Goal: Use online tool/utility: Utilize a website feature to perform a specific function

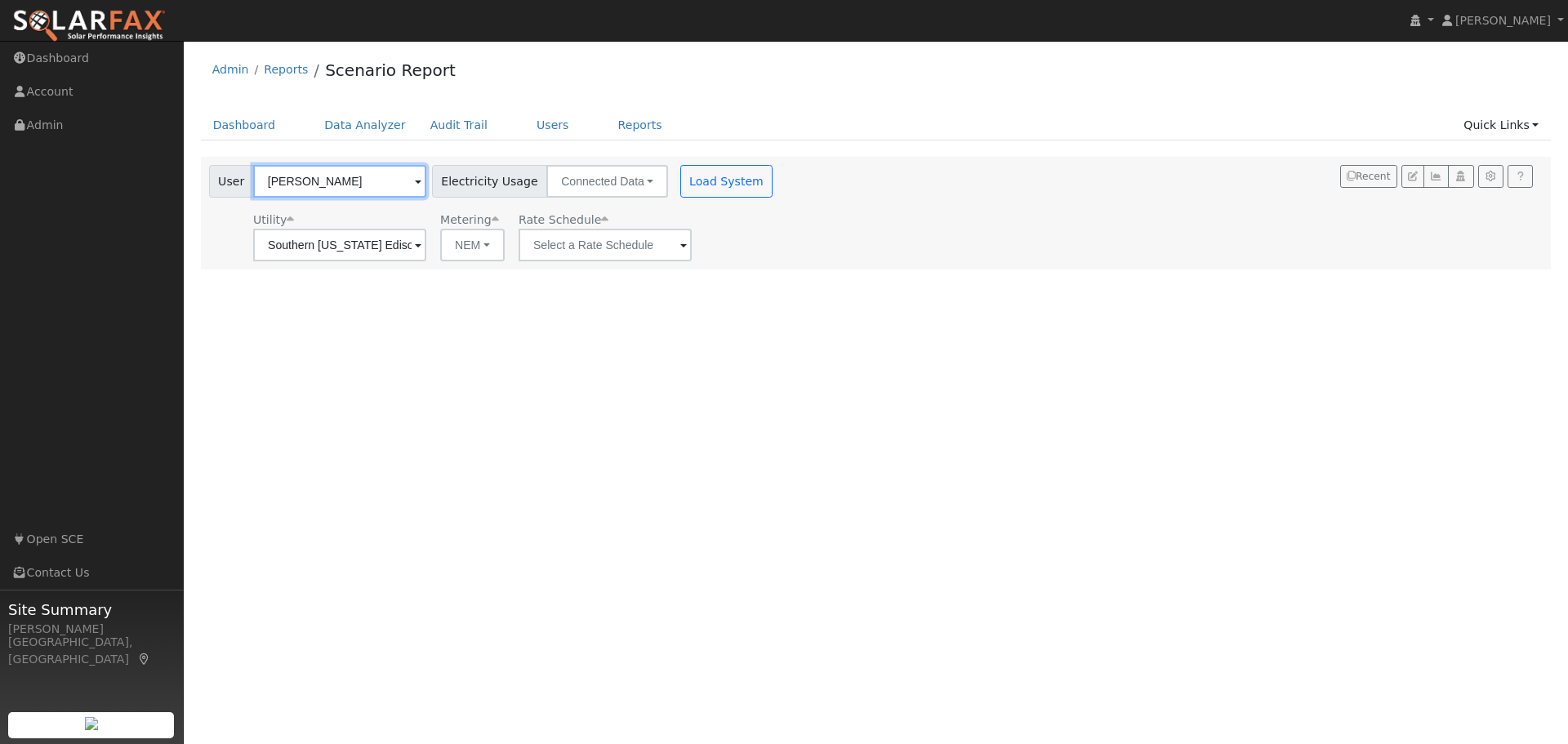
click at [378, 184] on input "[PERSON_NAME]" at bounding box center [340, 182] width 173 height 33
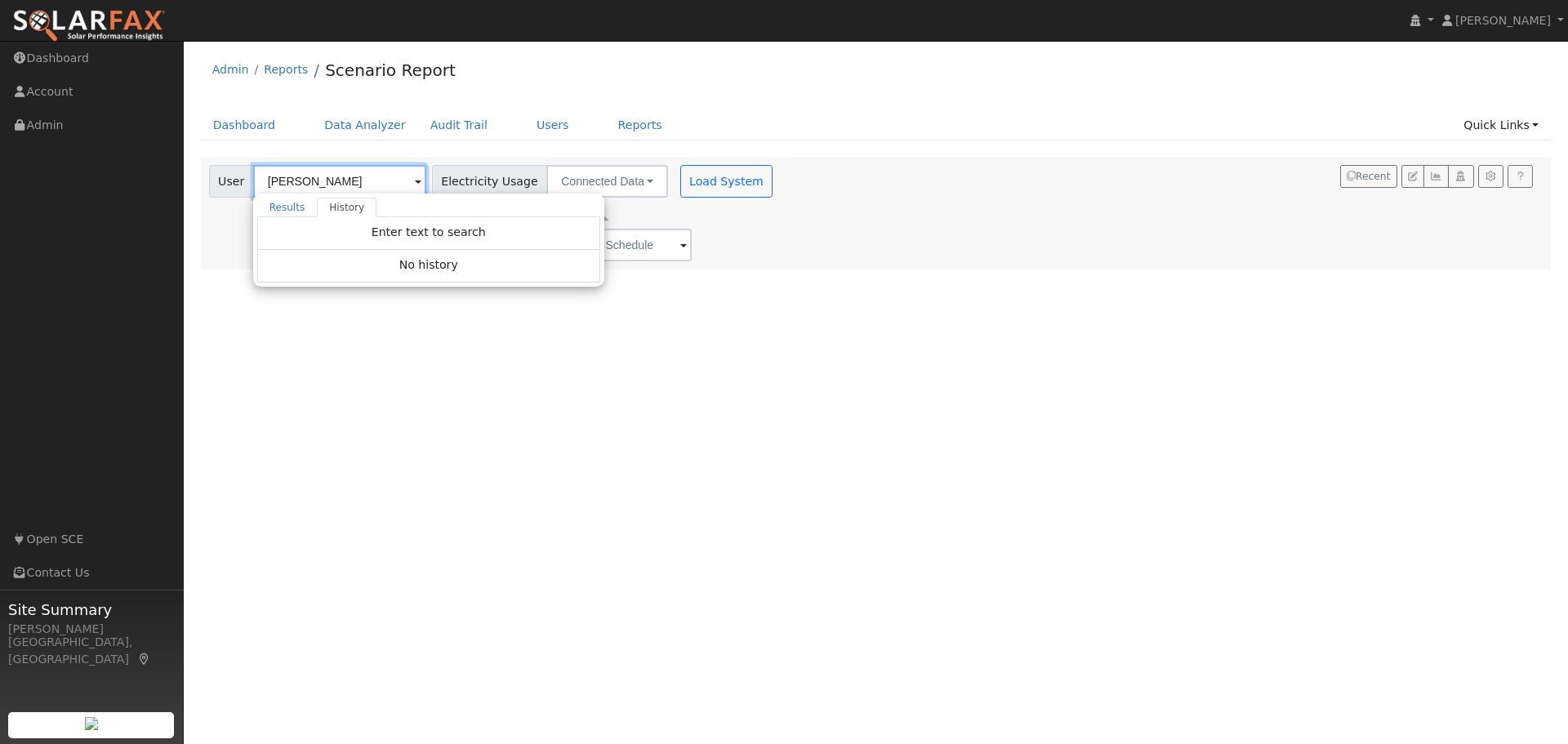
click at [378, 184] on input "[PERSON_NAME]" at bounding box center [340, 182] width 173 height 33
click at [439, 439] on div "User Profile First name Last name Email Email Notifications No Emails No Emails…" at bounding box center [876, 392] width 1384 height 703
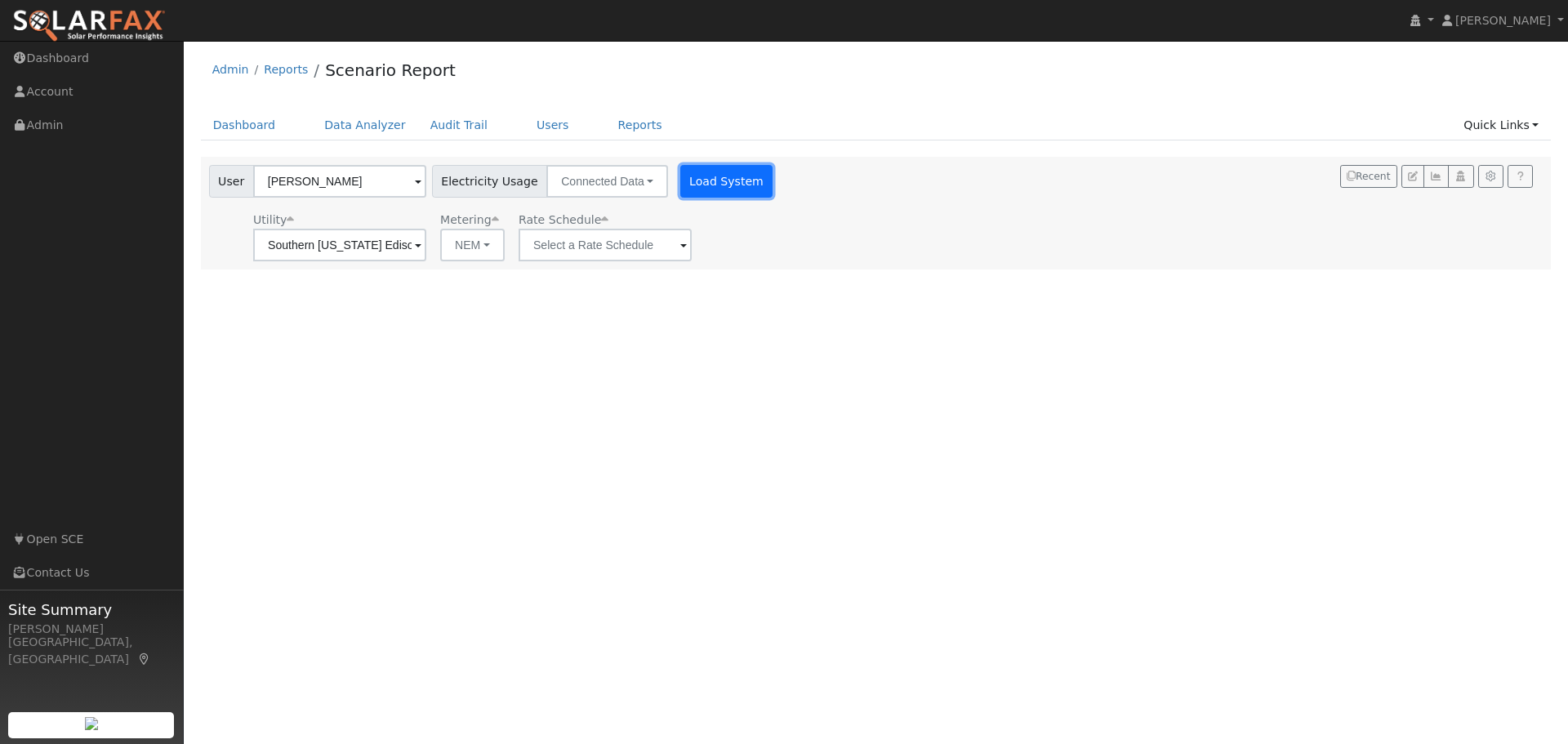
click at [713, 182] on button "Load System" at bounding box center [727, 182] width 93 height 33
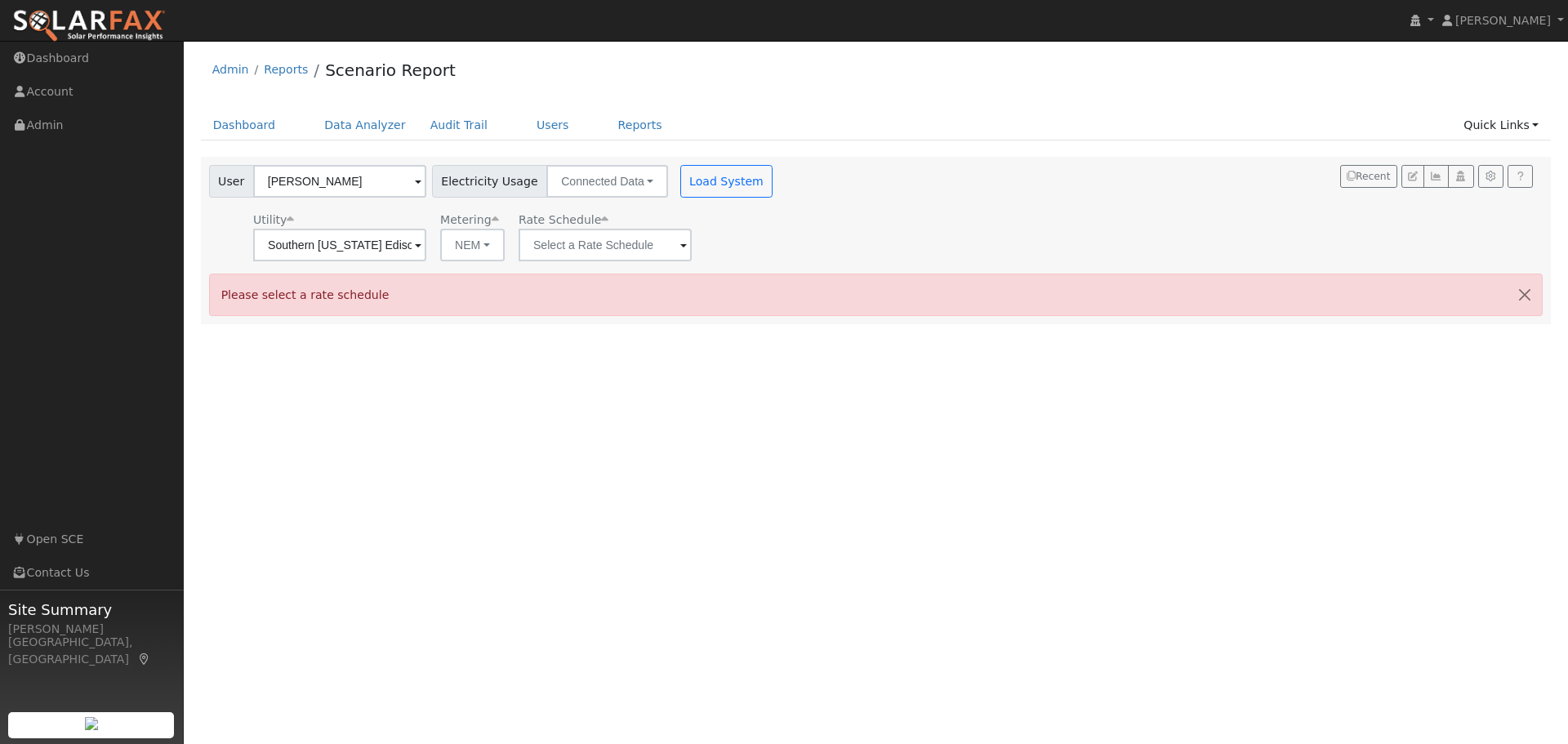
click at [421, 243] on span at bounding box center [418, 246] width 7 height 19
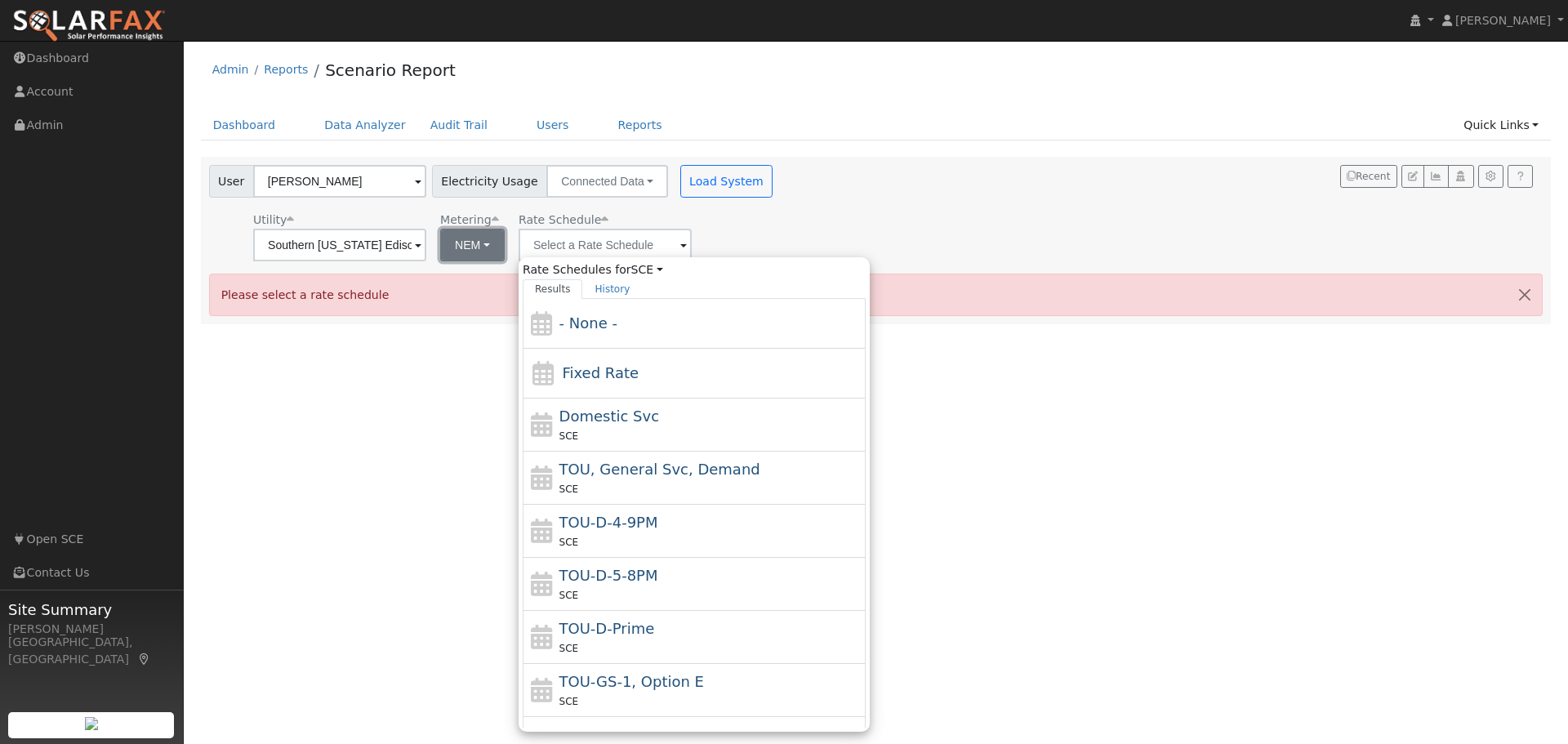
click at [480, 242] on button "NEM" at bounding box center [472, 245] width 65 height 33
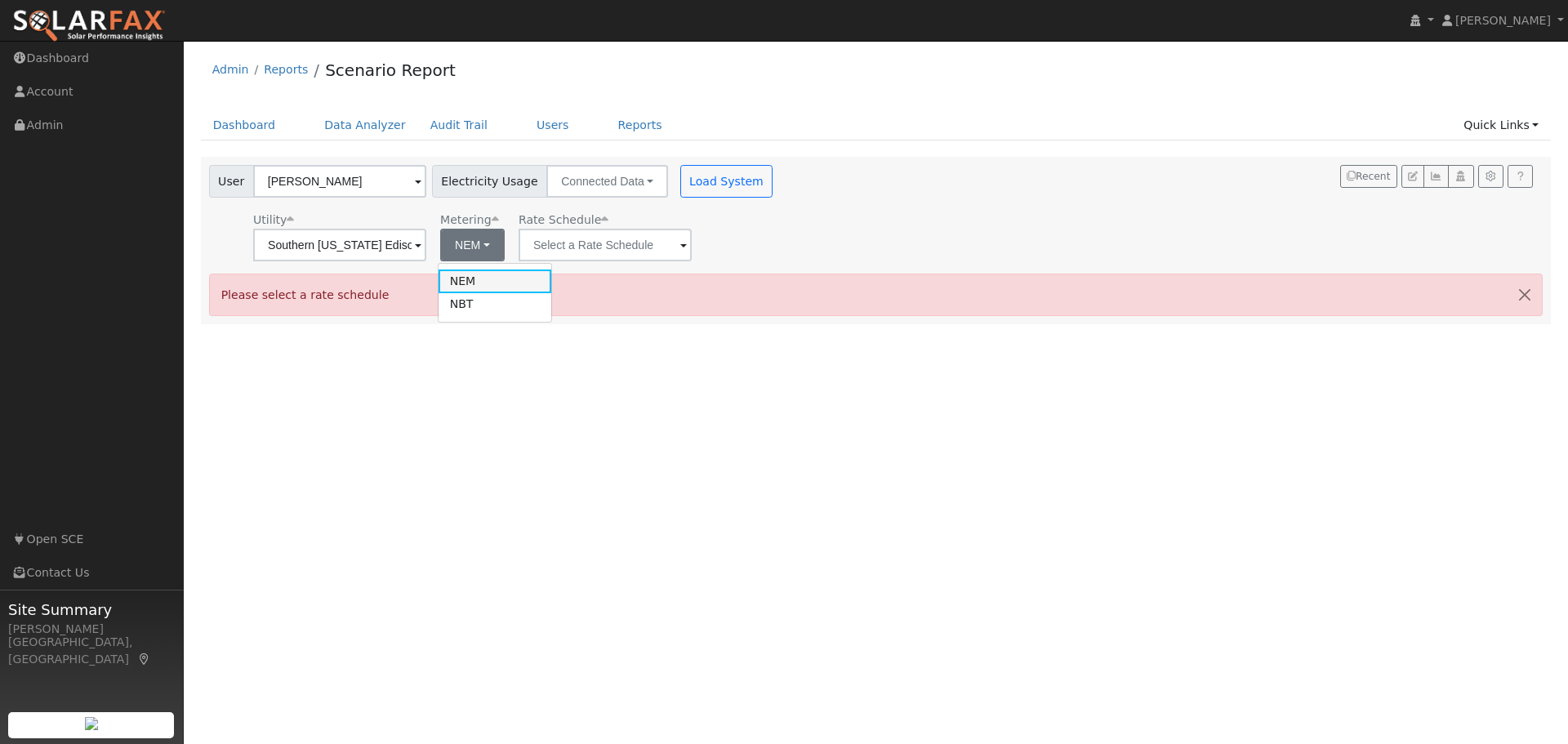
click at [482, 280] on link "NEM" at bounding box center [495, 281] width 114 height 23
click at [421, 247] on span at bounding box center [418, 246] width 7 height 19
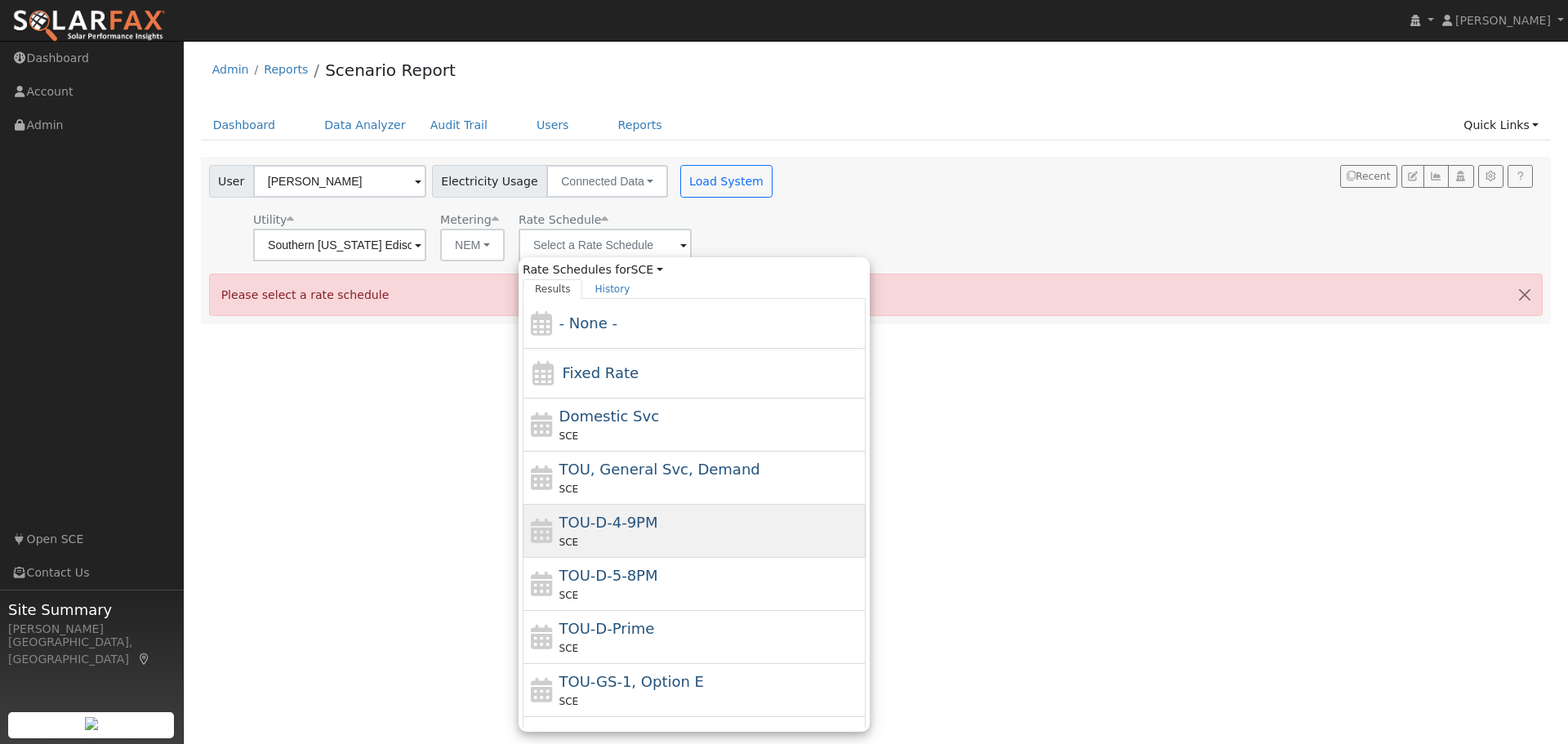
click at [714, 533] on div "SCE" at bounding box center [710, 541] width 303 height 17
type input "TOU-D-4-9PM"
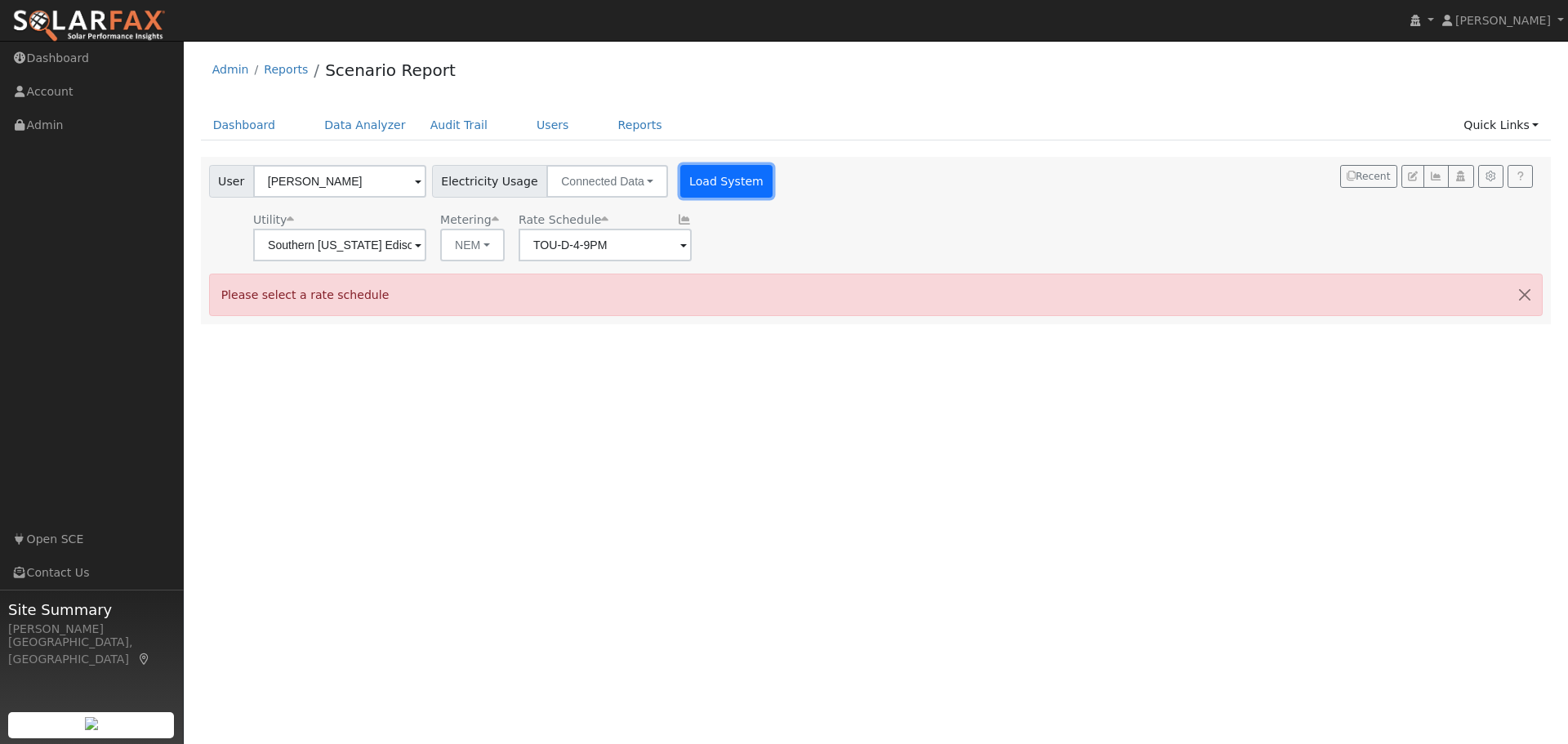
click at [701, 186] on button "Load System" at bounding box center [727, 182] width 93 height 33
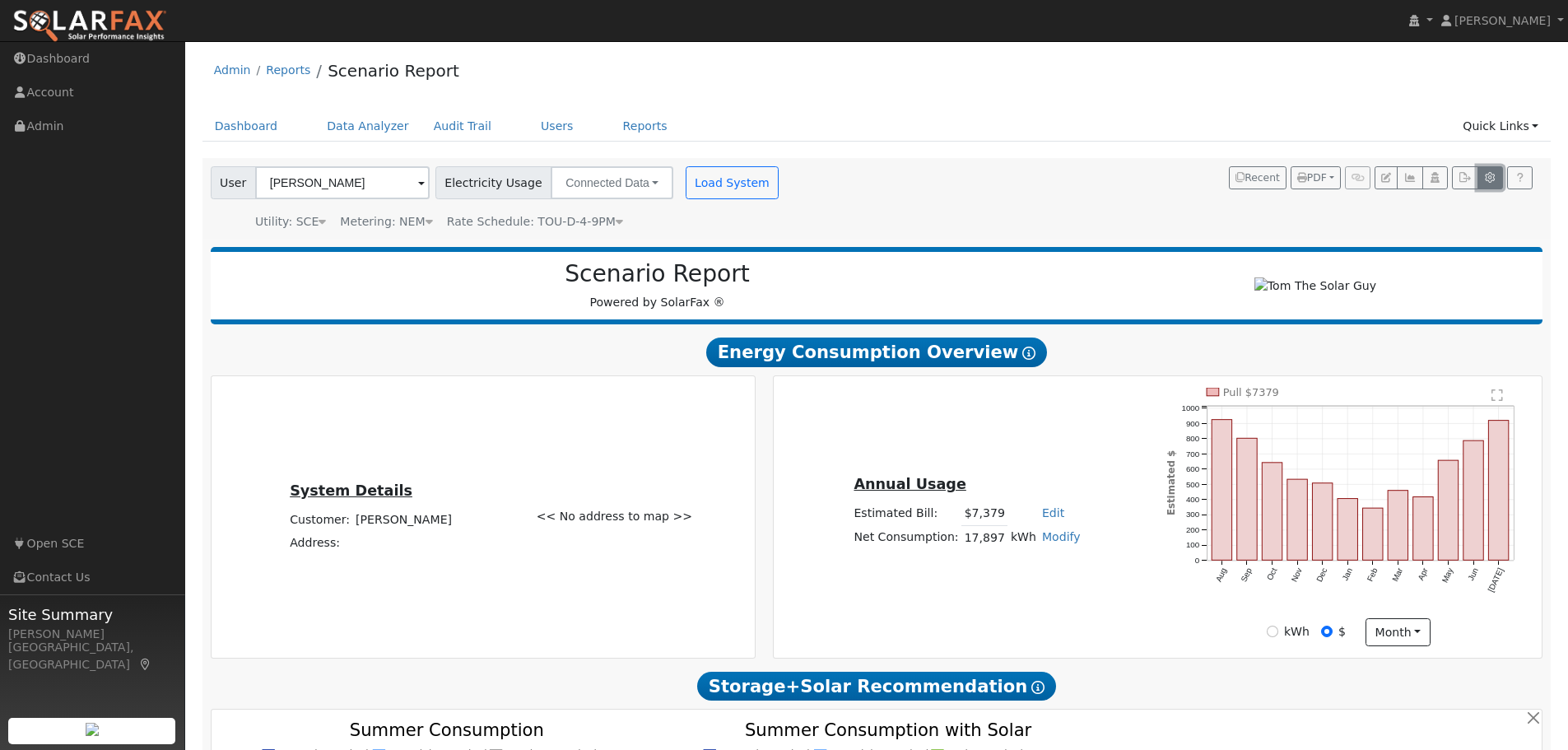
click at [1491, 172] on button "button" at bounding box center [1490, 178] width 26 height 23
type input "10"
type input "20"
type input "30"
type input "5"
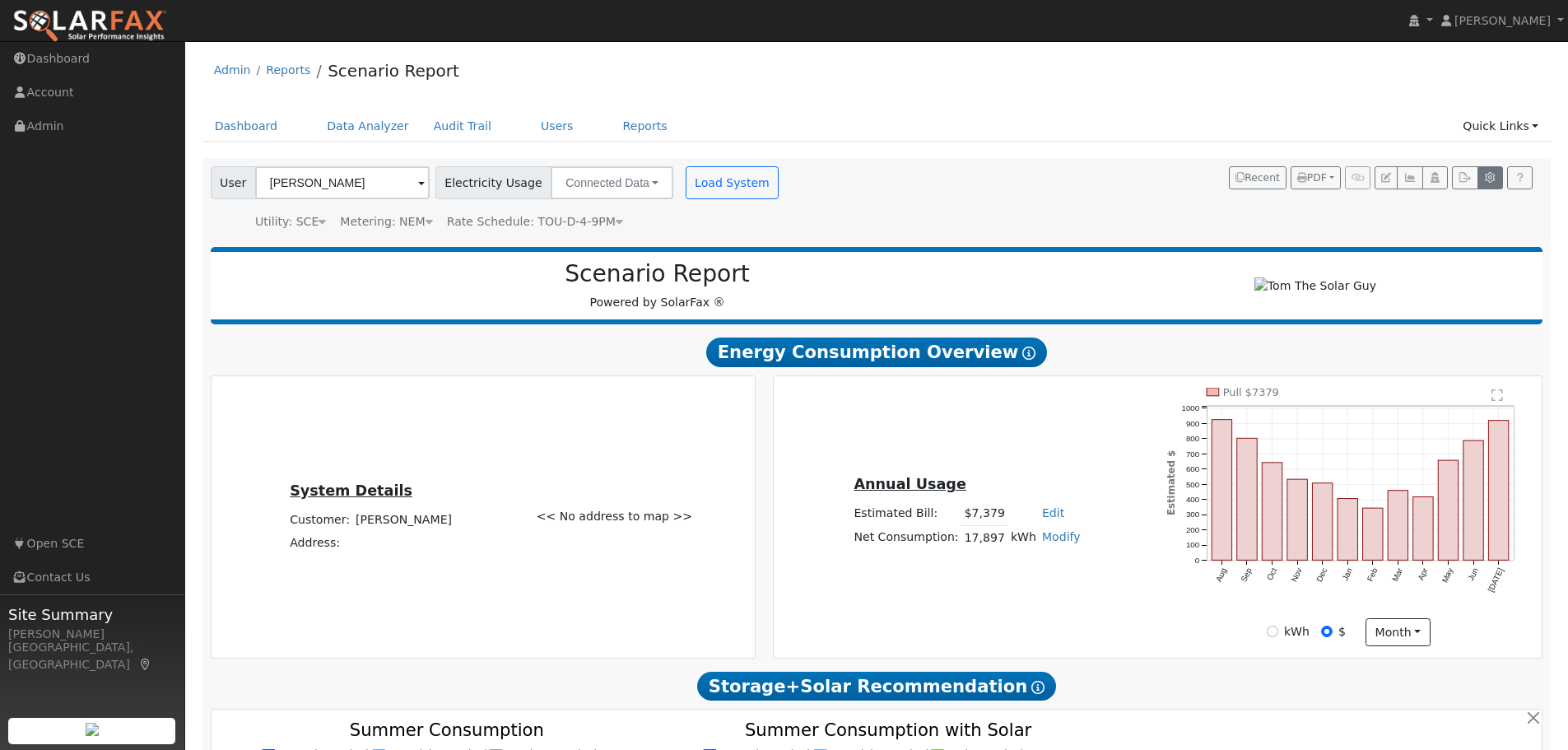
type input "7.08"
type input "10"
type input "3"
type input "15000"
type input "410"
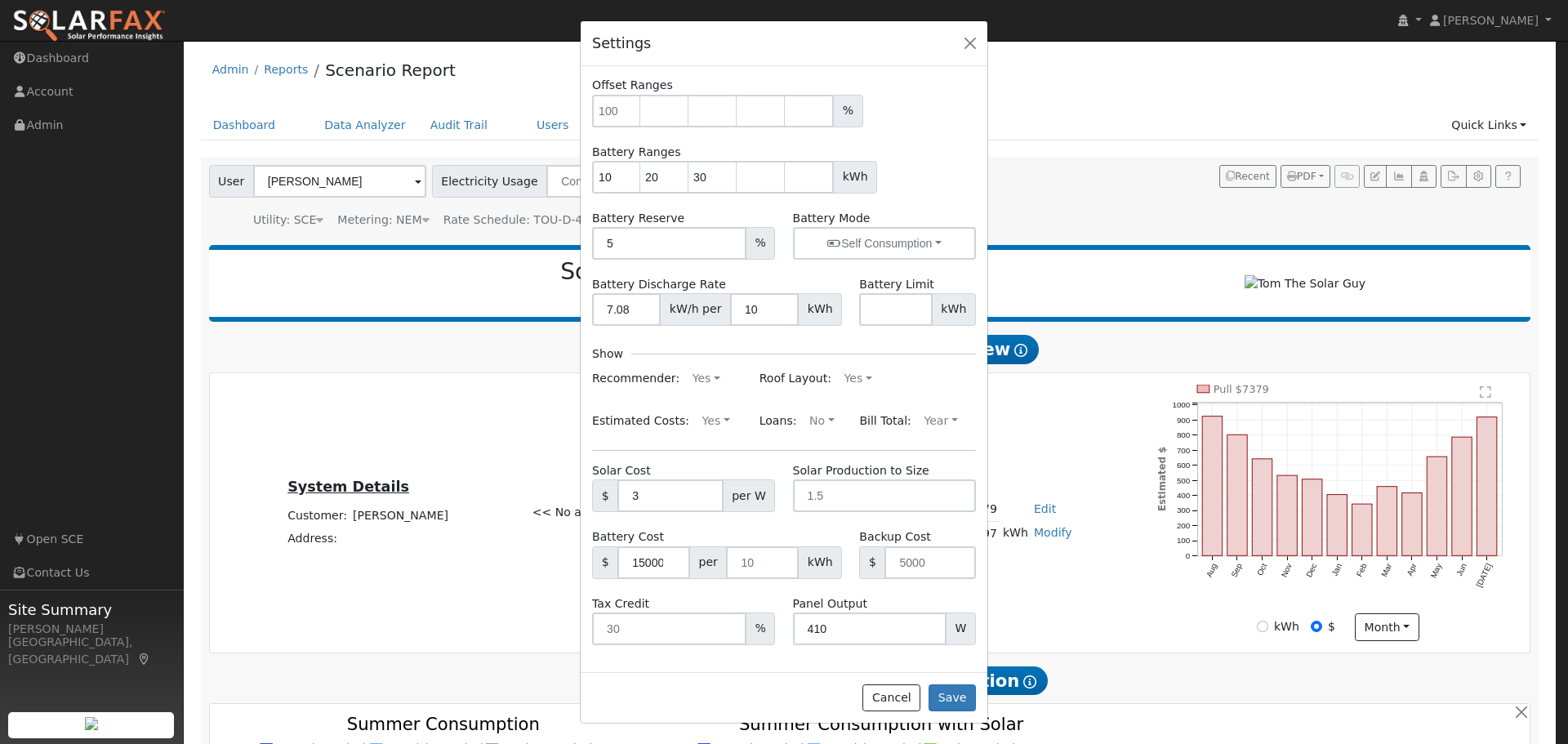
scroll to position [48, 0]
click at [943, 497] on input "-1" at bounding box center [885, 495] width 183 height 33
type input "-2"
click at [943, 497] on input "-2" at bounding box center [885, 495] width 183 height 33
type input "1.3"
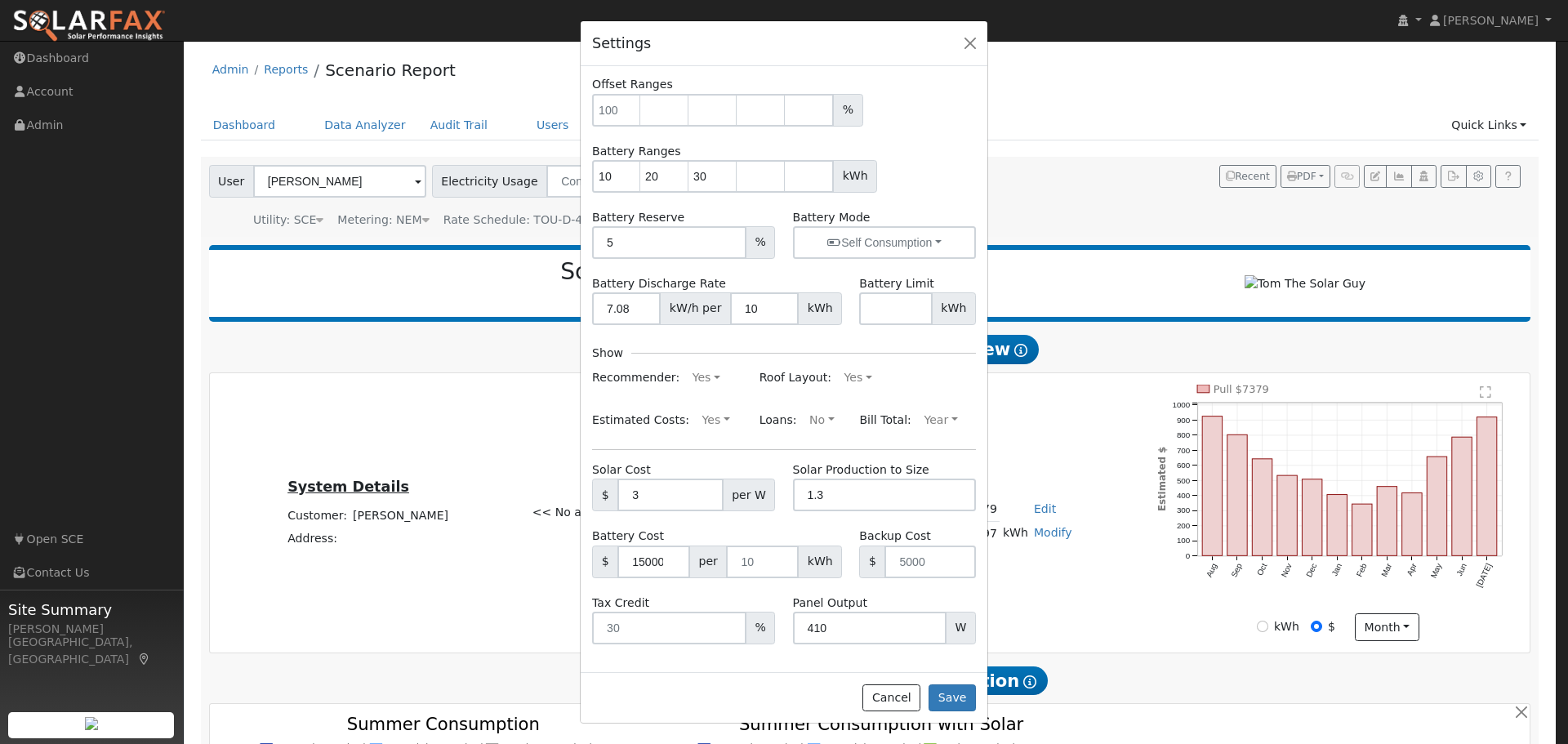
click at [952, 430] on div "Bill Total: Year Month Year" at bounding box center [918, 421] width 134 height 26
click at [821, 629] on input "410" at bounding box center [870, 628] width 154 height 33
type input "415"
click at [666, 563] on input "14999" at bounding box center [653, 562] width 73 height 33
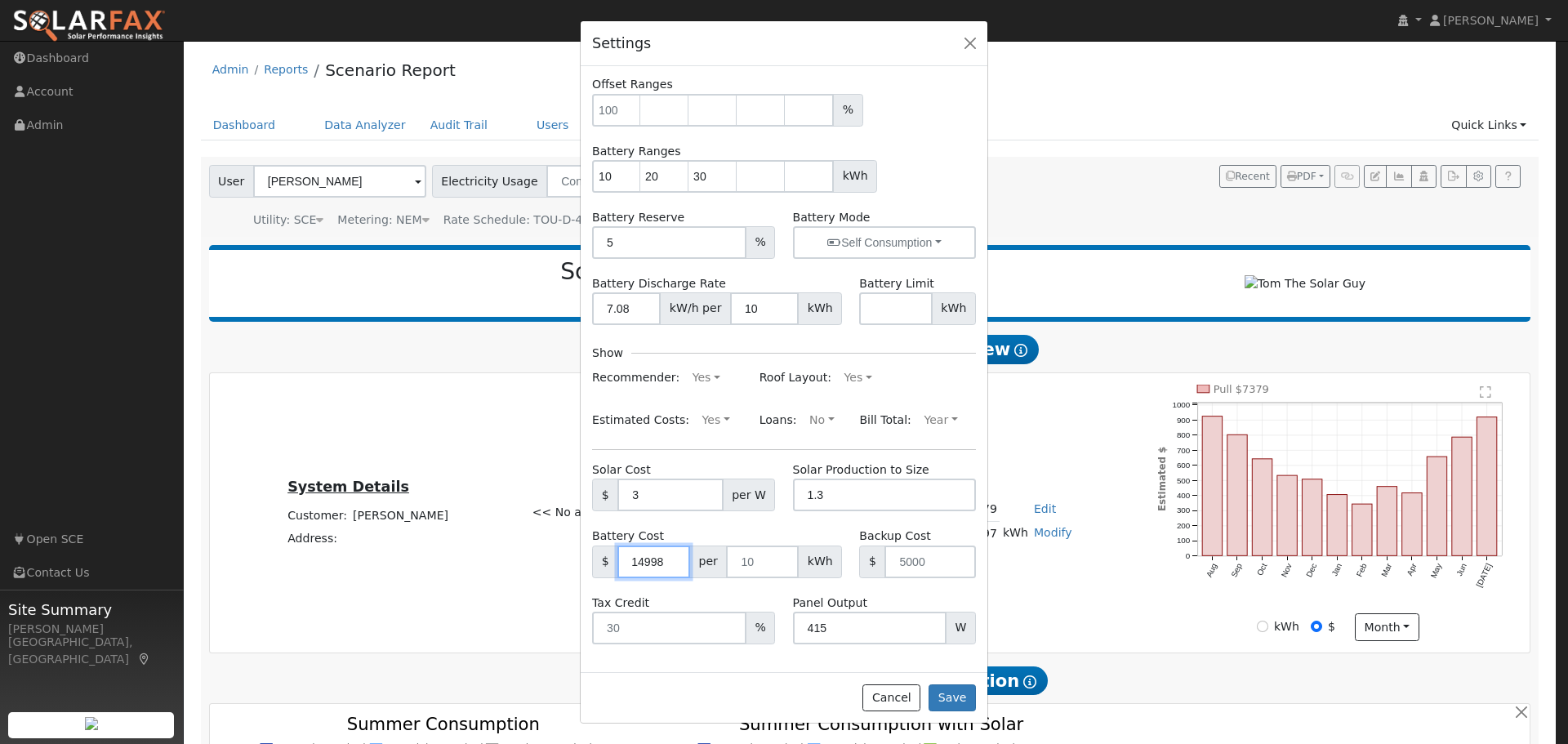
click at [666, 563] on input "14998" at bounding box center [653, 562] width 73 height 33
click at [666, 563] on input "14997" at bounding box center [653, 562] width 73 height 33
click at [666, 563] on input "14996" at bounding box center [653, 562] width 73 height 33
click at [666, 563] on input "14995" at bounding box center [653, 562] width 73 height 33
click at [655, 561] on input "14995" at bounding box center [653, 562] width 73 height 33
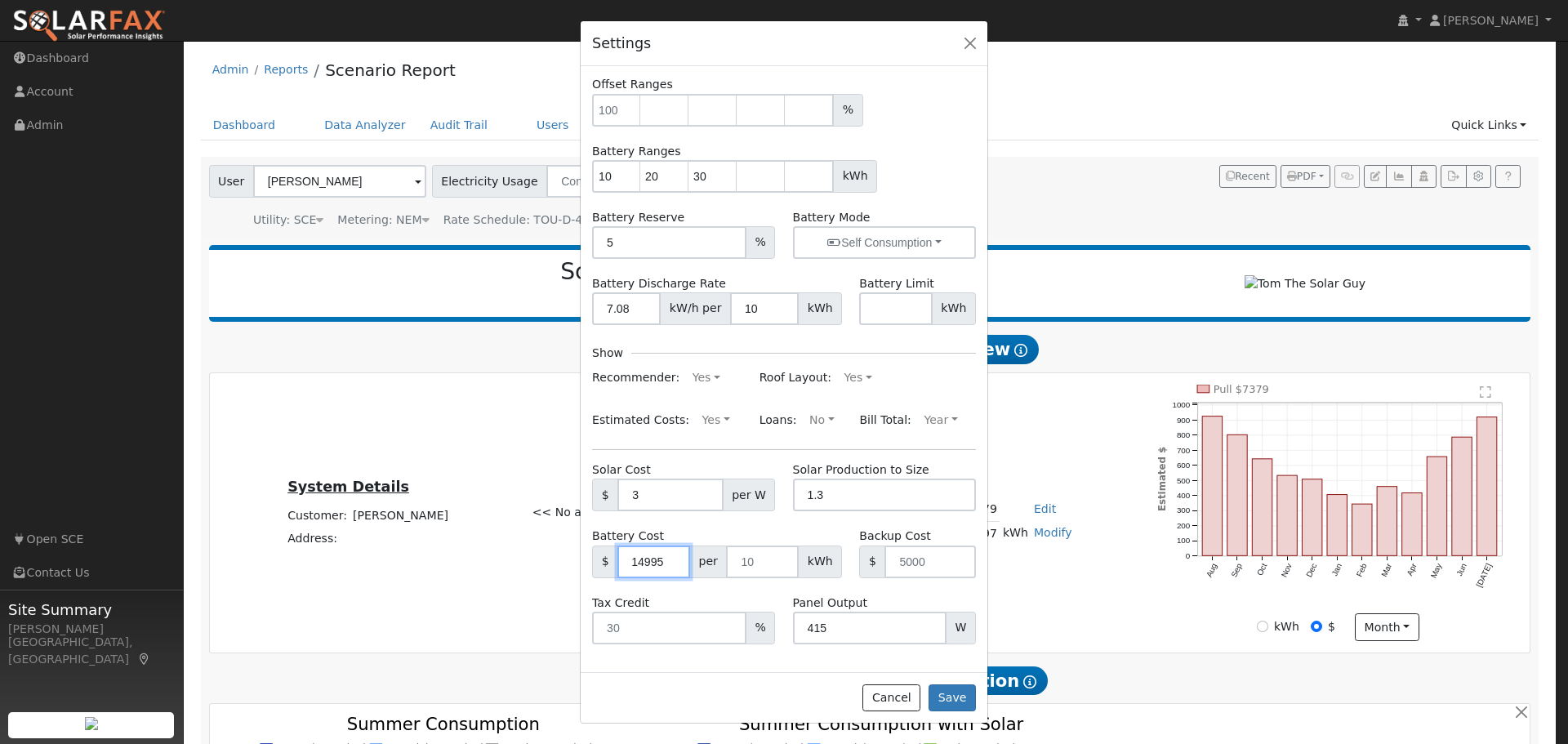
click at [651, 561] on input "14995" at bounding box center [653, 562] width 73 height 33
click at [660, 562] on input "14995" at bounding box center [653, 562] width 73 height 33
type input "13500"
click at [756, 531] on div "Battery Cost $ 13500 per kWh" at bounding box center [717, 552] width 267 height 50
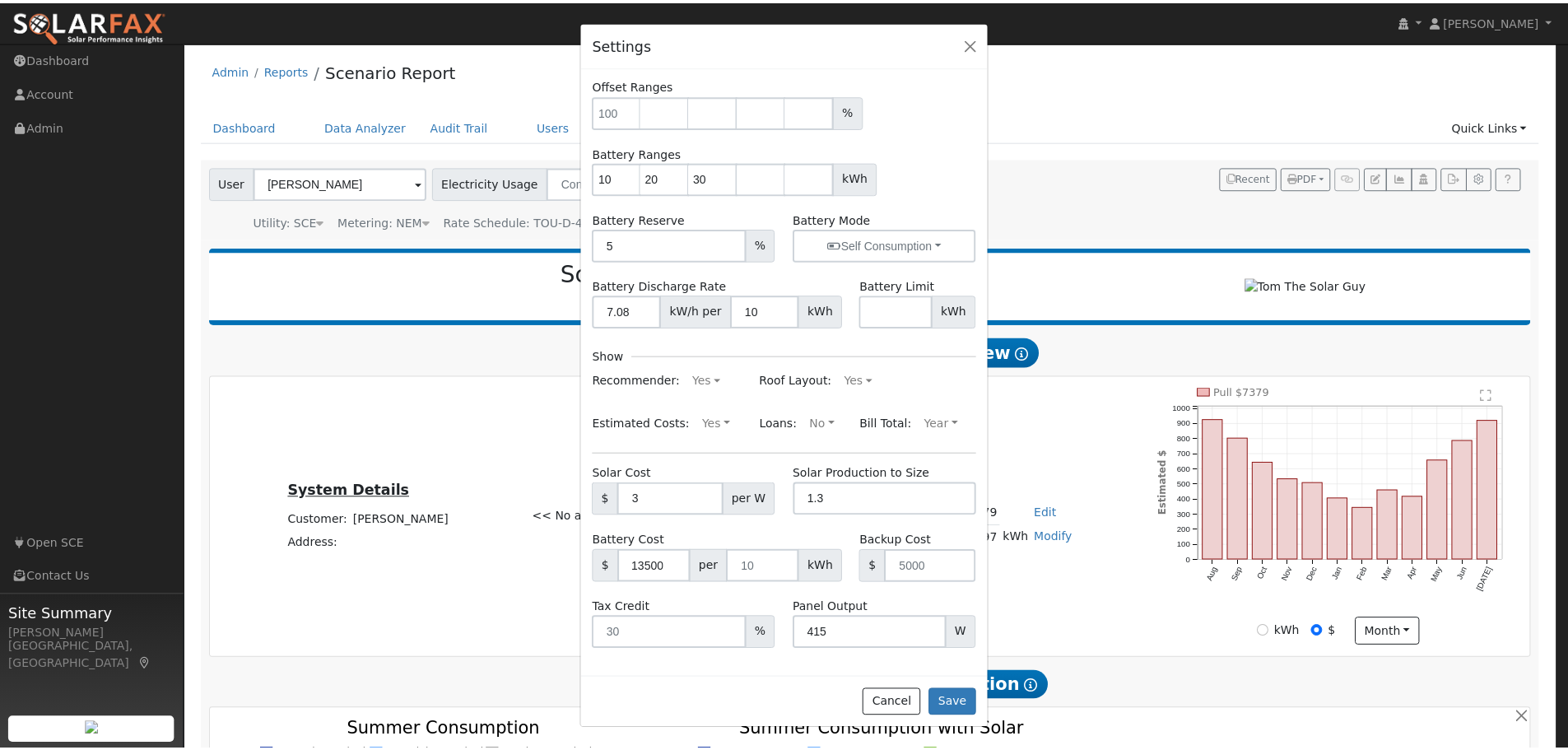
scroll to position [0, 0]
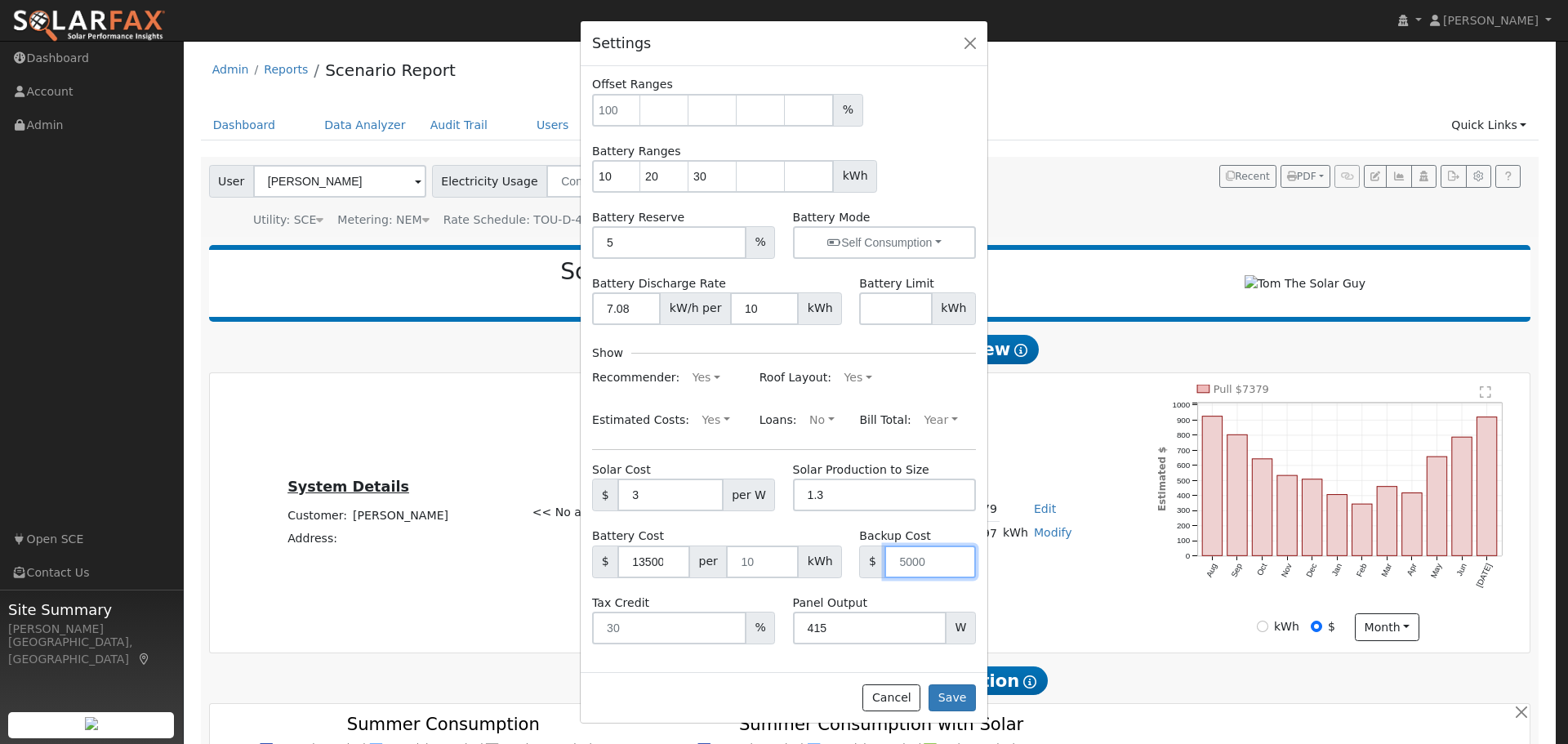
click at [916, 560] on input "number" at bounding box center [930, 562] width 92 height 33
drag, startPoint x: 917, startPoint y: 561, endPoint x: 896, endPoint y: 560, distance: 21.0
click at [896, 560] on input "number" at bounding box center [930, 562] width 92 height 33
type input "1500"
click at [1047, 600] on div "Settings My Defaults Temporary My Defaults Company Defaults System Defaults Loa…" at bounding box center [784, 372] width 1568 height 744
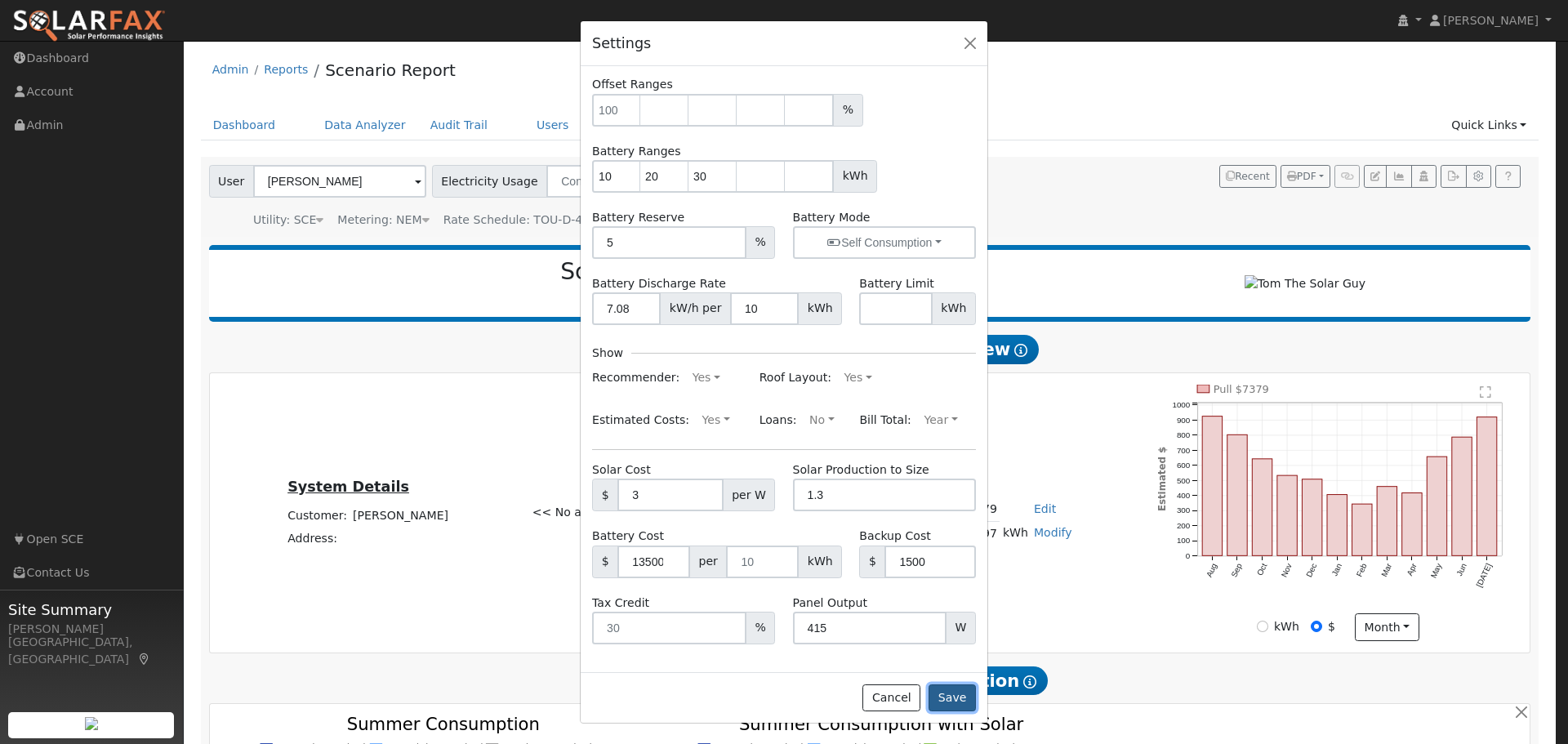
click at [958, 698] on button "Save" at bounding box center [952, 698] width 47 height 28
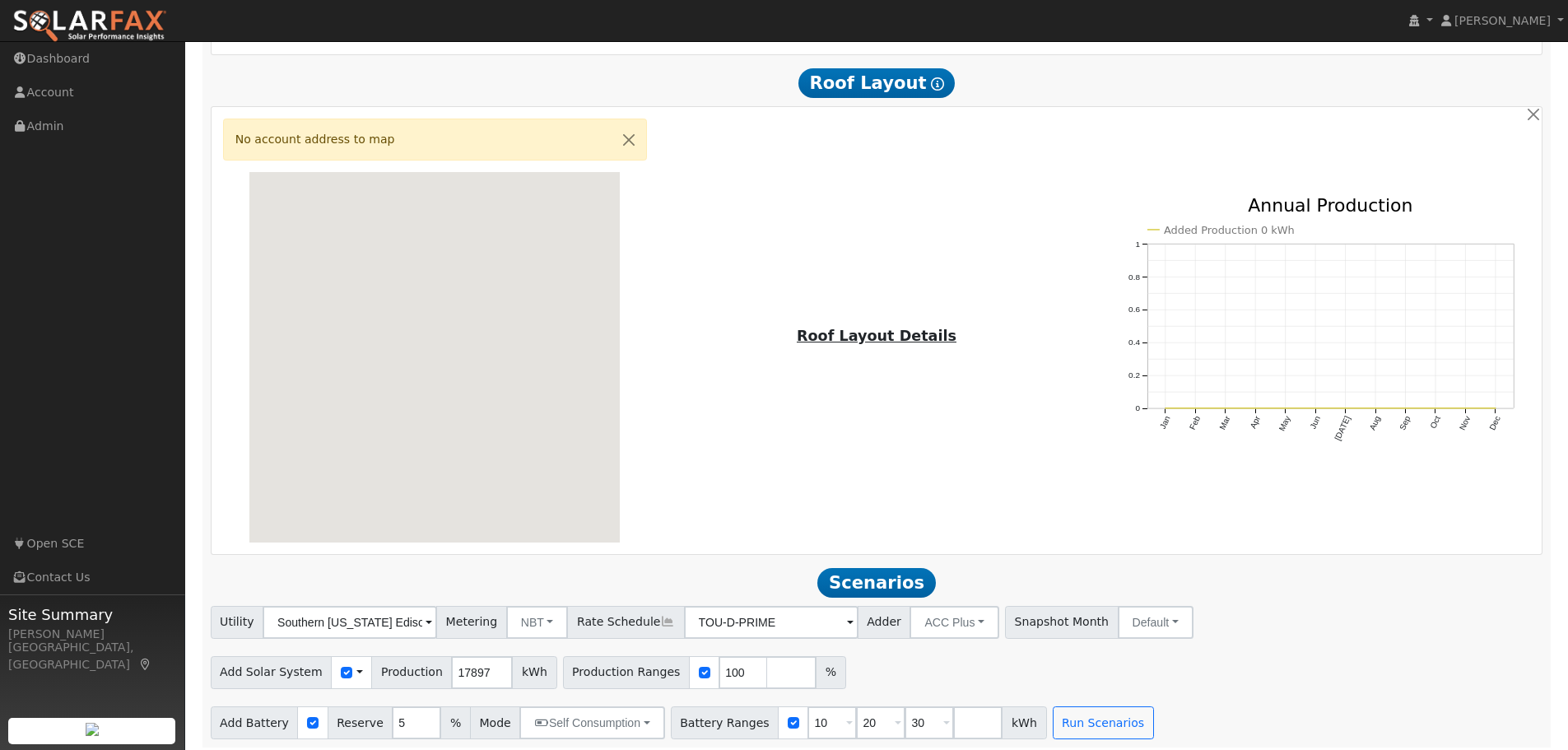
scroll to position [1002, 0]
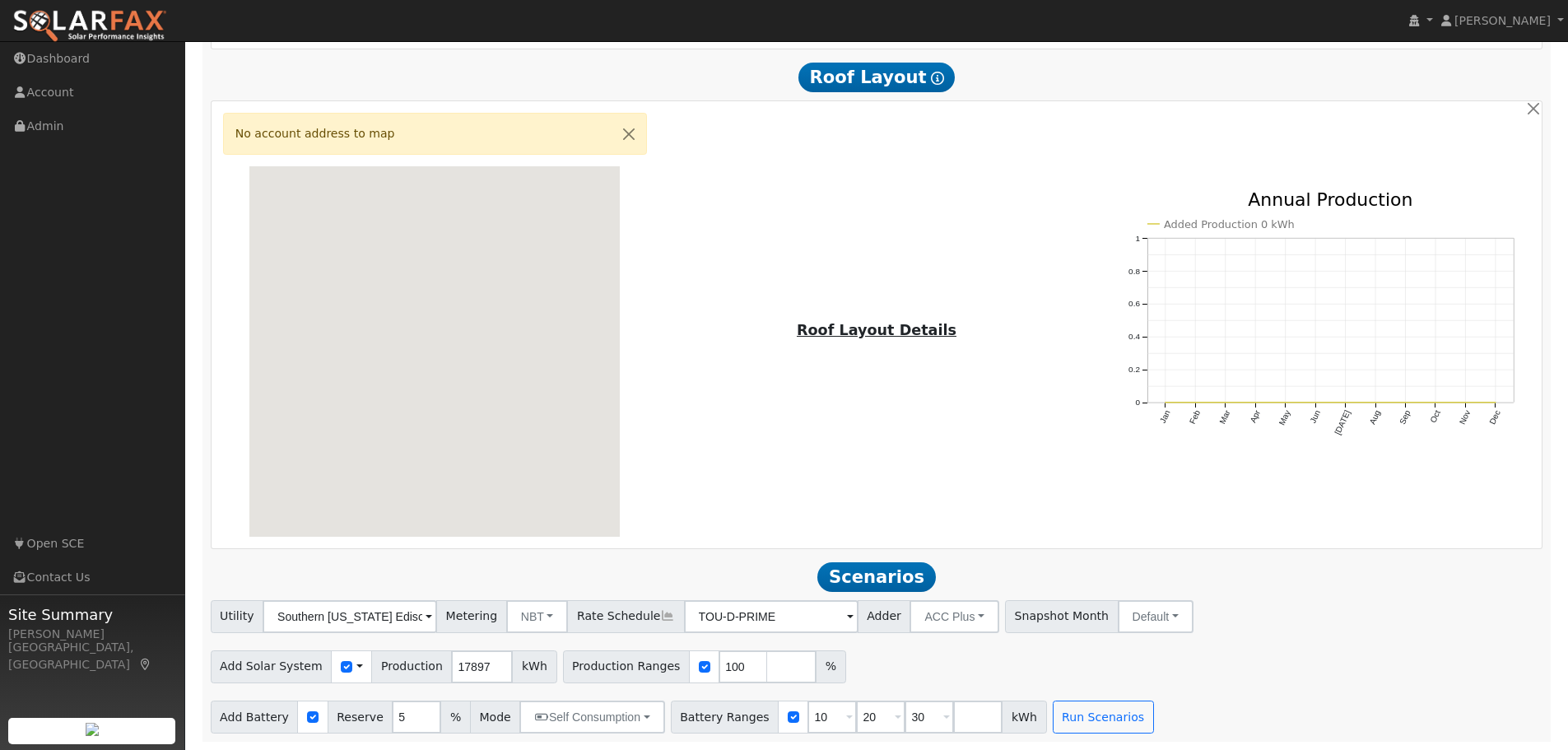
click at [878, 325] on u "Roof Layout Details" at bounding box center [877, 330] width 160 height 16
click at [877, 334] on u "Roof Layout Details" at bounding box center [877, 330] width 160 height 16
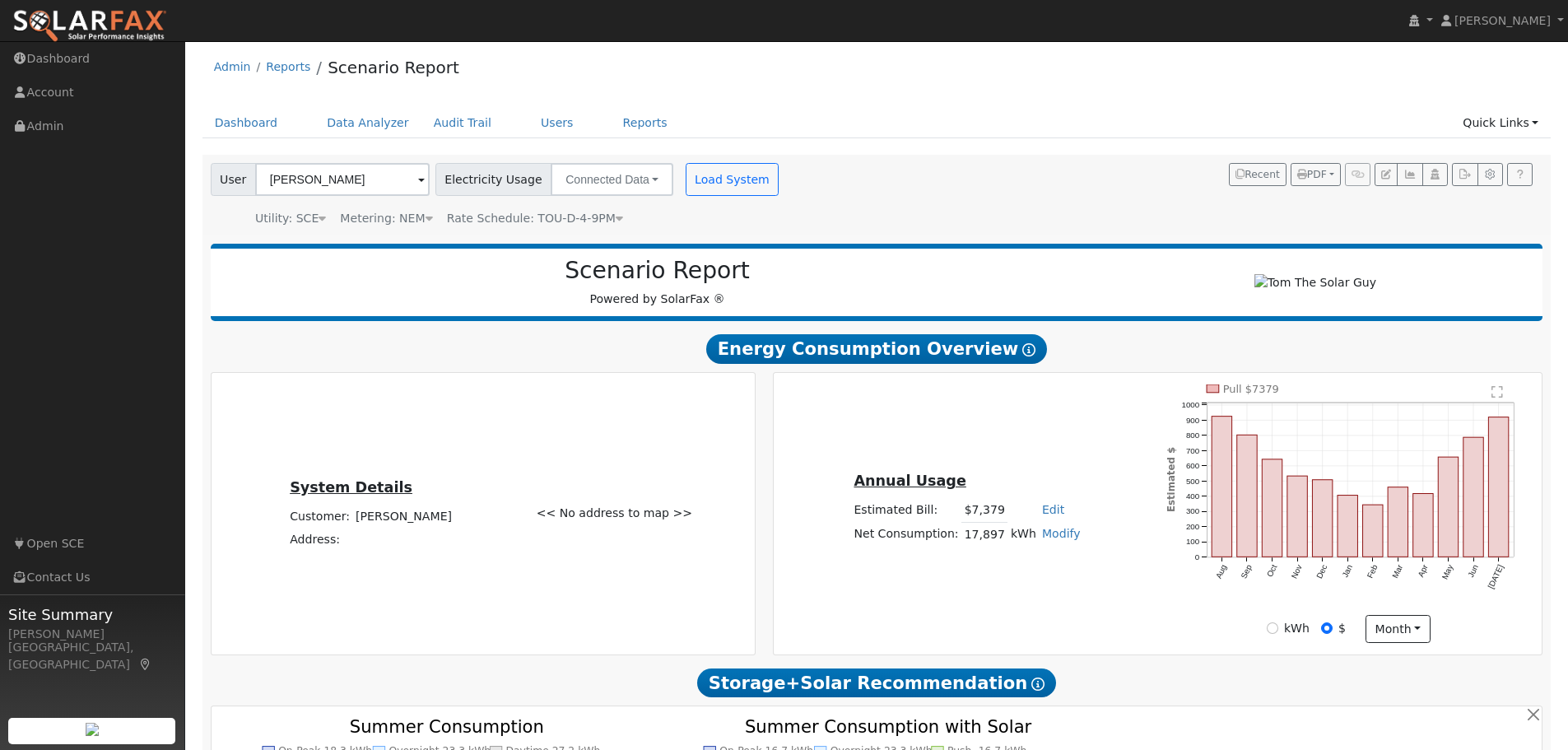
scroll to position [0, 0]
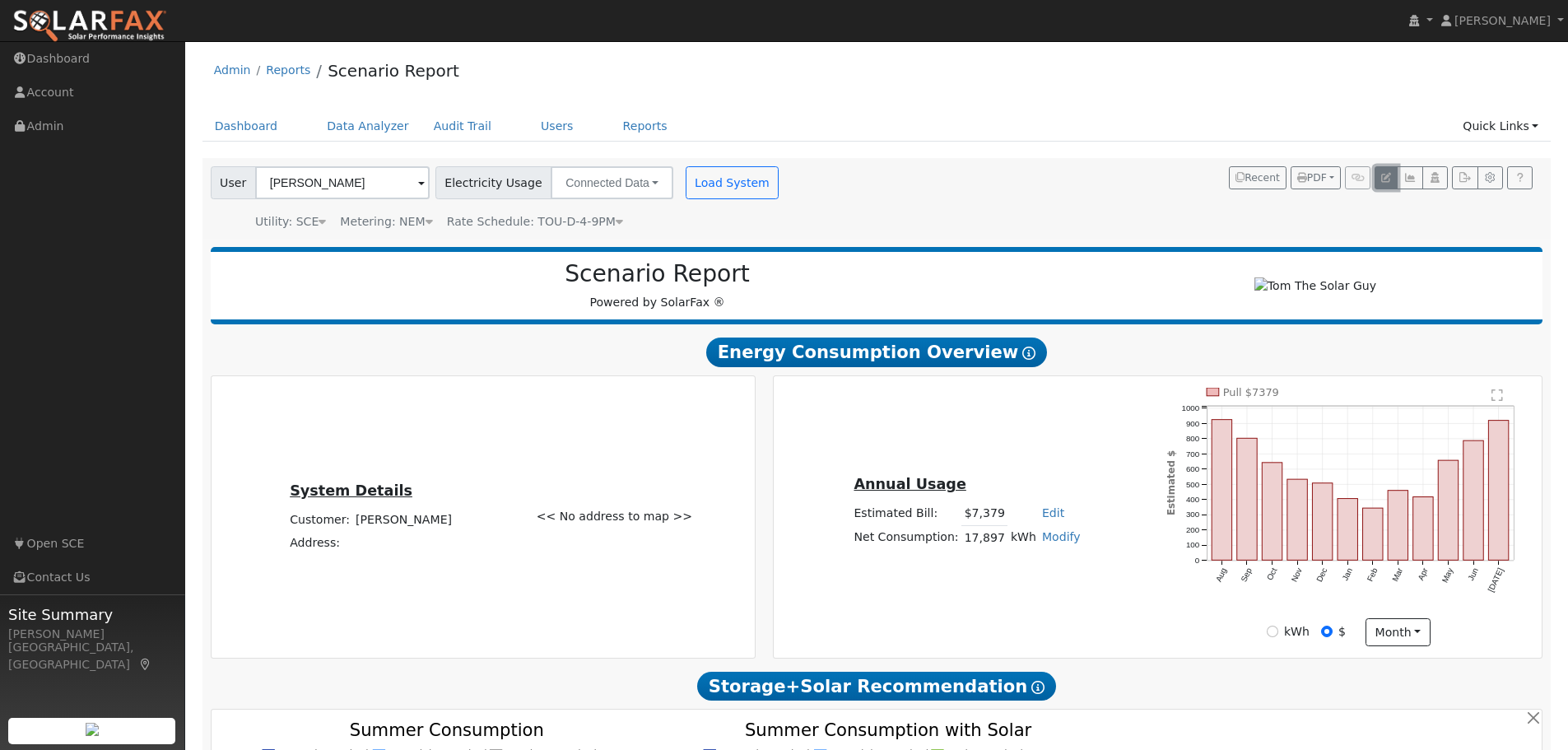
click at [1383, 176] on icon "button" at bounding box center [1386, 178] width 10 height 10
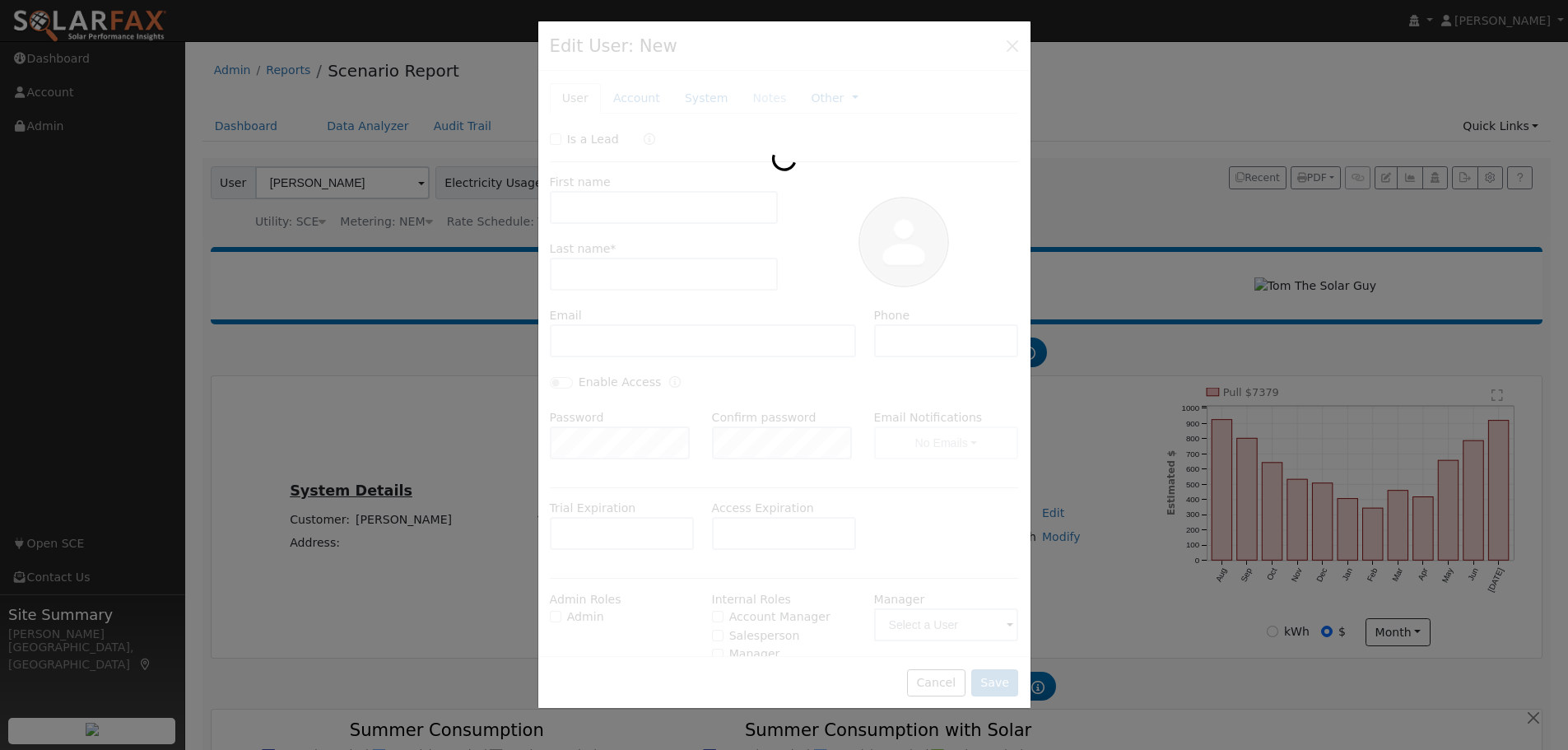
type input "Grant"
type input "[PERSON_NAME]"
type input "[EMAIL_ADDRESS][DOMAIN_NAME]"
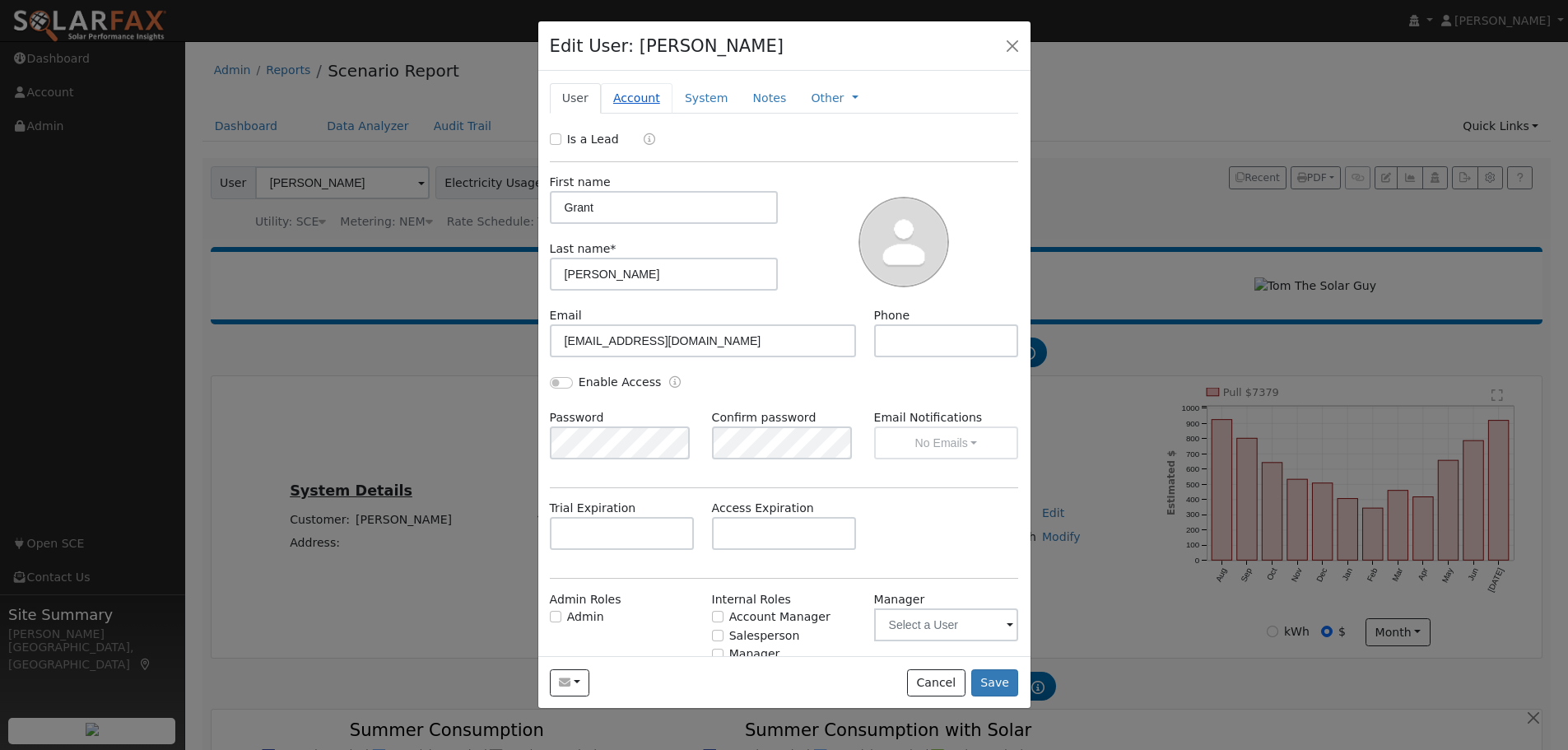
click at [627, 101] on link "Account" at bounding box center [636, 98] width 72 height 30
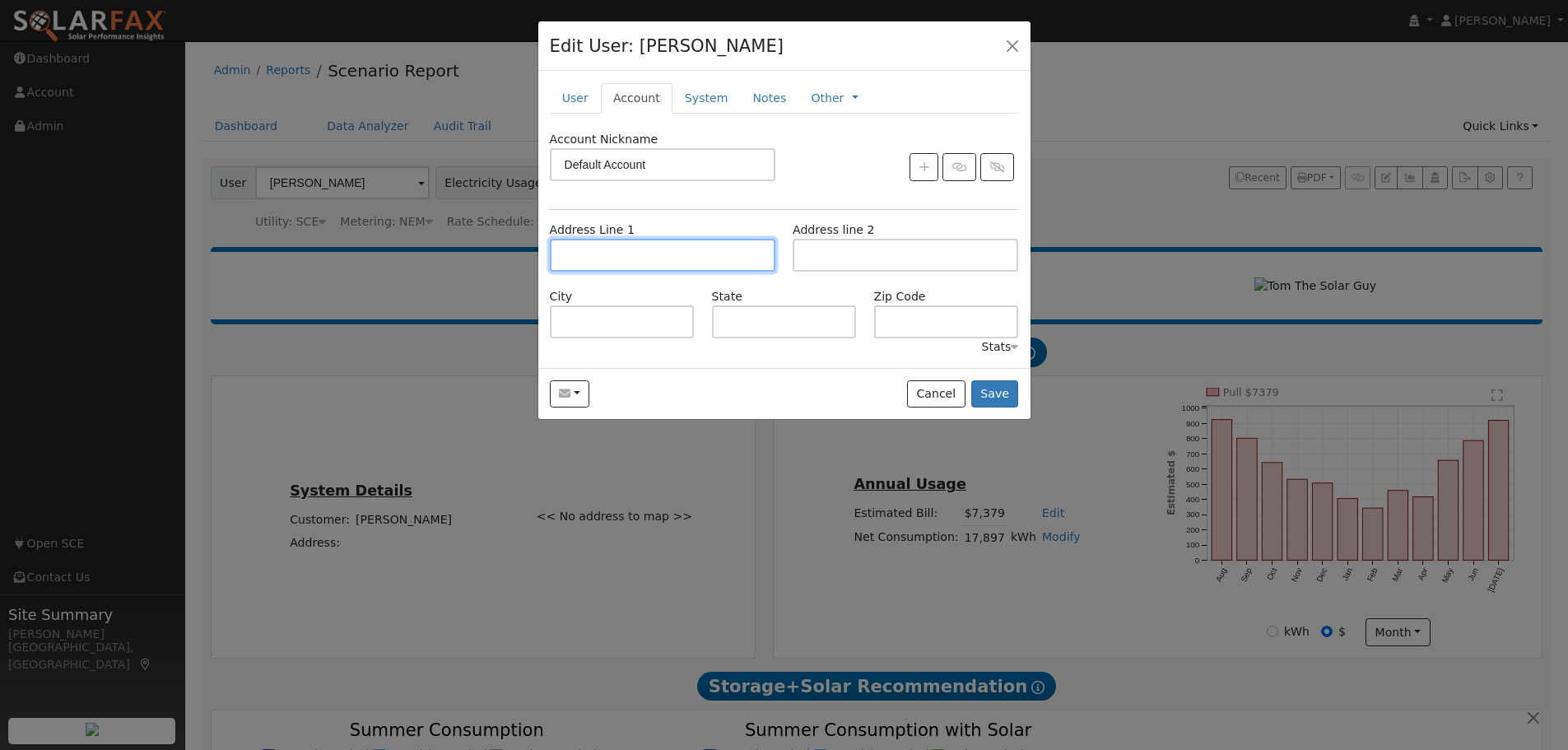
click at [601, 252] on input "text" at bounding box center [662, 255] width 226 height 33
type input "[STREET_ADDRESS]"
type input "North Tustin"
type input "CA"
type input "92705"
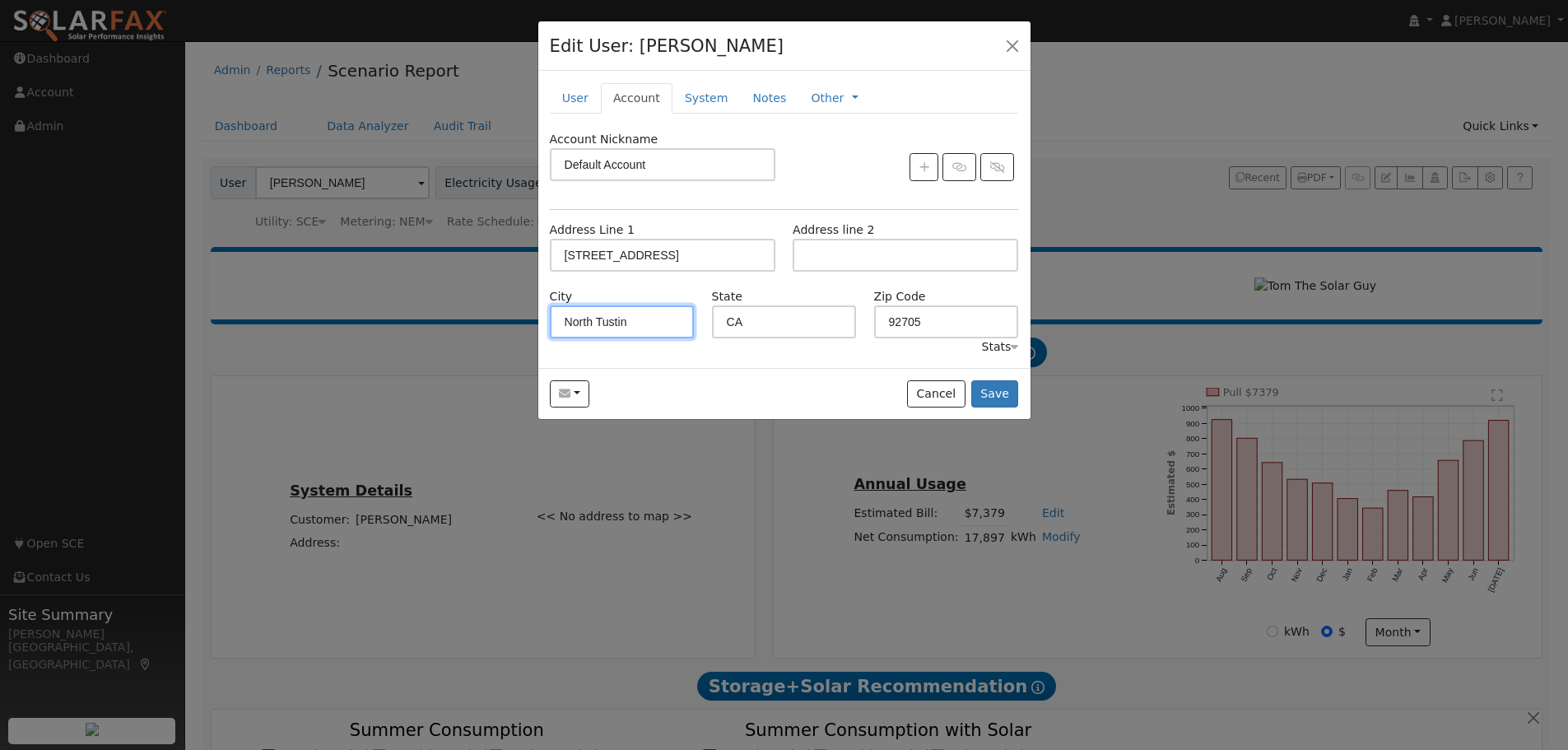
click at [629, 321] on input "North Tustin" at bounding box center [622, 322] width 145 height 33
drag, startPoint x: 629, startPoint y: 321, endPoint x: 563, endPoint y: 325, distance: 66.1
click at [563, 325] on input "North Tustin" at bounding box center [622, 322] width 145 height 33
type input "santa [PERSON_NAME]"
click at [994, 396] on button "Save" at bounding box center [995, 395] width 48 height 28
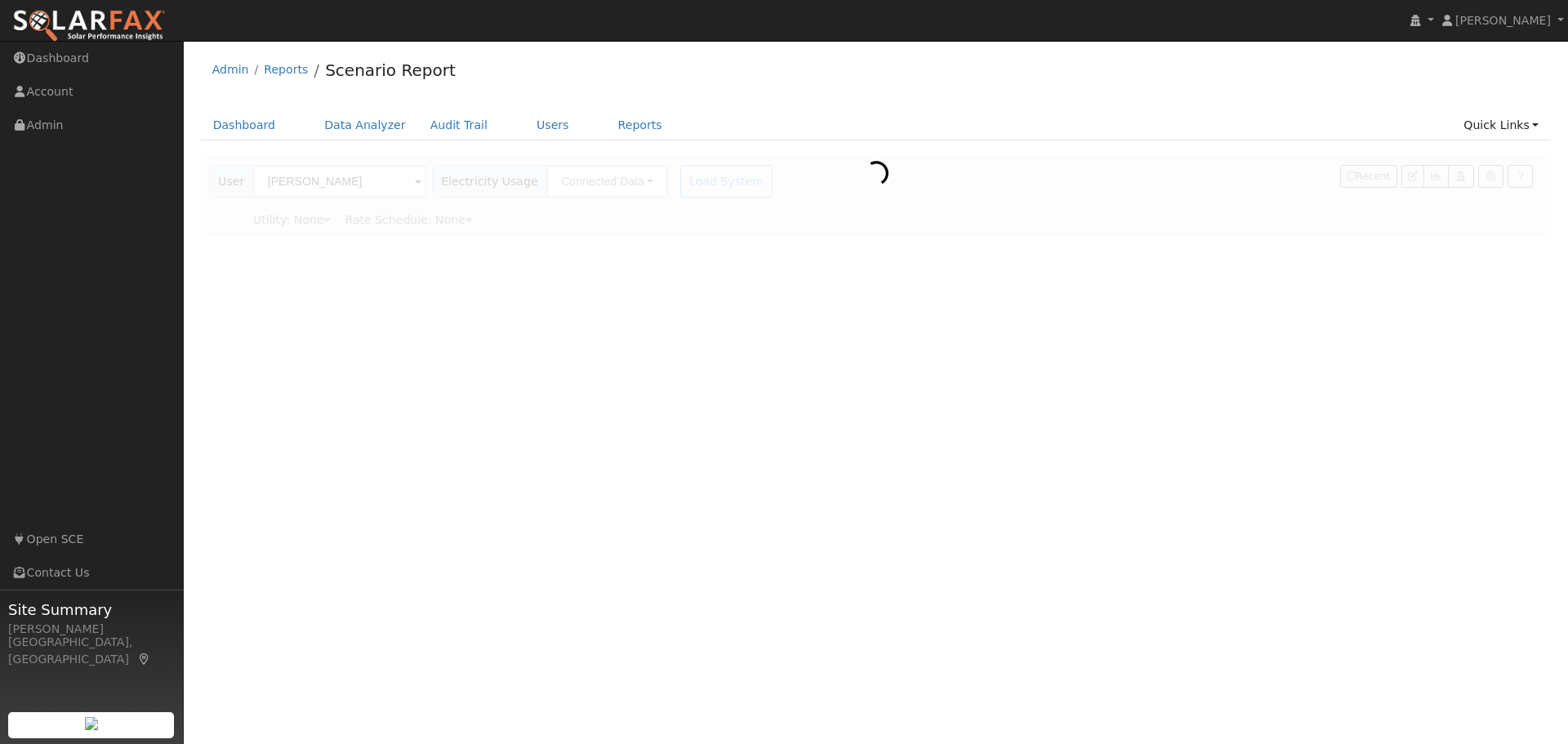
type input "Southern [US_STATE] Edison"
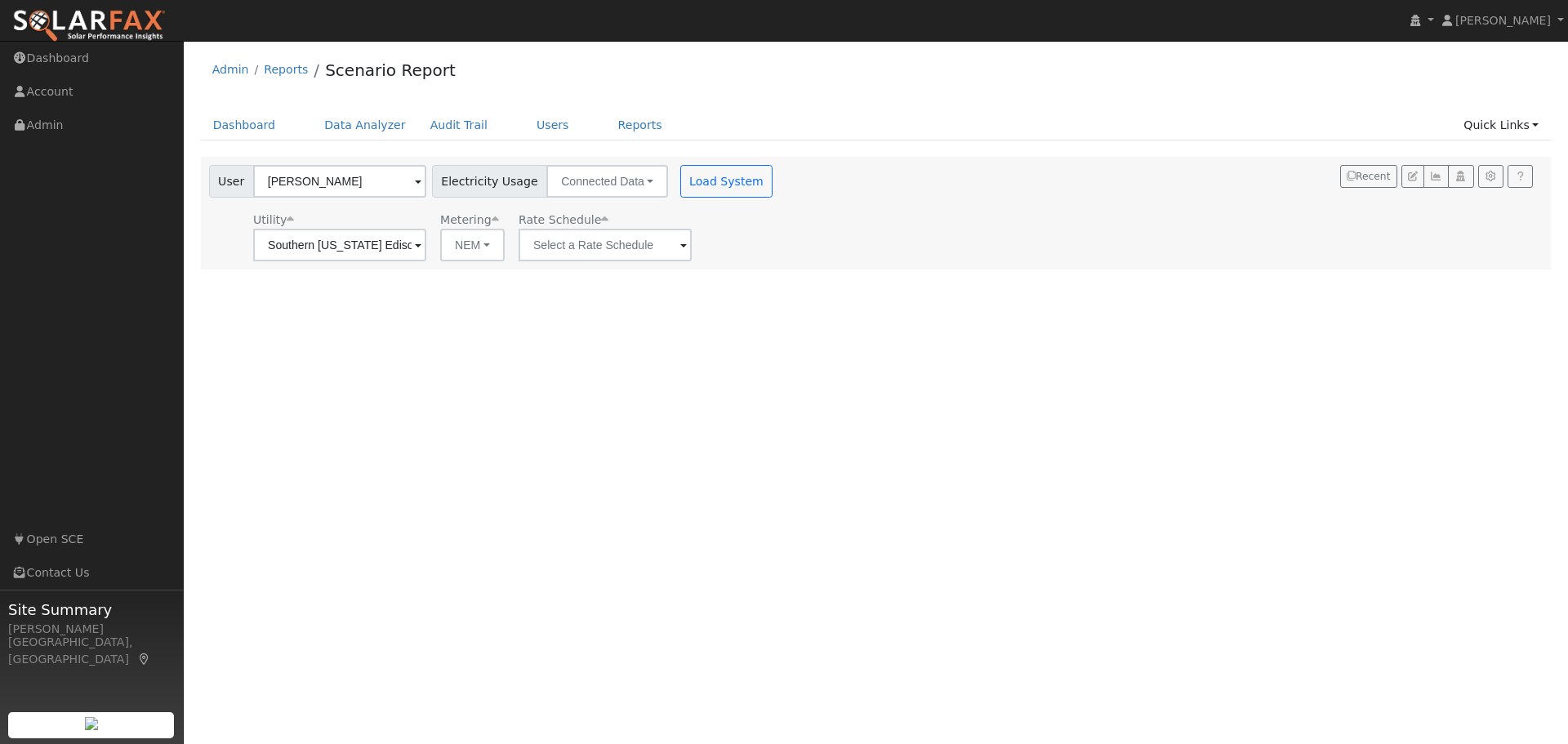
click at [421, 247] on span at bounding box center [418, 246] width 7 height 19
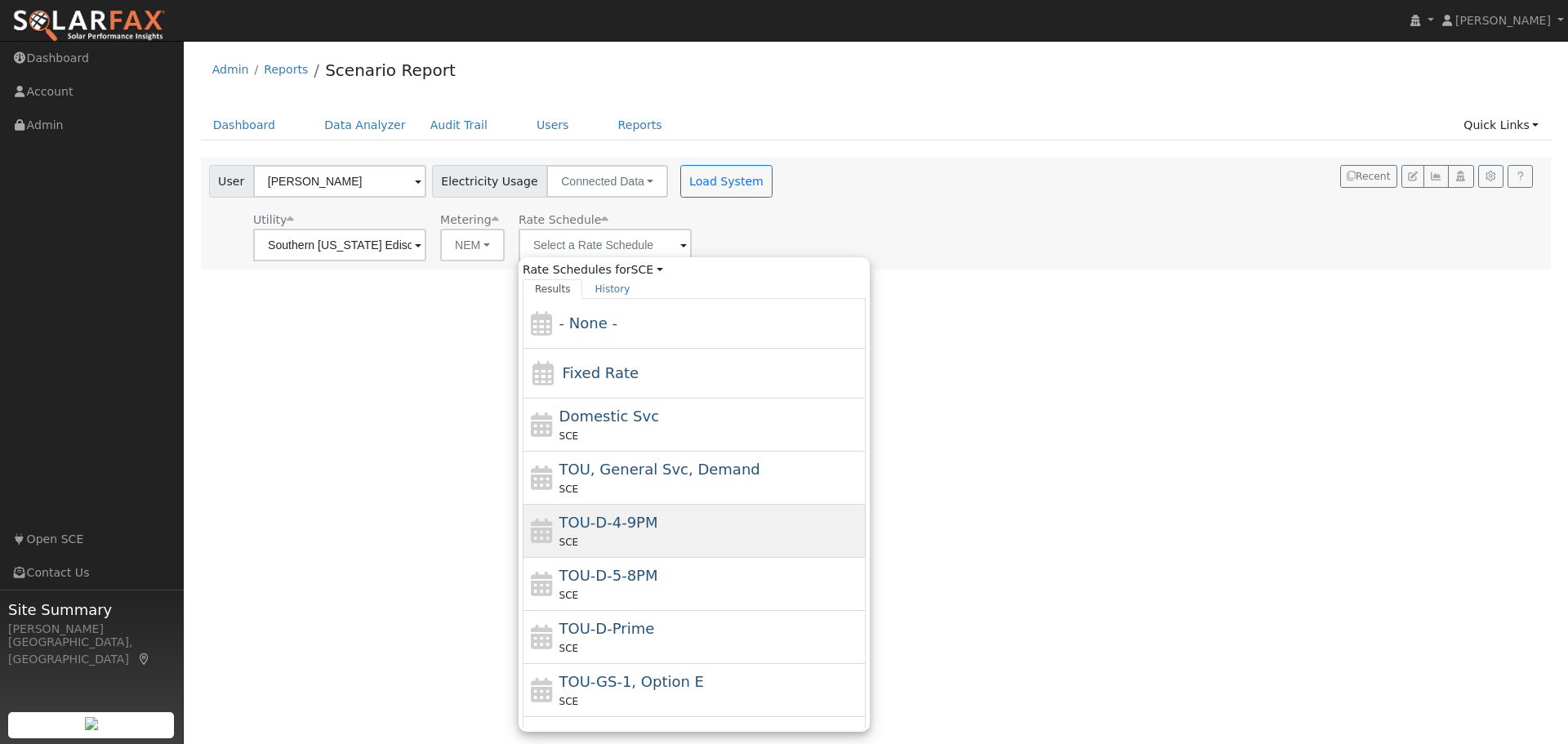
click at [644, 530] on span "TOU-D-4-9PM" at bounding box center [608, 522] width 99 height 17
type input "TOU-D-4-9PM"
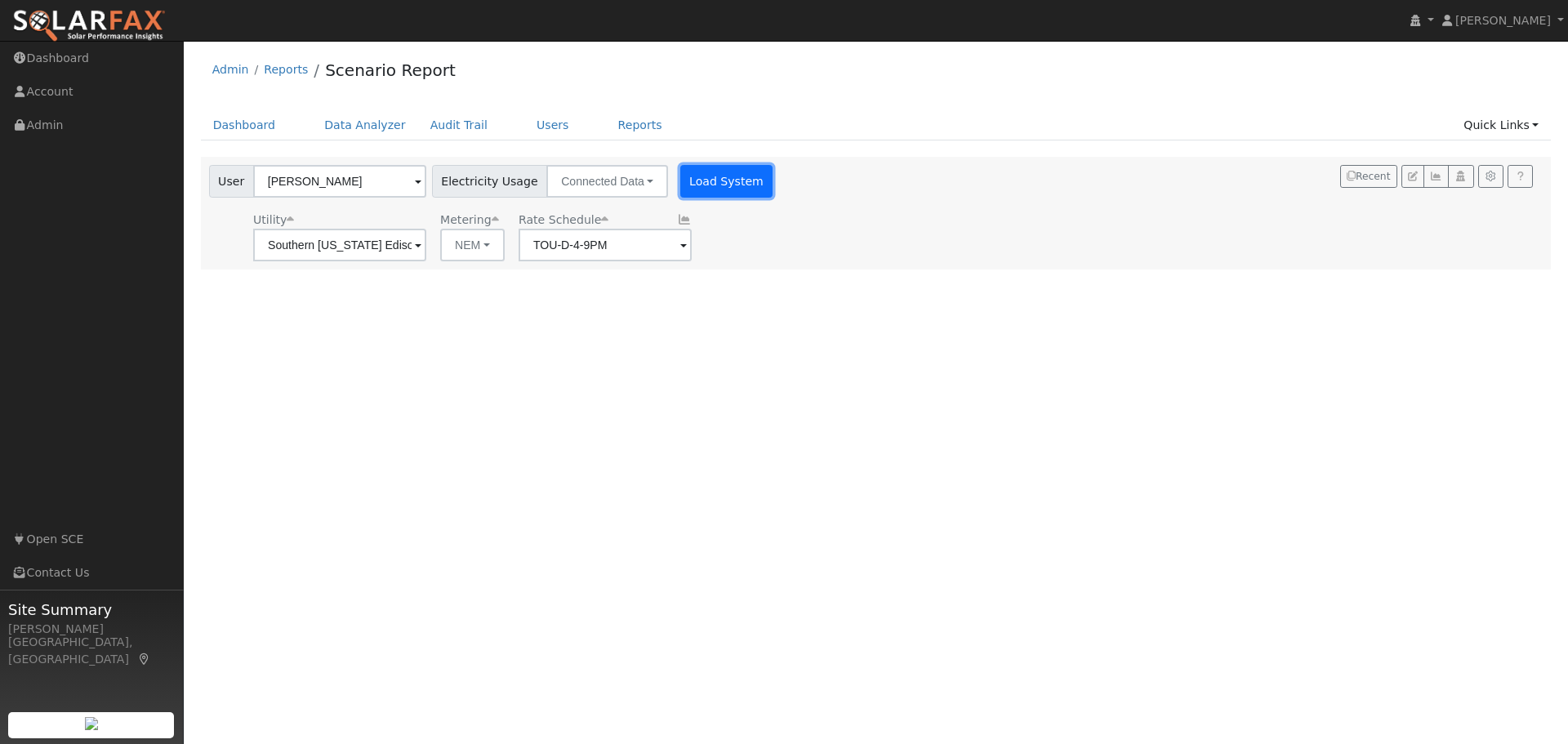
click at [718, 186] on button "Load System" at bounding box center [727, 182] width 93 height 33
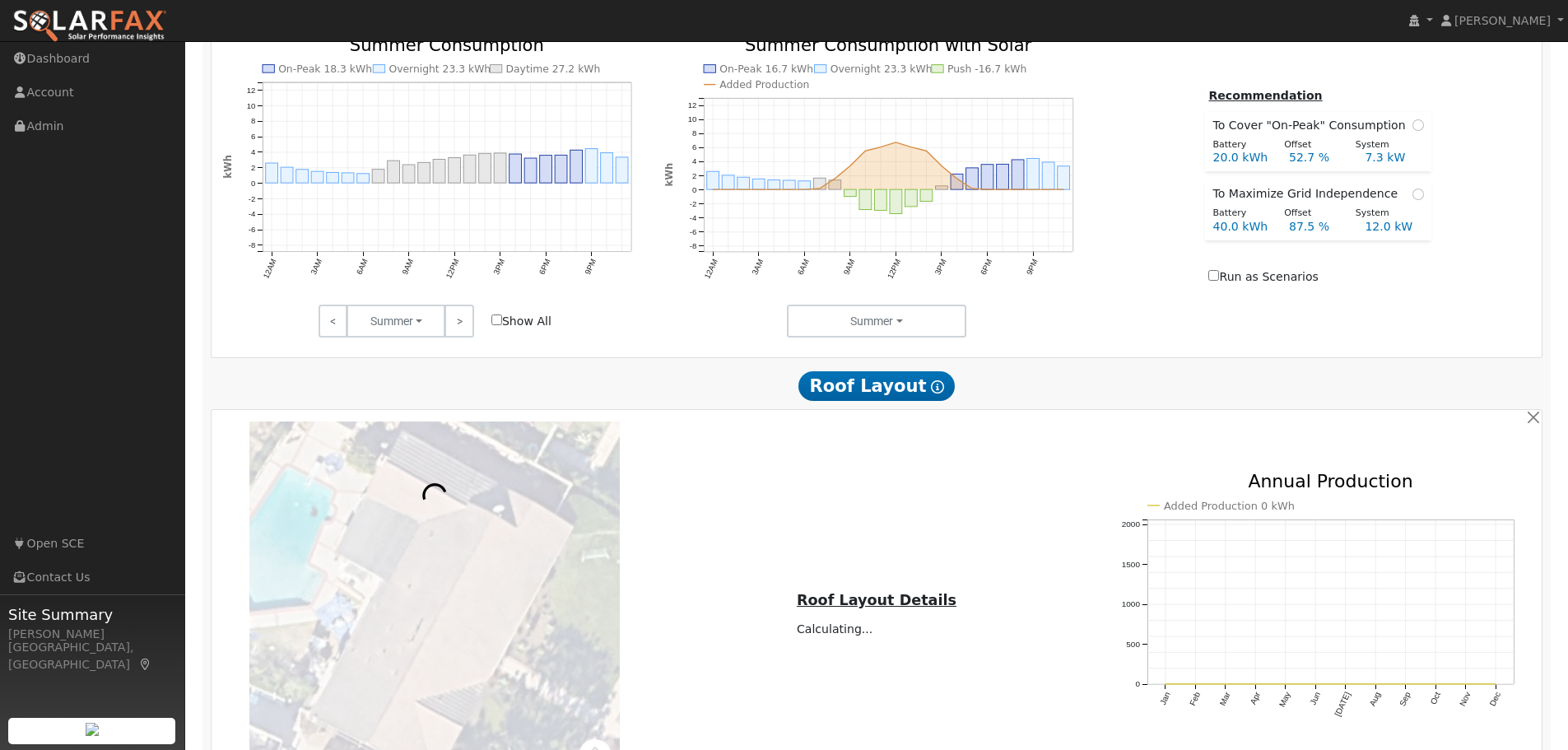
scroll to position [823, 0]
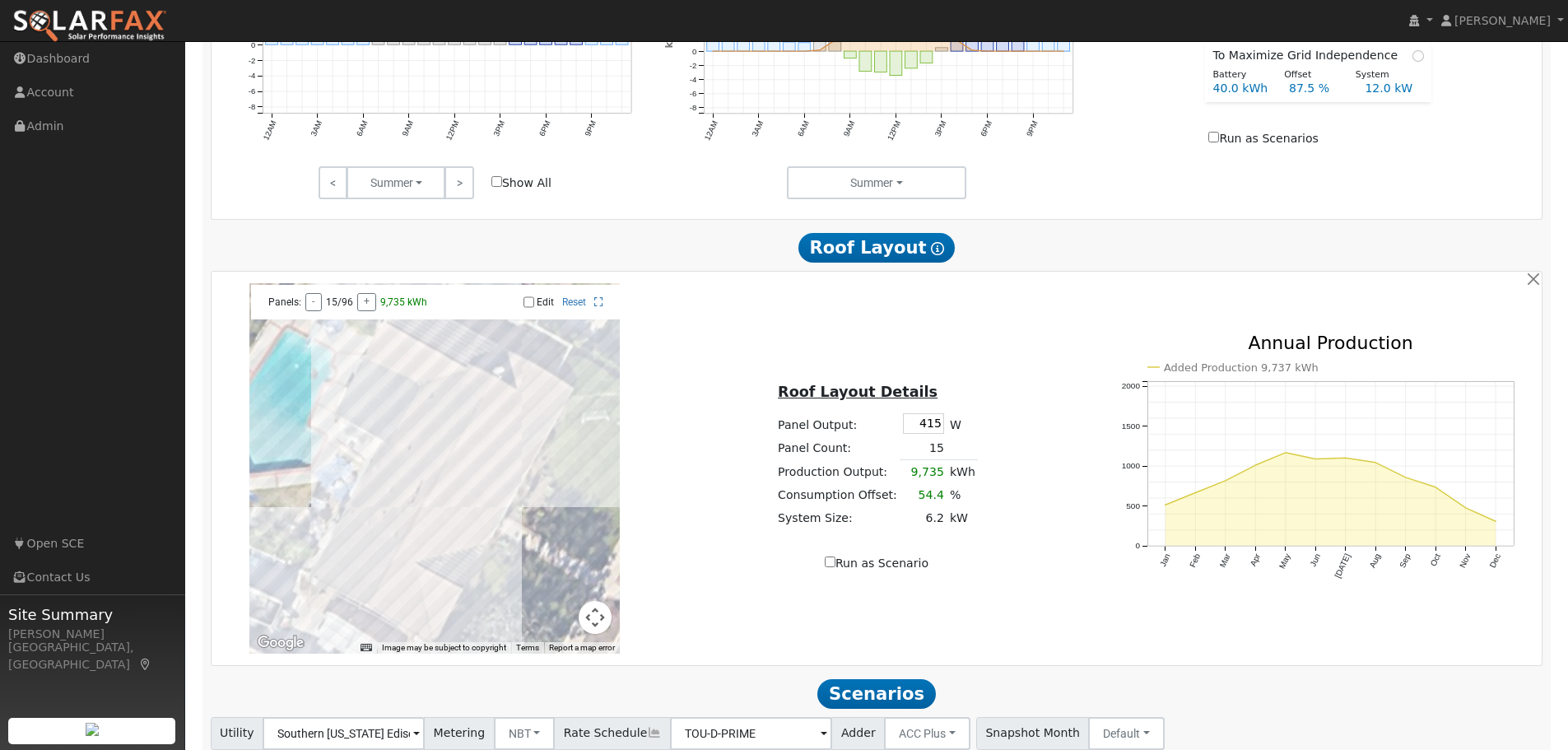
click at [425, 538] on div at bounding box center [435, 469] width 371 height 371
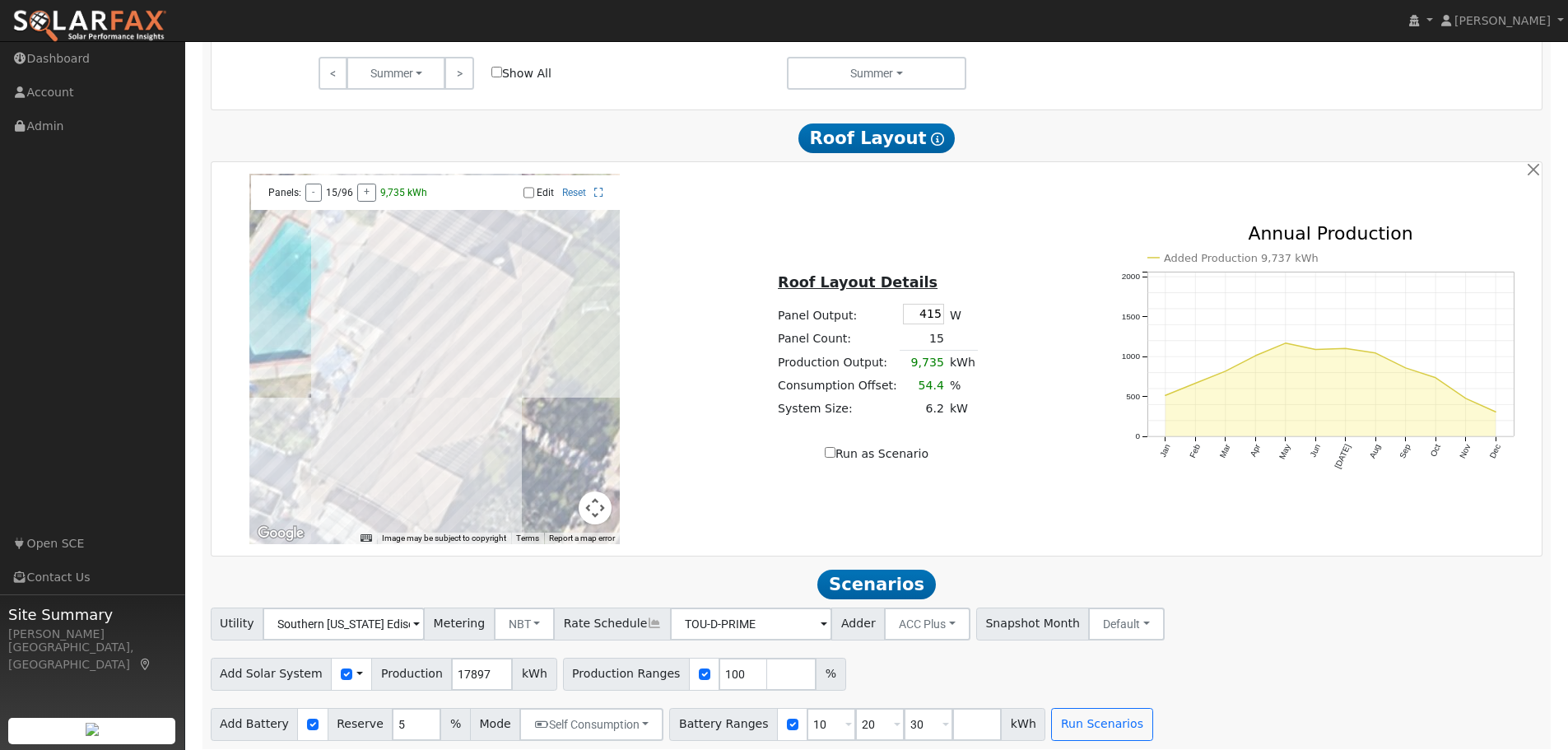
scroll to position [949, 0]
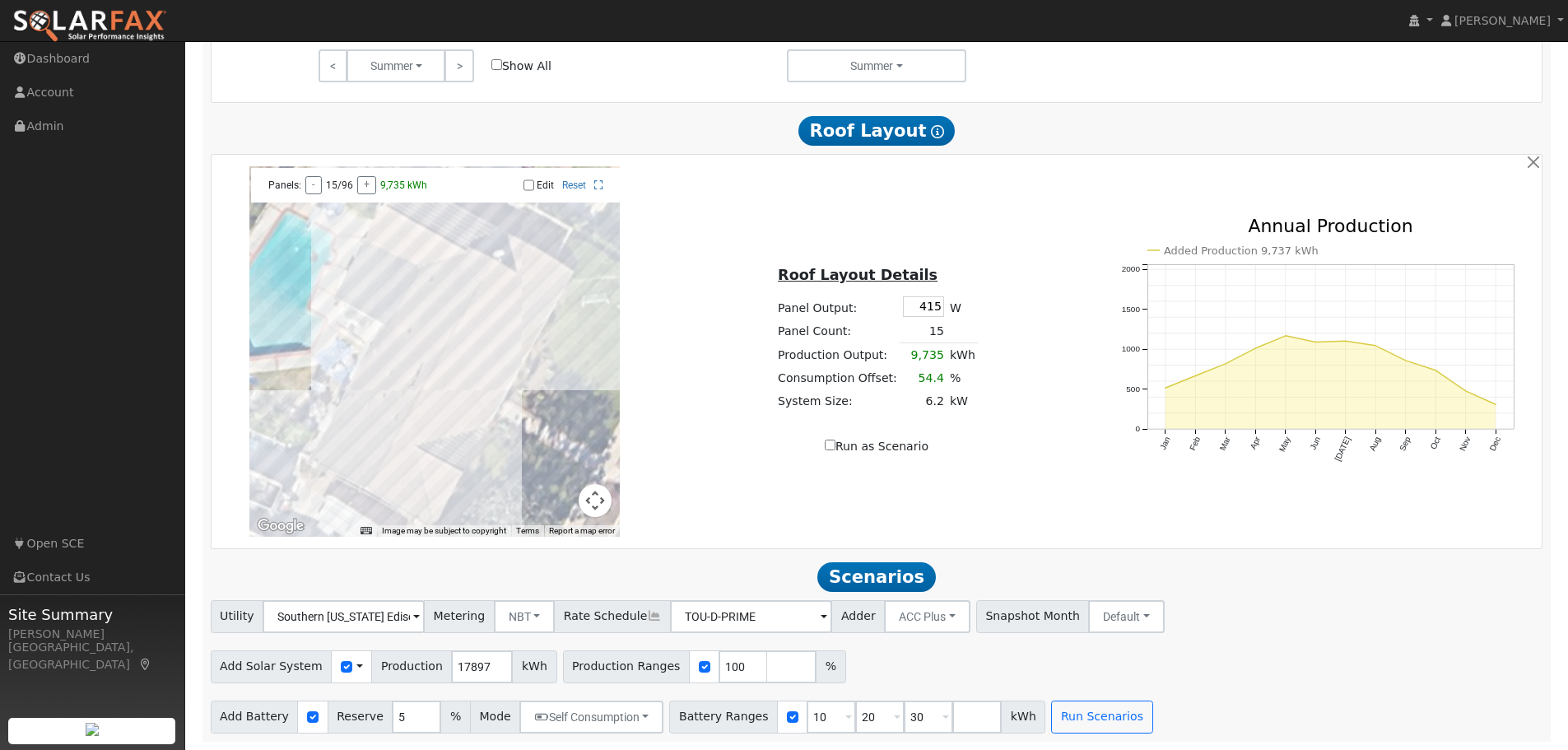
click at [526, 183] on input "Edit" at bounding box center [528, 185] width 11 height 12
checkbox input "true"
click at [530, 305] on div at bounding box center [435, 352] width 371 height 371
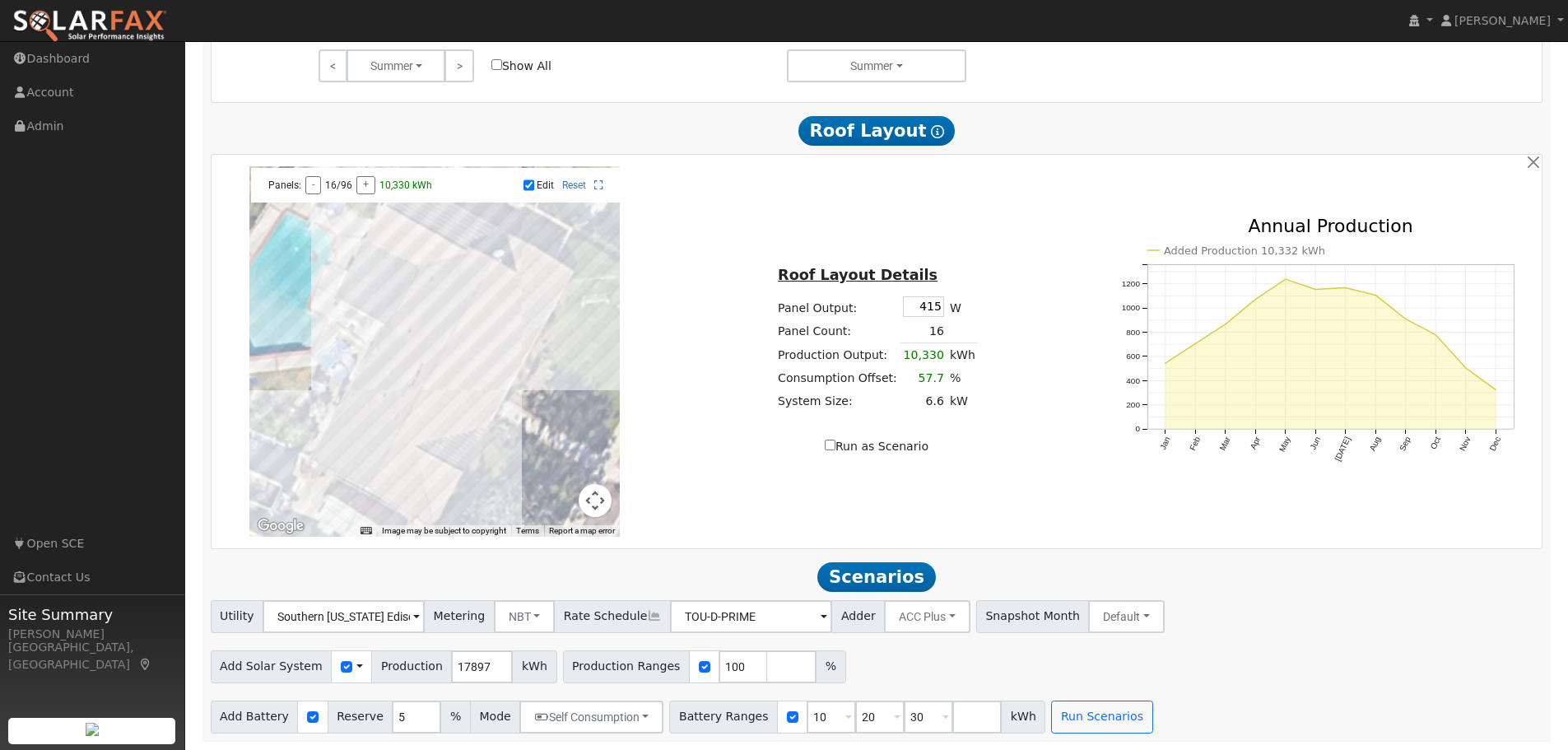
click at [521, 321] on div at bounding box center [435, 352] width 371 height 371
click at [508, 318] on div at bounding box center [435, 352] width 371 height 371
click at [494, 312] on div at bounding box center [435, 352] width 371 height 371
click at [485, 330] on div at bounding box center [435, 352] width 371 height 371
click at [491, 341] on div at bounding box center [435, 352] width 371 height 371
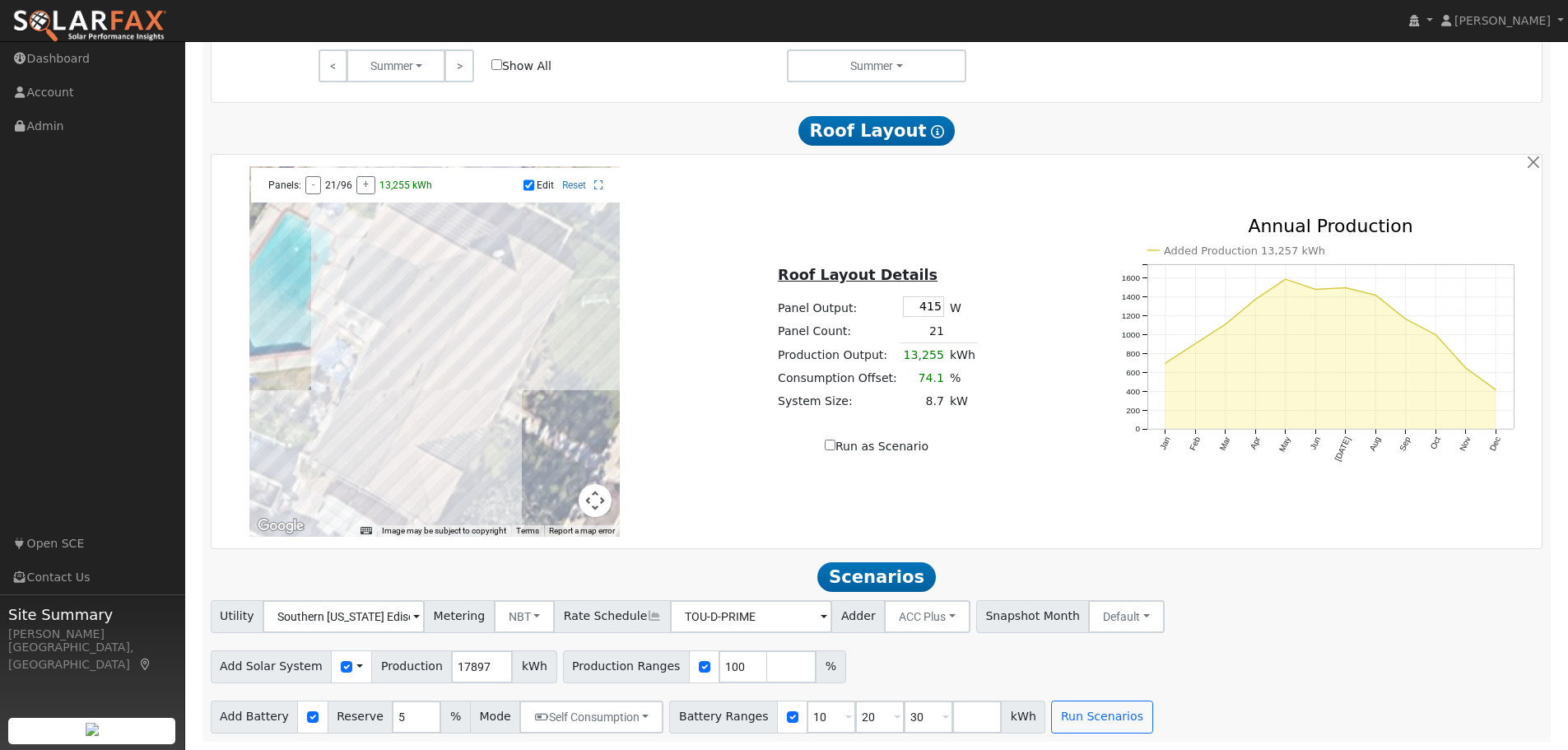
click at [506, 350] on div at bounding box center [435, 352] width 371 height 371
click at [502, 373] on div at bounding box center [435, 352] width 371 height 371
drag, startPoint x: 488, startPoint y: 369, endPoint x: 480, endPoint y: 364, distance: 9.4
click at [487, 369] on div at bounding box center [435, 352] width 371 height 371
click at [471, 358] on div at bounding box center [435, 352] width 371 height 371
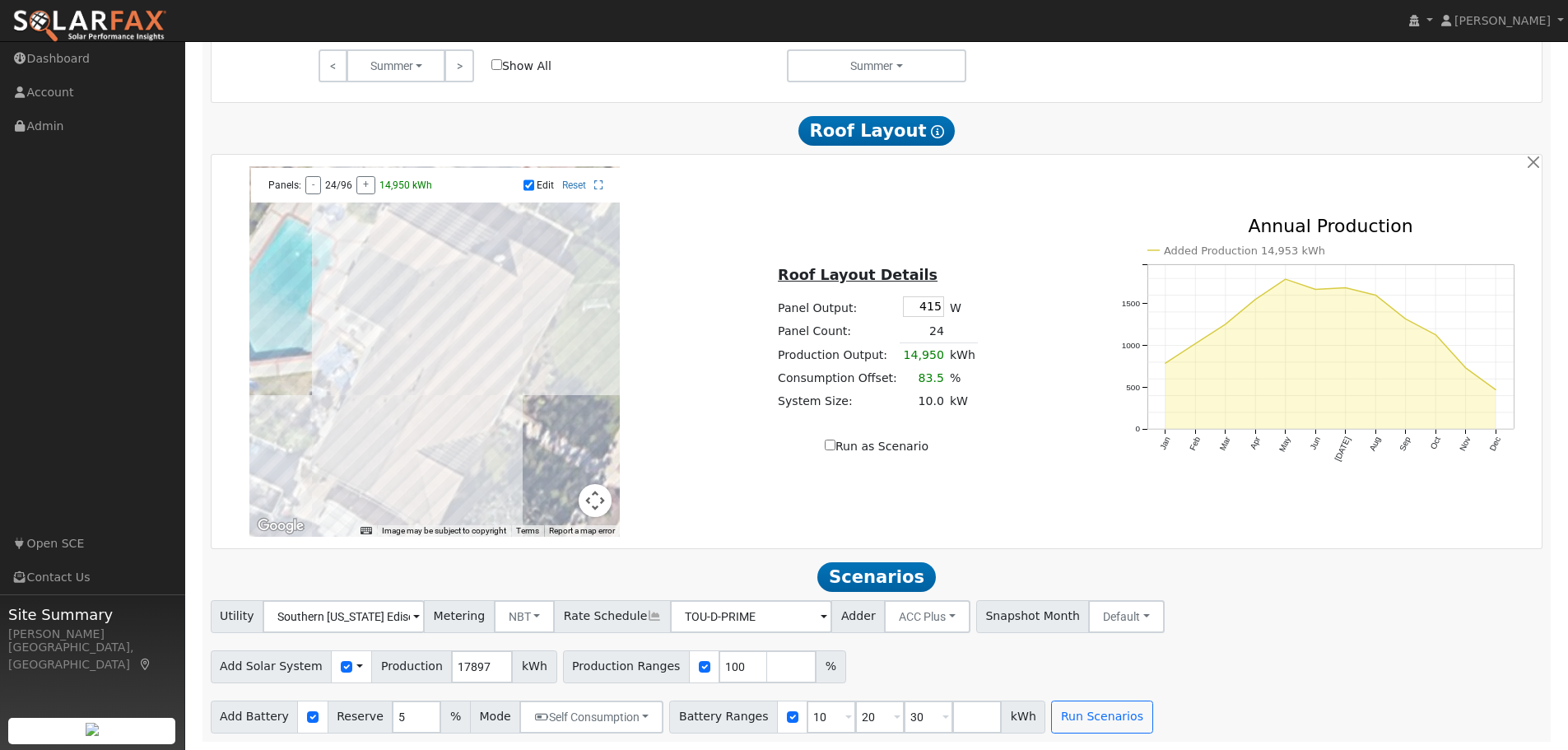
click at [458, 381] on div at bounding box center [435, 352] width 371 height 371
click at [470, 392] on div at bounding box center [435, 352] width 371 height 371
click at [477, 389] on div at bounding box center [435, 352] width 371 height 371
click at [487, 395] on div at bounding box center [435, 352] width 371 height 371
click at [499, 401] on div at bounding box center [435, 352] width 371 height 371
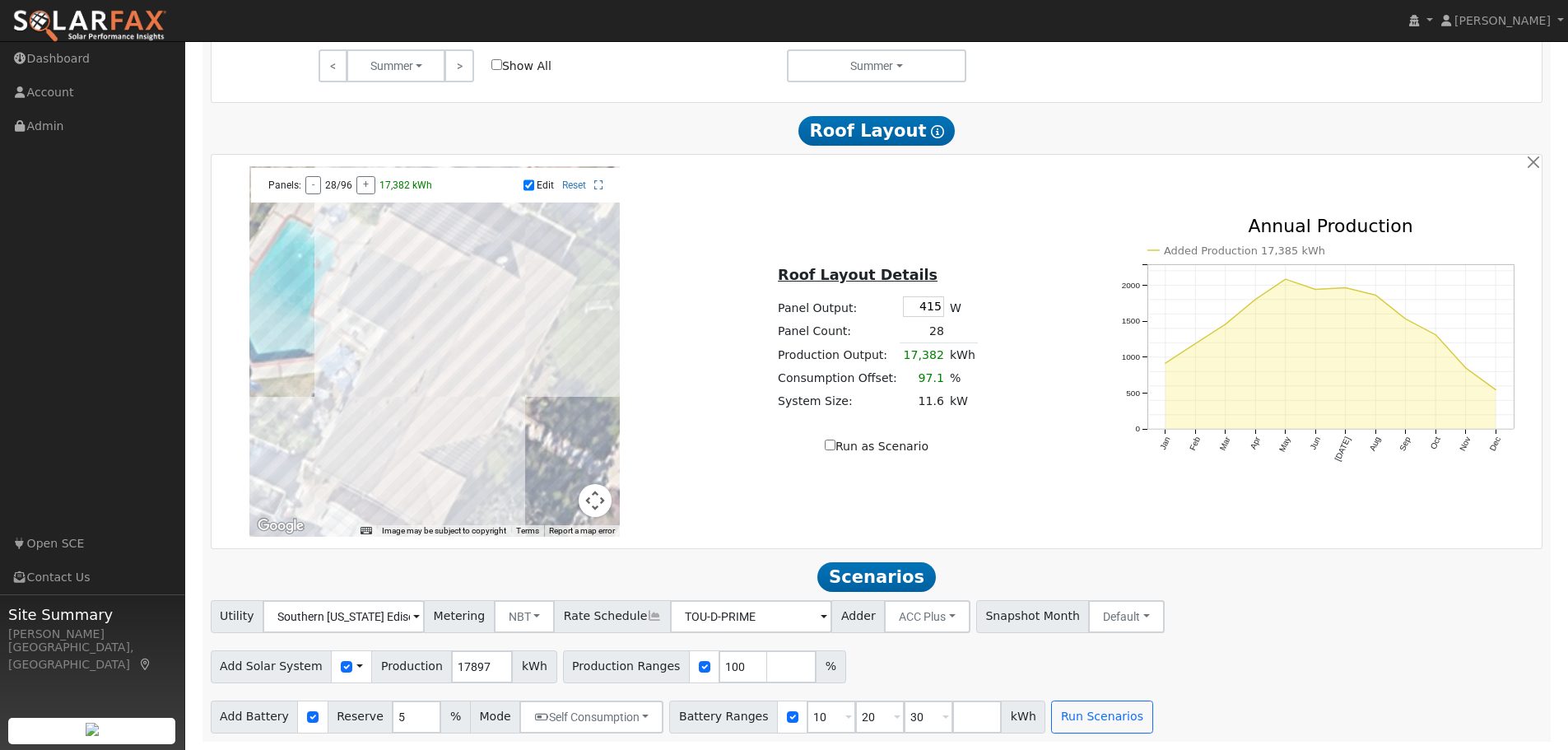
click at [475, 417] on div at bounding box center [435, 352] width 371 height 371
click at [463, 411] on div at bounding box center [435, 352] width 371 height 371
click at [452, 405] on div at bounding box center [435, 352] width 371 height 371
click at [428, 419] on div at bounding box center [435, 352] width 371 height 371
click at [417, 443] on div at bounding box center [435, 352] width 371 height 371
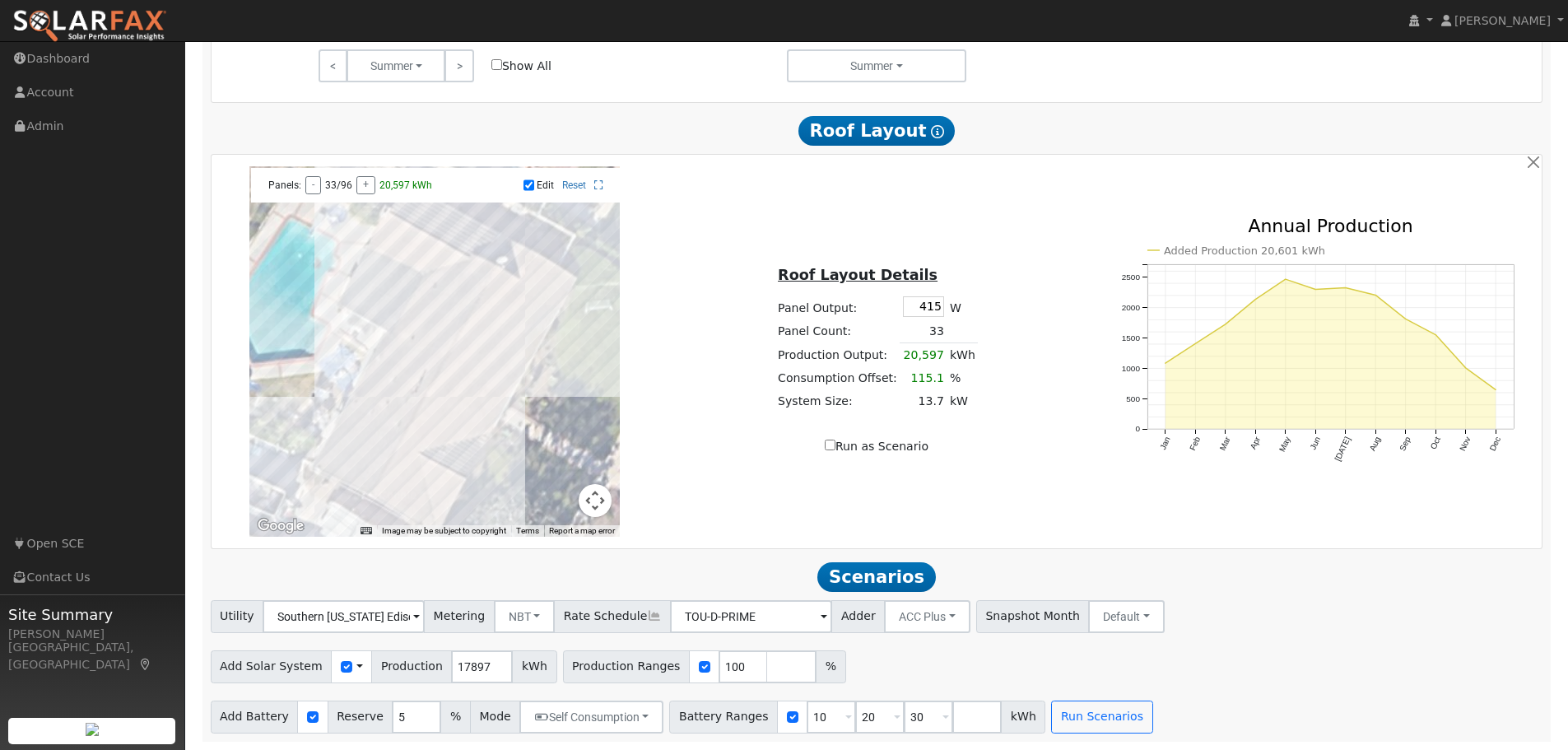
click at [440, 429] on div at bounding box center [435, 352] width 371 height 371
click at [401, 466] on div at bounding box center [435, 352] width 371 height 371
click at [394, 490] on div at bounding box center [435, 352] width 371 height 371
click at [403, 495] on div at bounding box center [435, 352] width 371 height 371
click at [417, 502] on div at bounding box center [435, 352] width 371 height 371
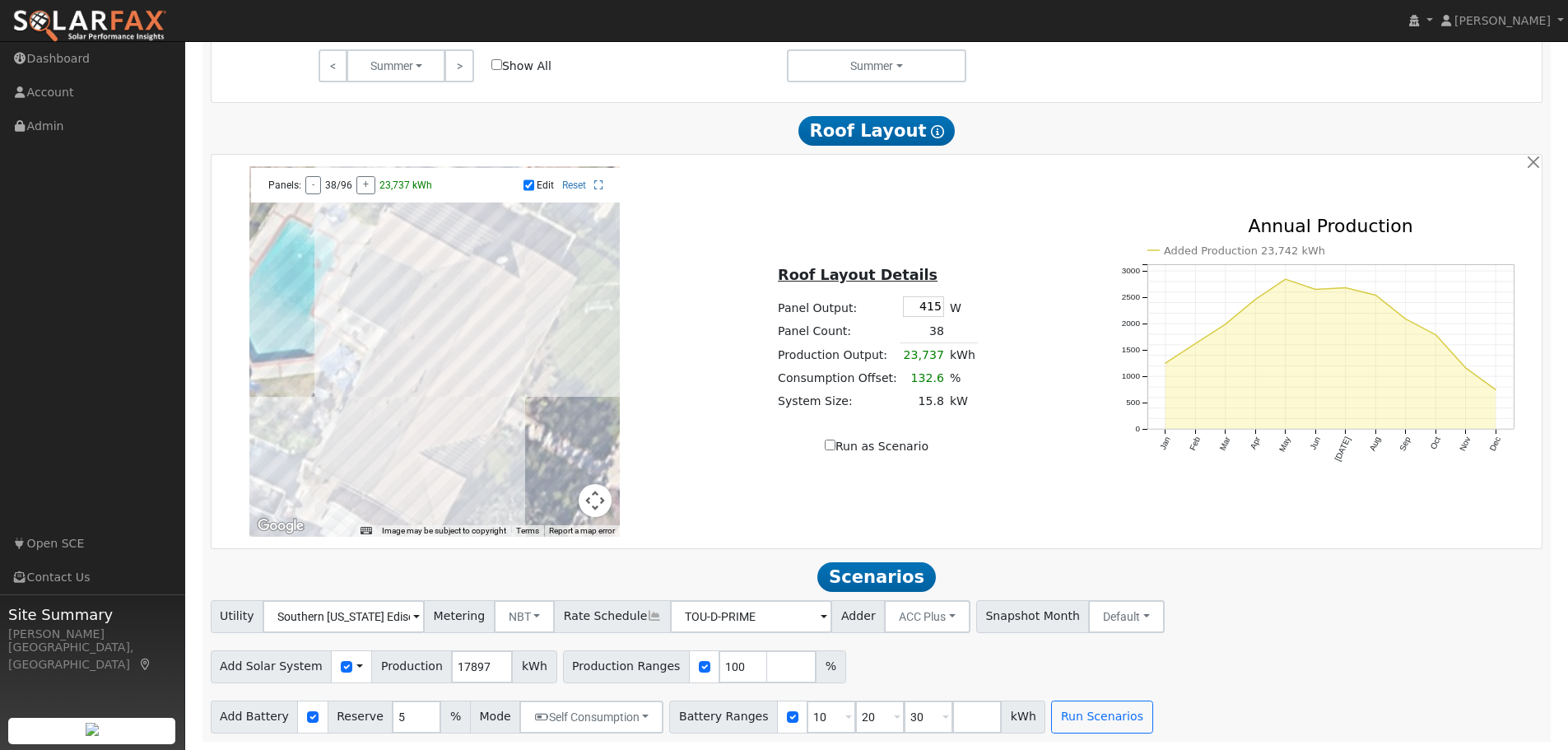
drag, startPoint x: 416, startPoint y: 500, endPoint x: 408, endPoint y: 498, distance: 8.2
click at [415, 500] on div at bounding box center [435, 352] width 371 height 371
drag, startPoint x: 403, startPoint y: 496, endPoint x: 390, endPoint y: 490, distance: 14.3
click at [402, 495] on div at bounding box center [435, 352] width 371 height 371
drag, startPoint x: 391, startPoint y: 488, endPoint x: 396, endPoint y: 478, distance: 11.2
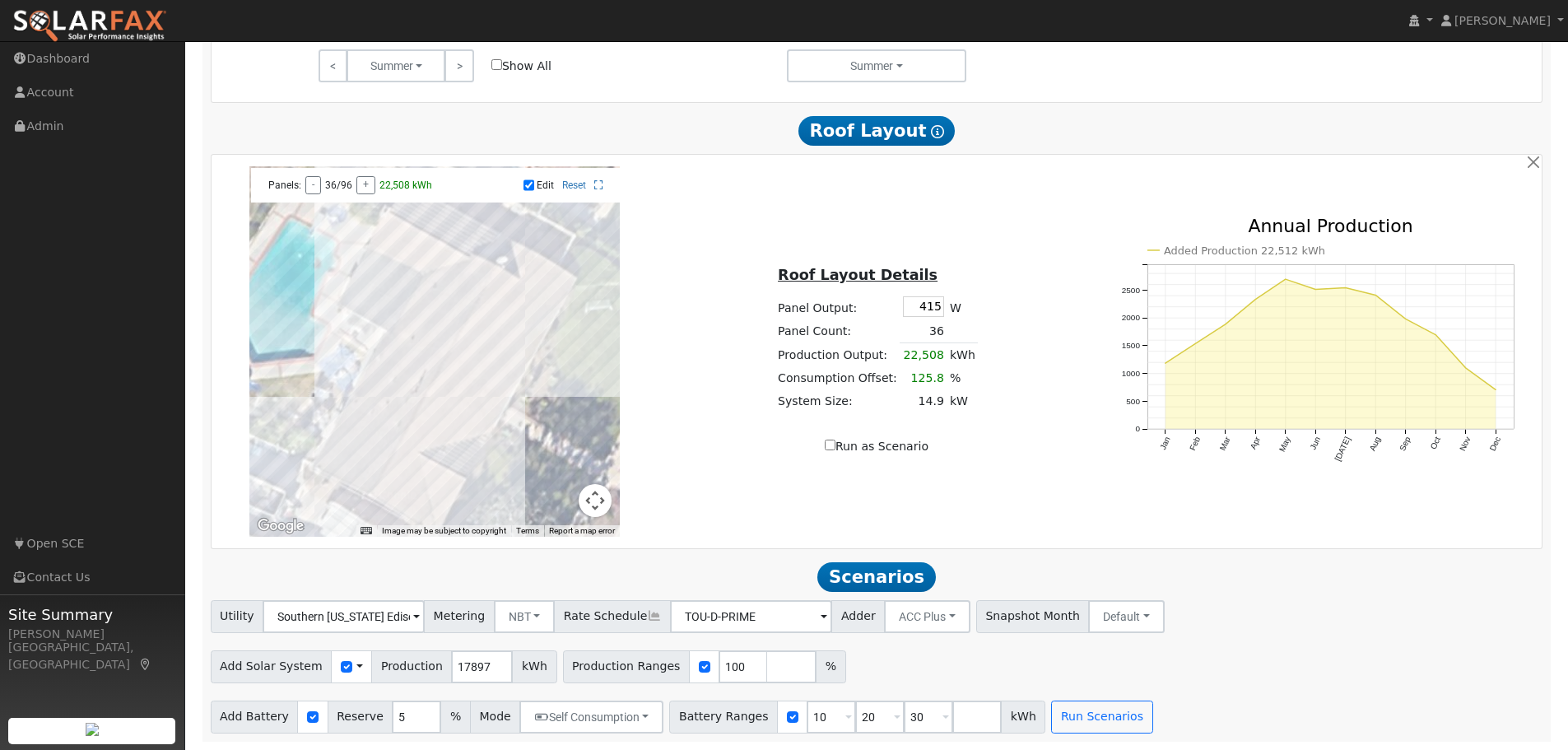
click at [391, 487] on div at bounding box center [435, 352] width 371 height 371
click at [407, 464] on div at bounding box center [435, 352] width 371 height 371
click at [1068, 712] on button "Run Scenarios" at bounding box center [1102, 717] width 101 height 33
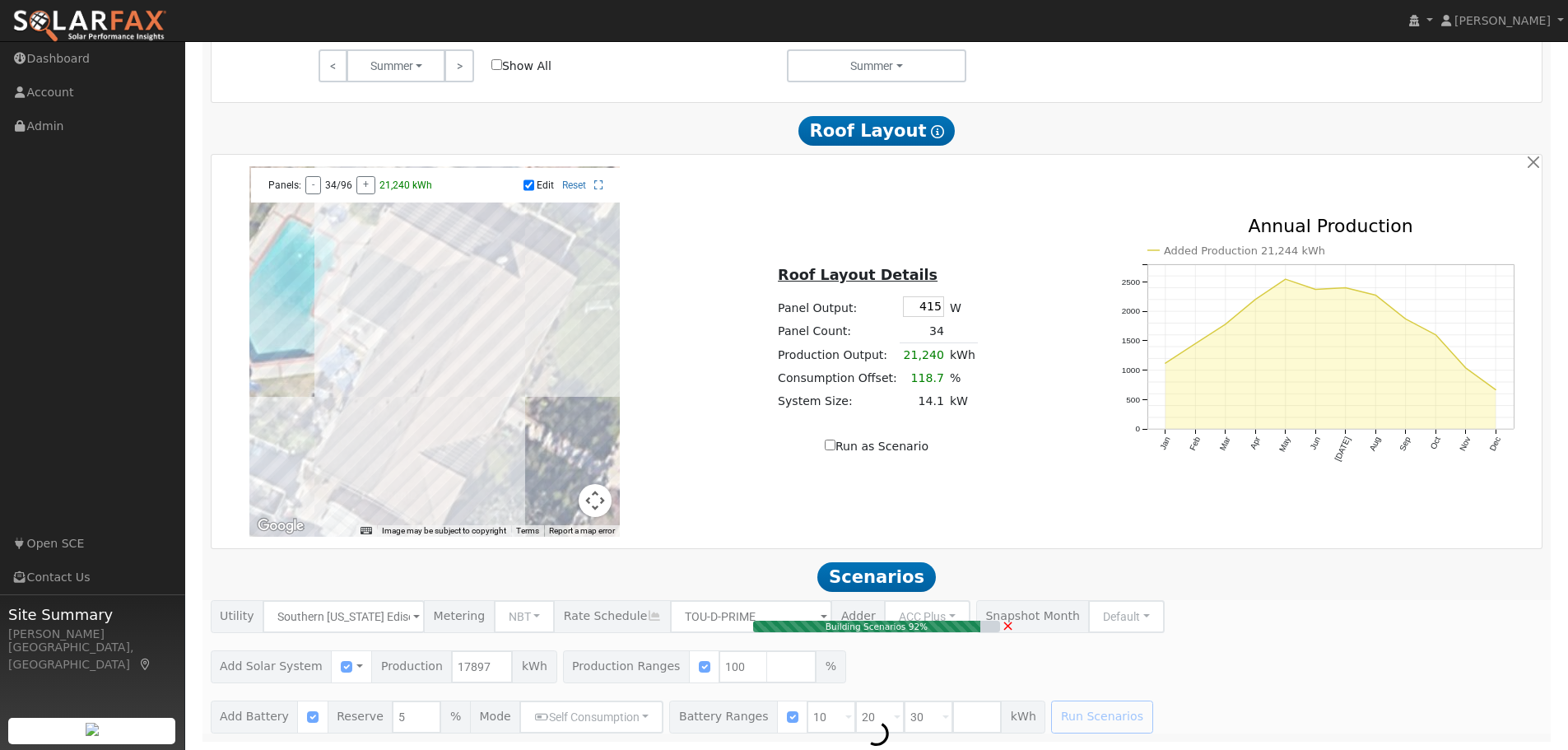
type input "13.8"
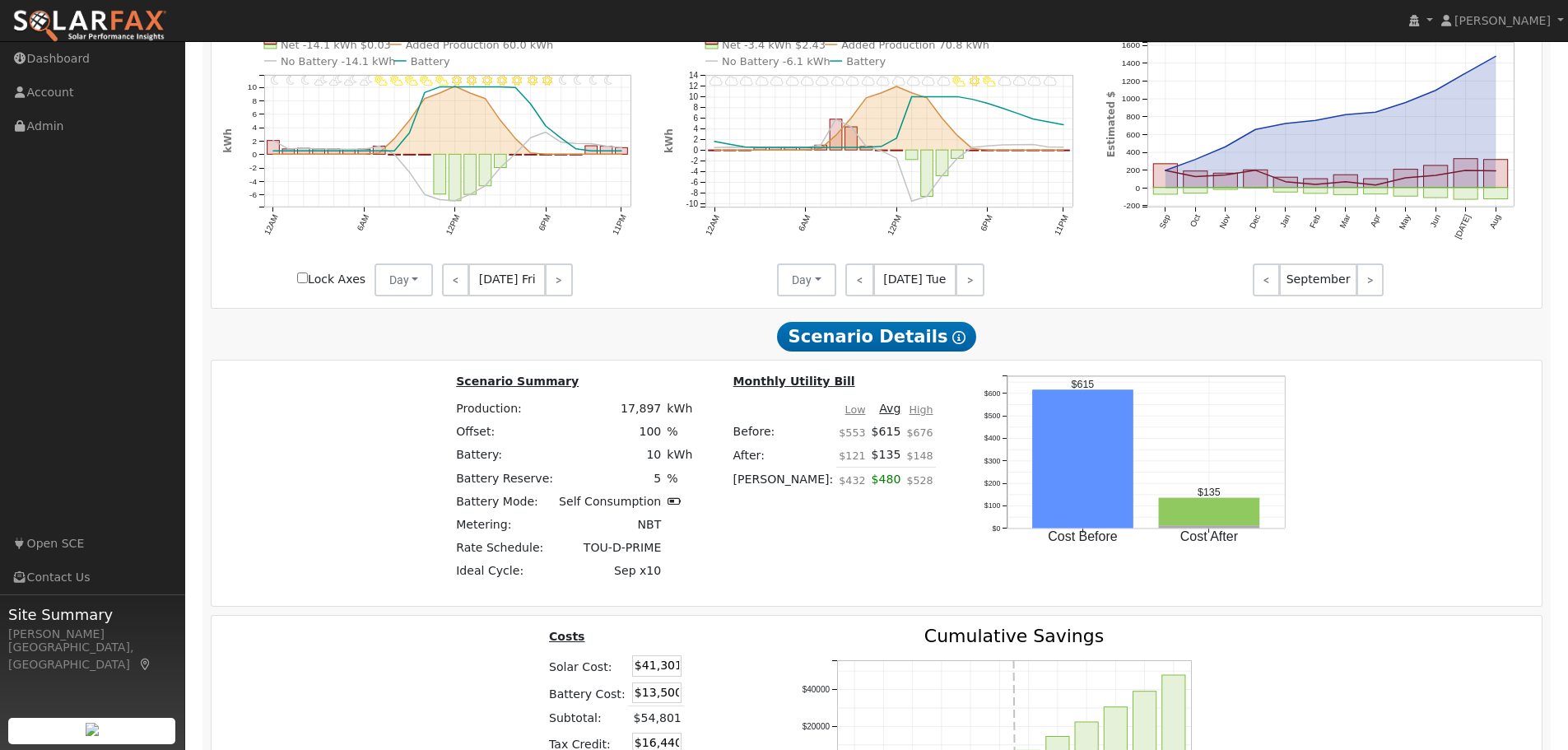
scroll to position [2118, 0]
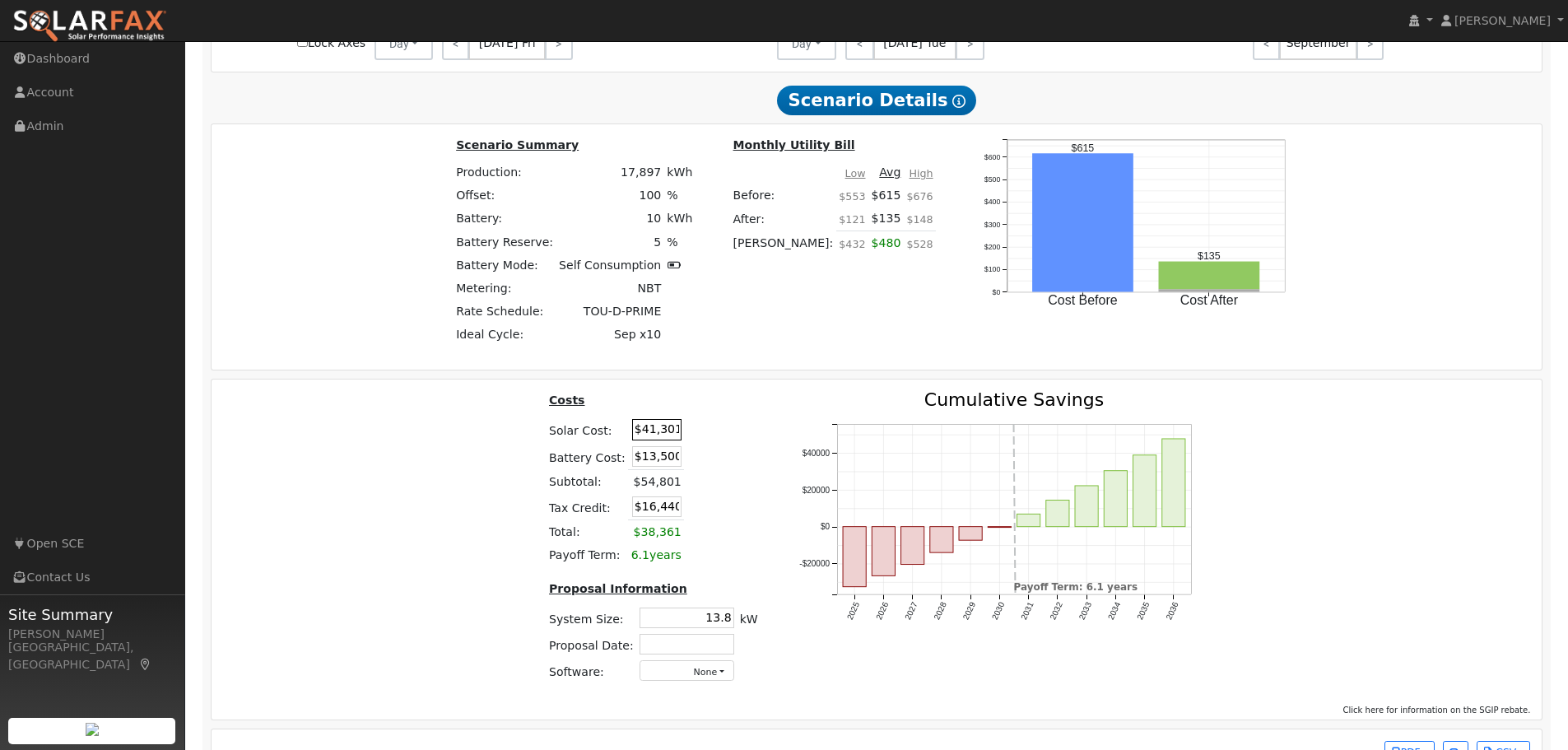
click at [665, 438] on input "$41,301" at bounding box center [657, 429] width 49 height 21
click at [667, 438] on input "$41,301" at bounding box center [657, 429] width 49 height 21
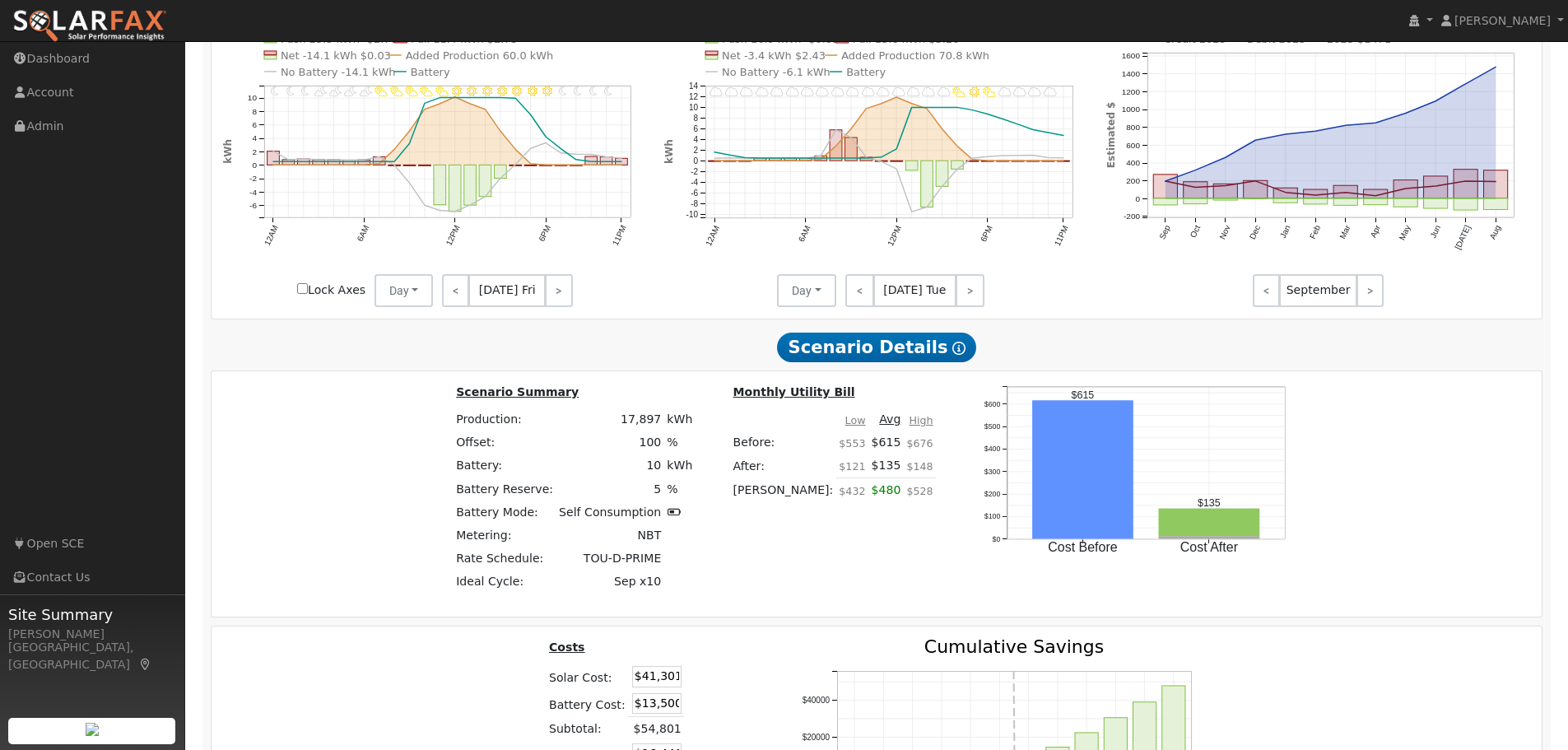
scroll to position [2037, 0]
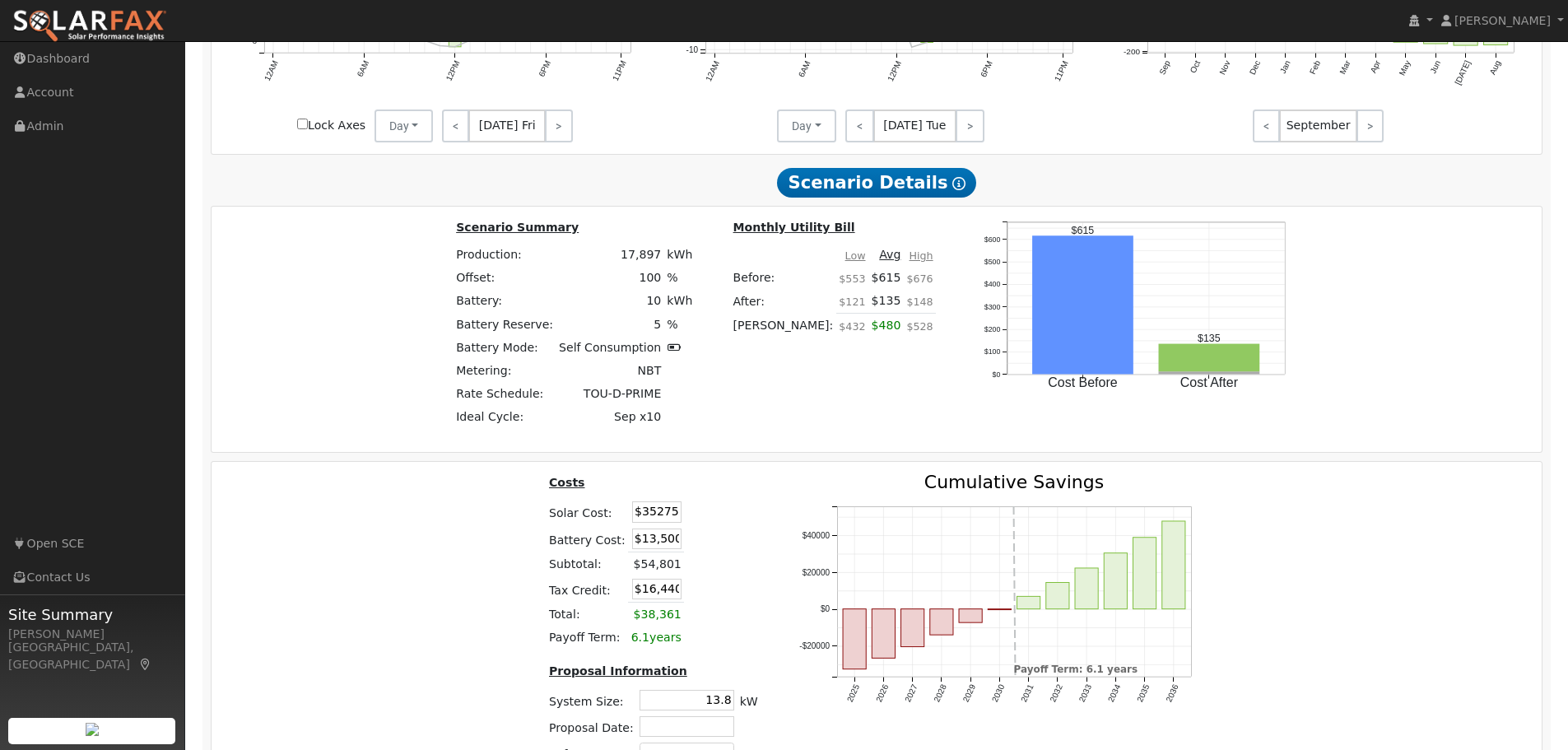
type input "$35,275"
type input "$14,633"
click at [720, 534] on table "Costs Solar Cost: $35,275 Battery Cost: $13,500 Subtotal: $54,801 Tax Credit: $…" at bounding box center [653, 561] width 215 height 176
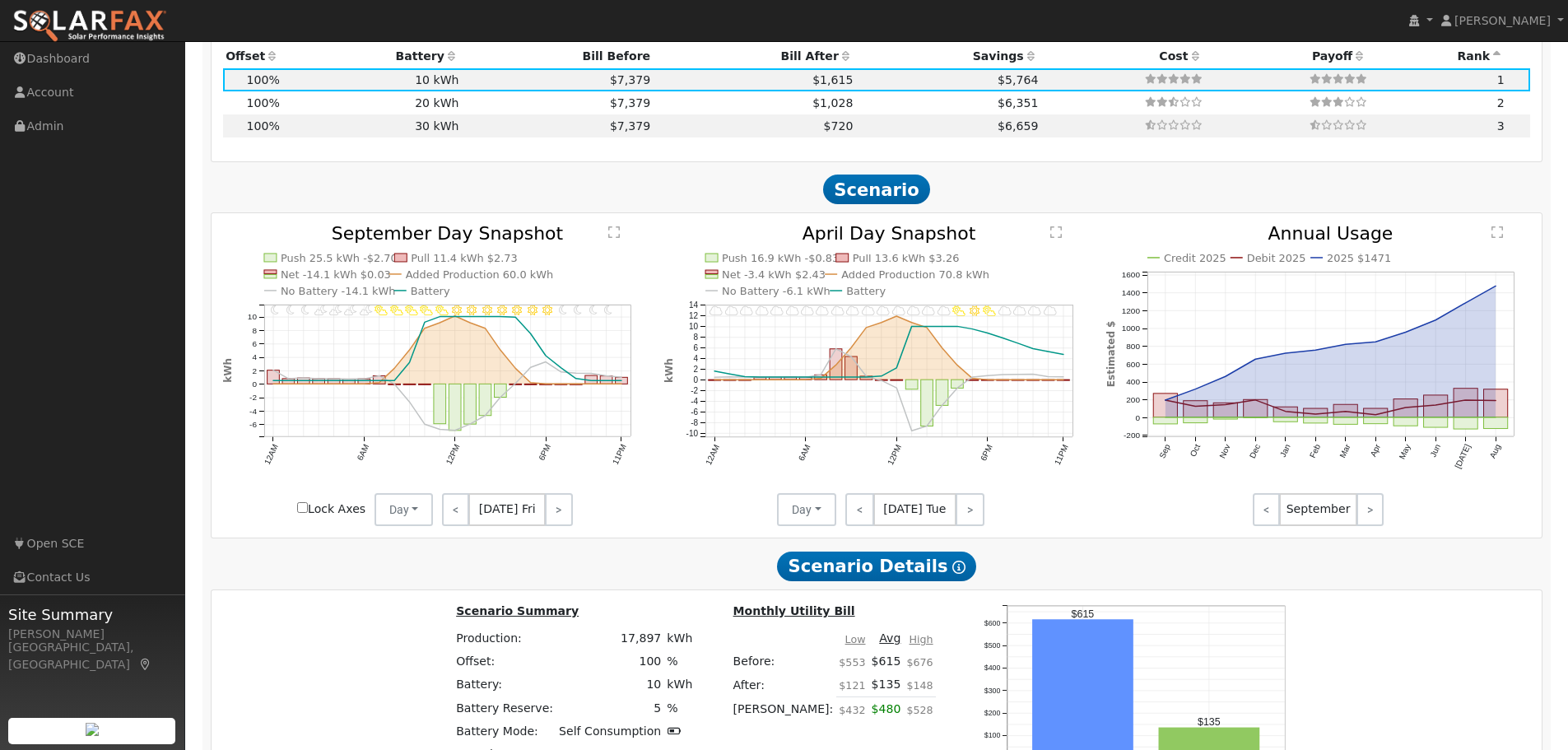
scroll to position [1512, 0]
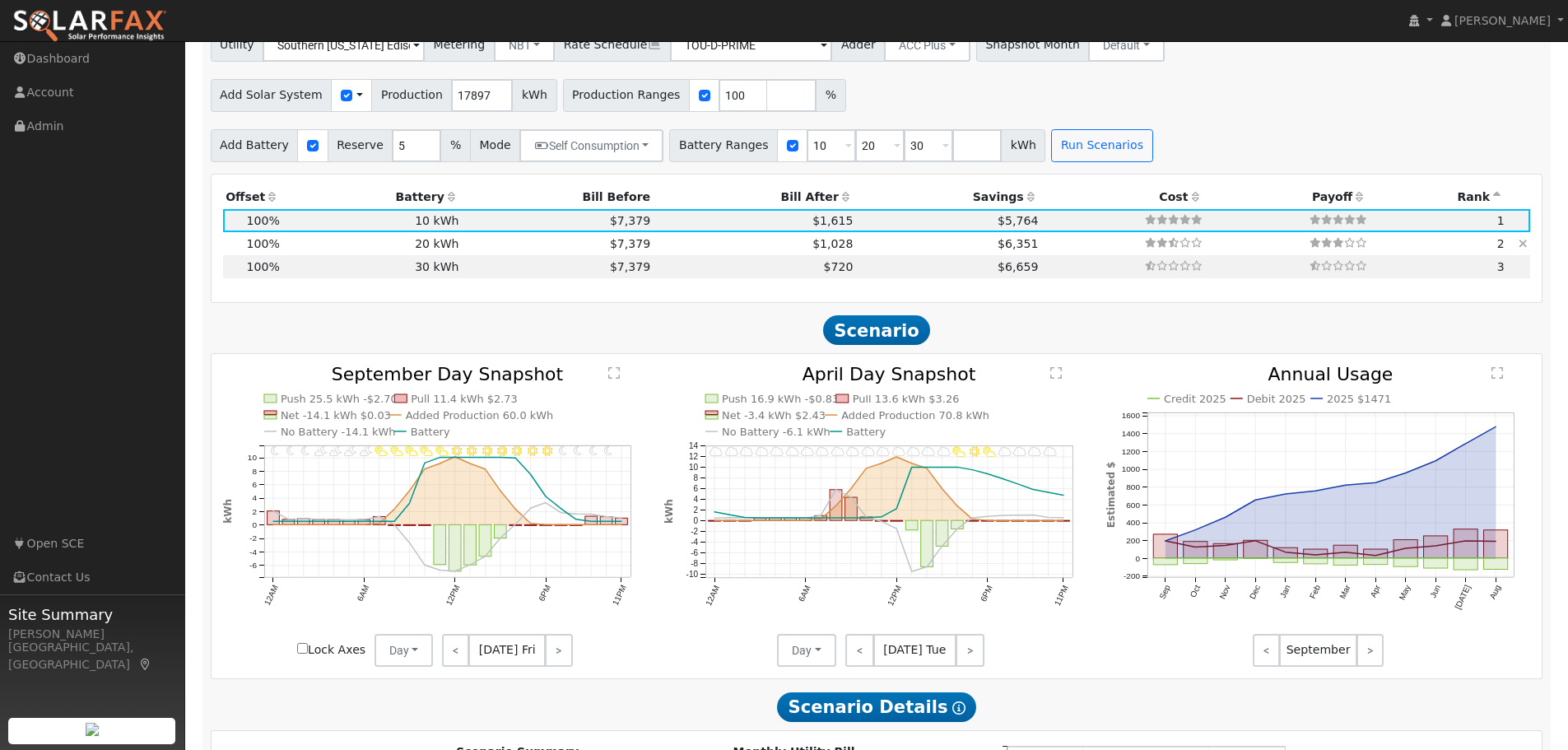
click at [856, 248] on td "$6,351" at bounding box center [948, 244] width 185 height 23
type input "$41,301"
type input "$27,000"
type input "$20,490"
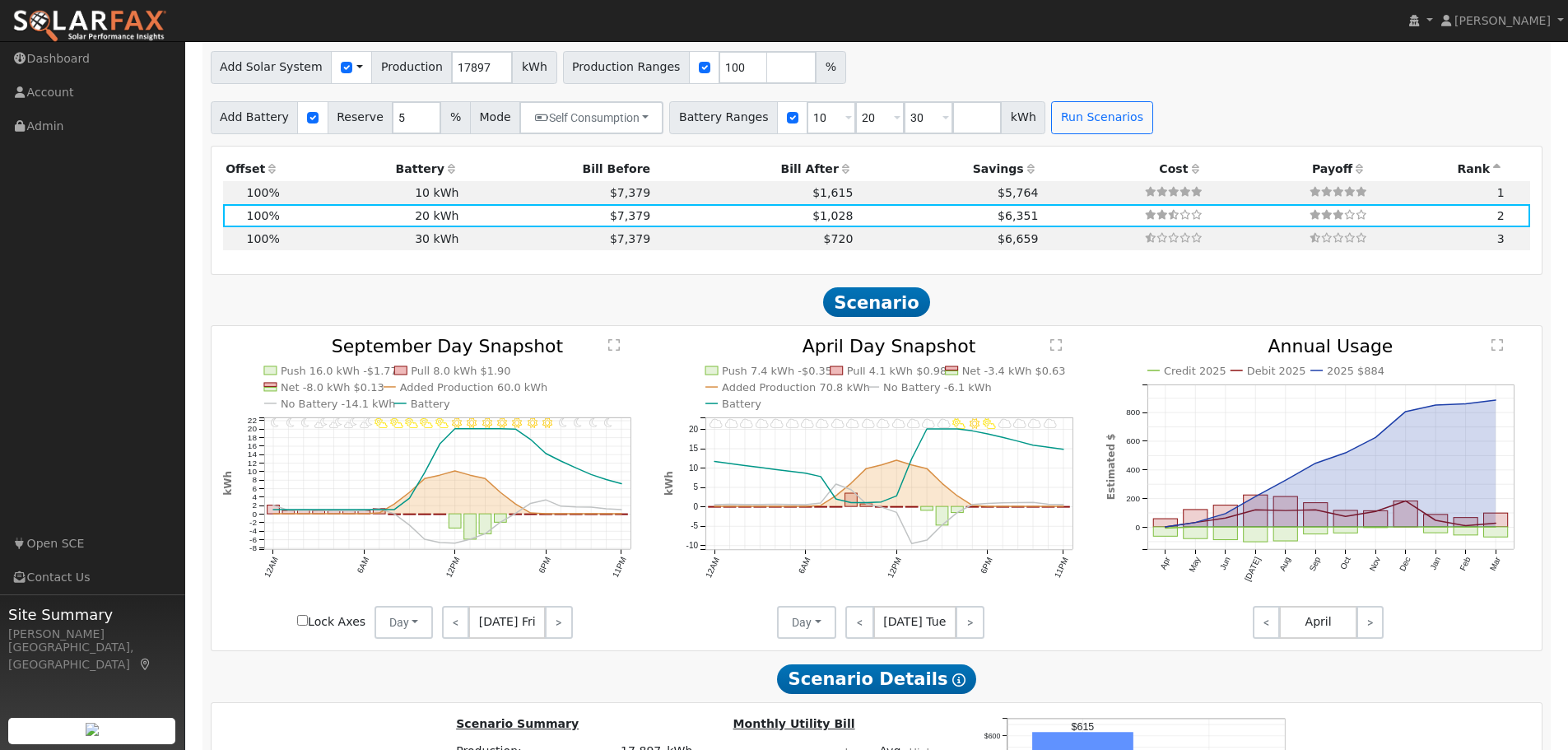
scroll to position [1347, 0]
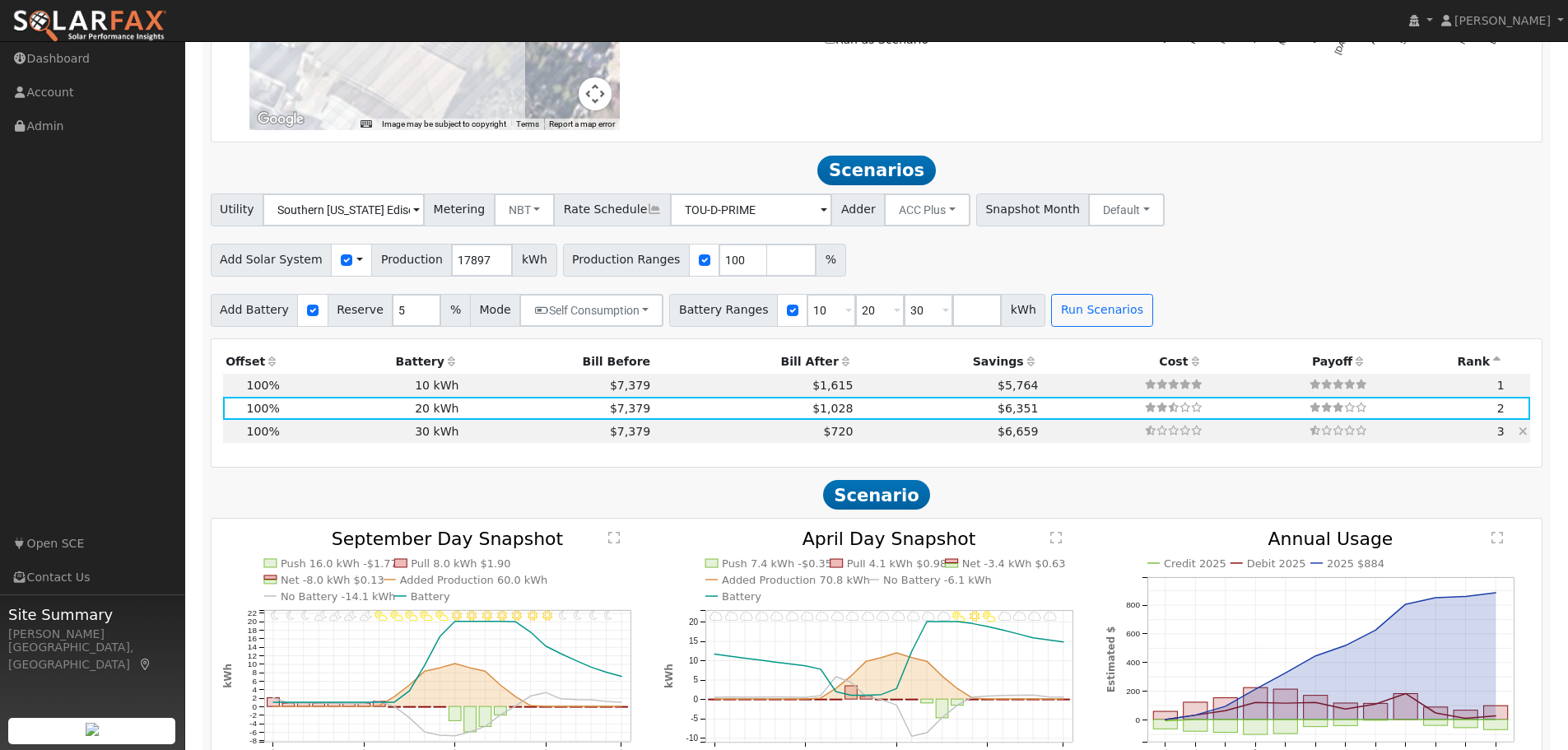
click at [1522, 435] on icon at bounding box center [1523, 431] width 9 height 12
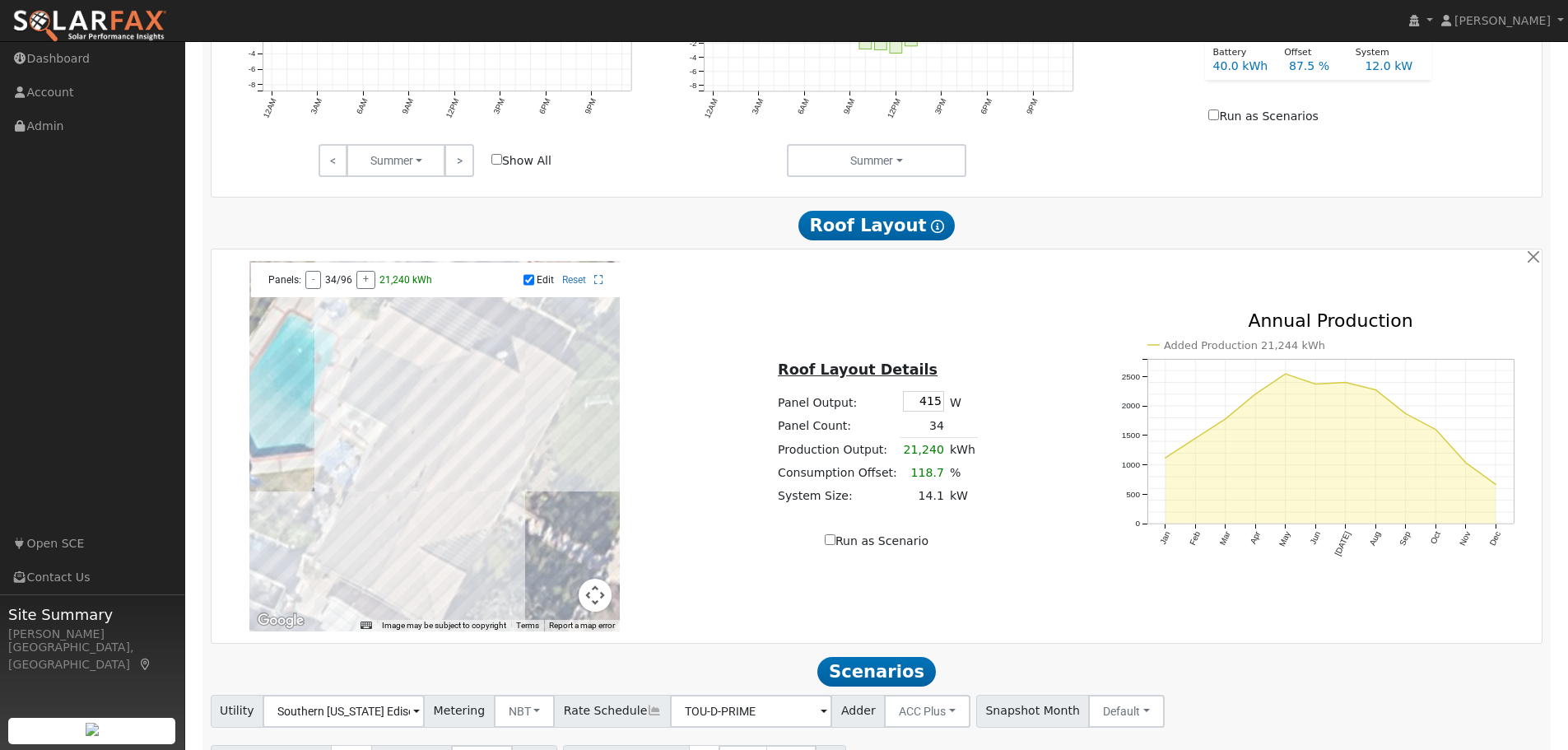
scroll to position [688, 0]
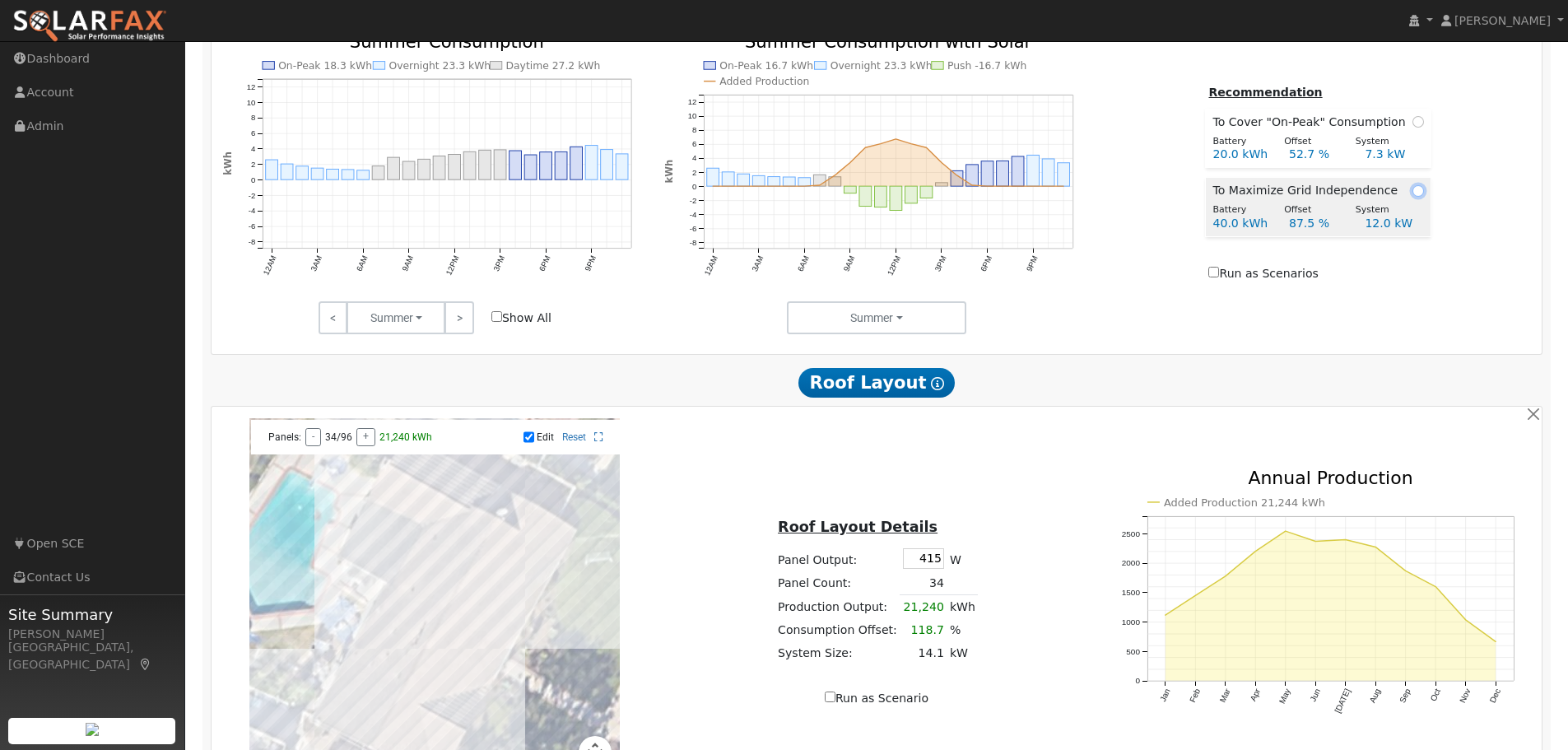
click at [1412, 197] on input "radio" at bounding box center [1418, 191] width 12 height 12
radio input "true"
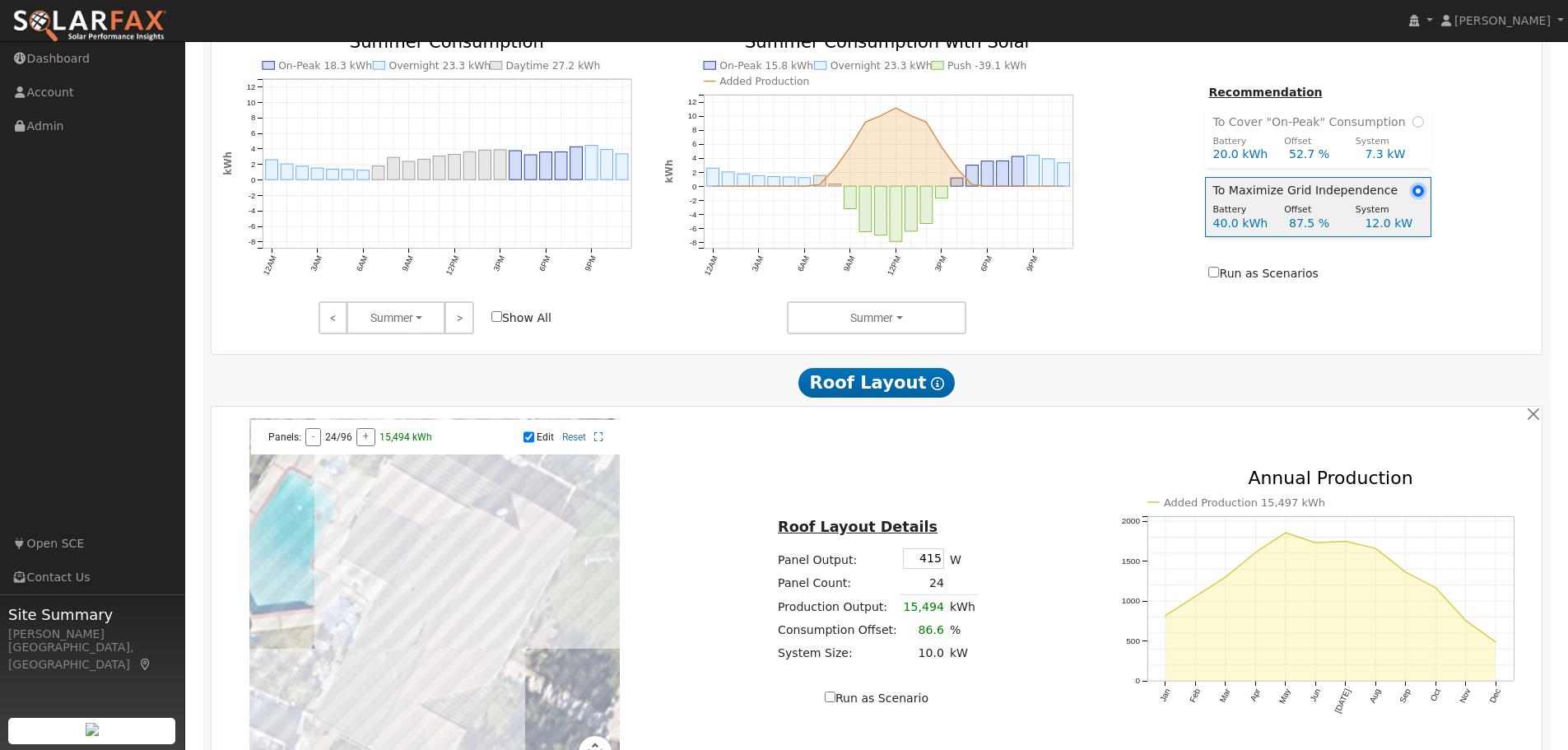
click at [1412, 197] on input "radio" at bounding box center [1418, 191] width 12 height 12
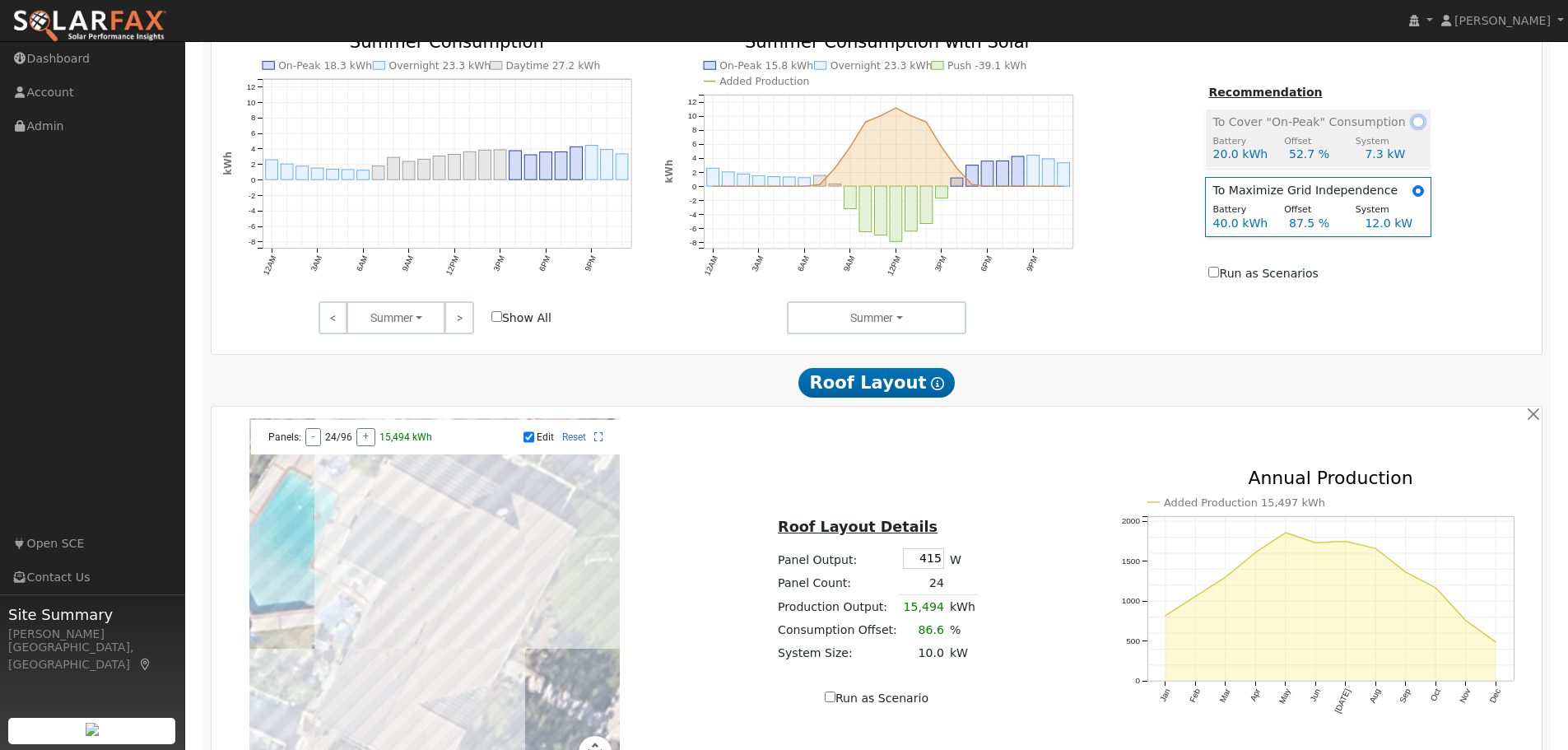
click at [1412, 128] on input "radio" at bounding box center [1418, 122] width 12 height 12
radio input "true"
radio input "false"
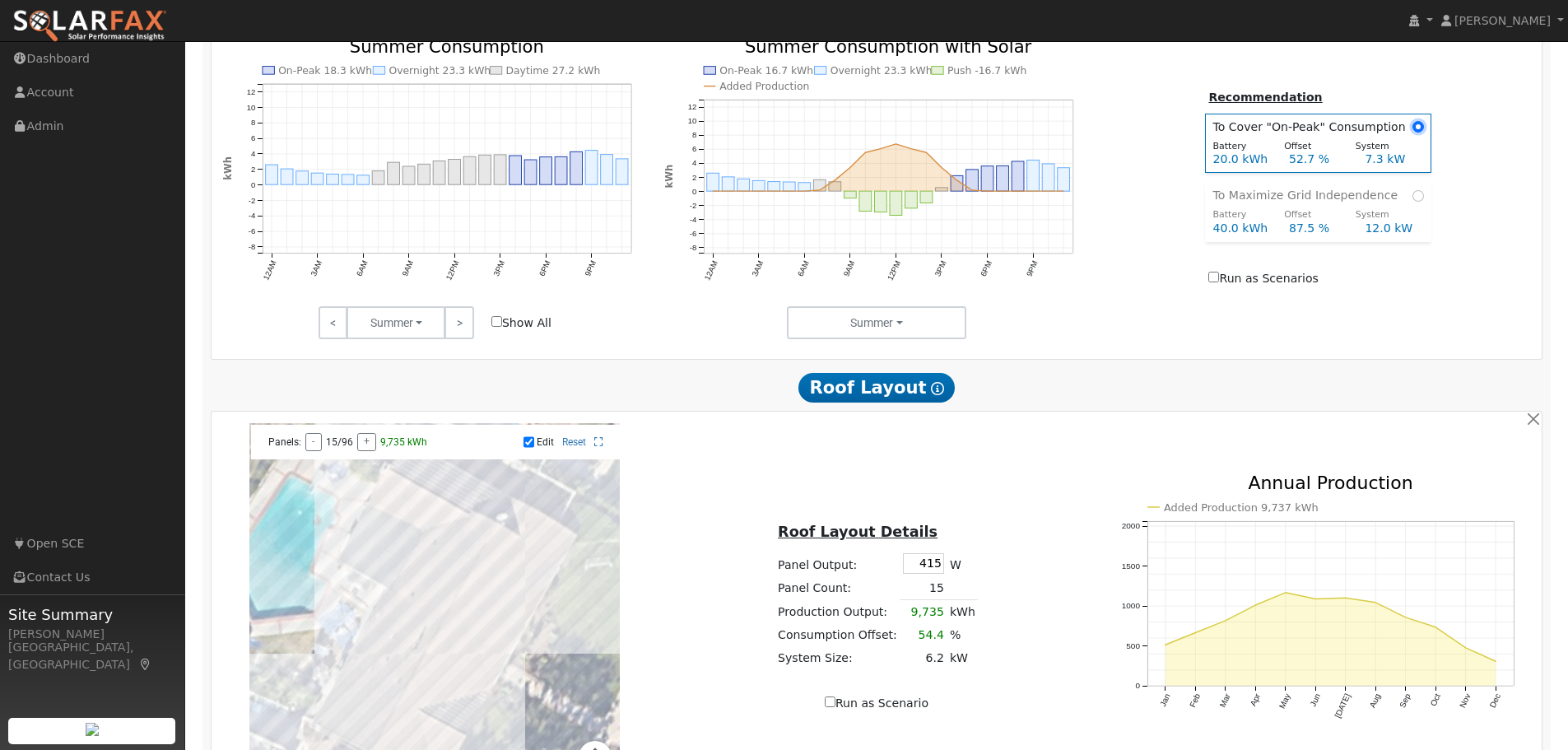
scroll to position [523, 0]
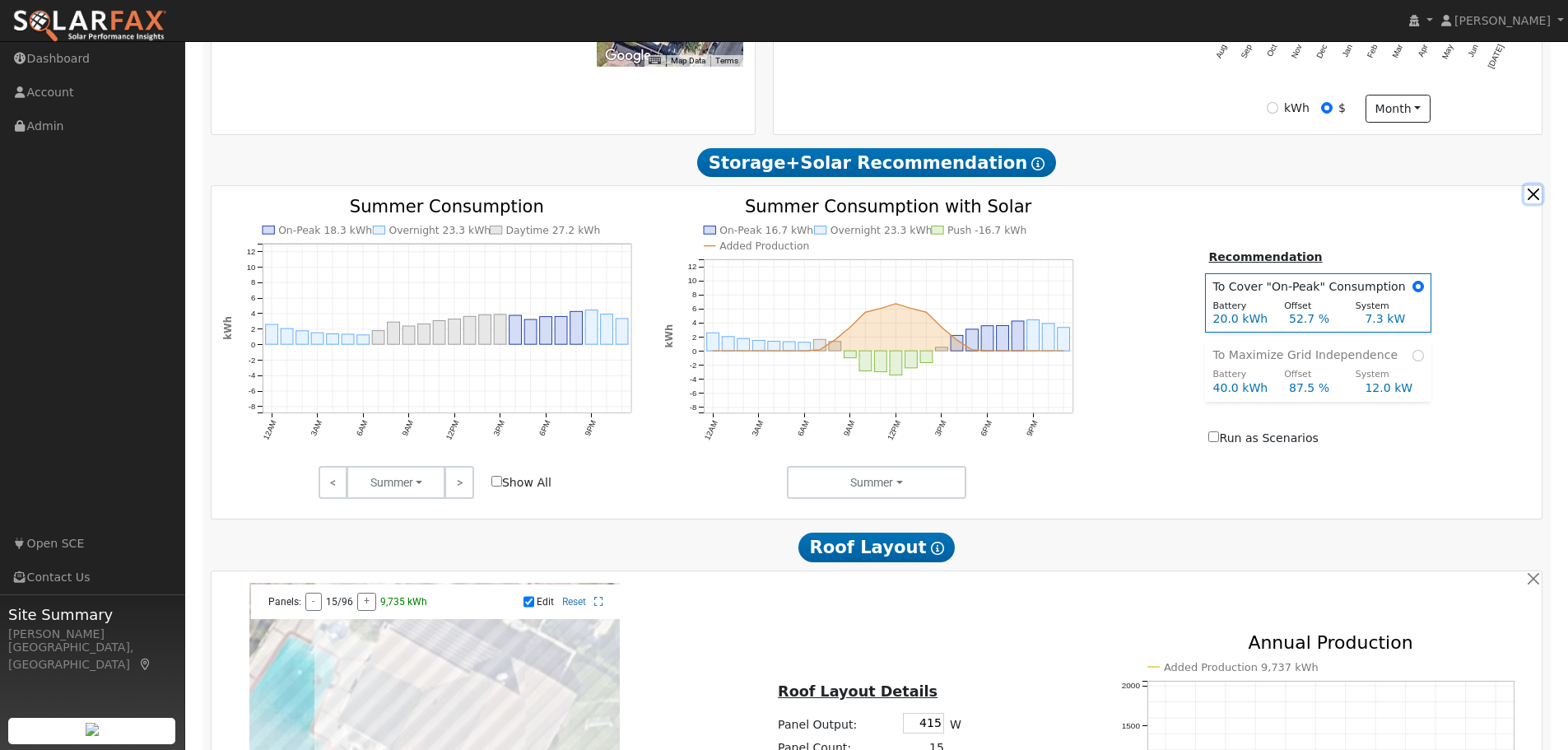
click at [1532, 197] on button "button" at bounding box center [1533, 194] width 17 height 17
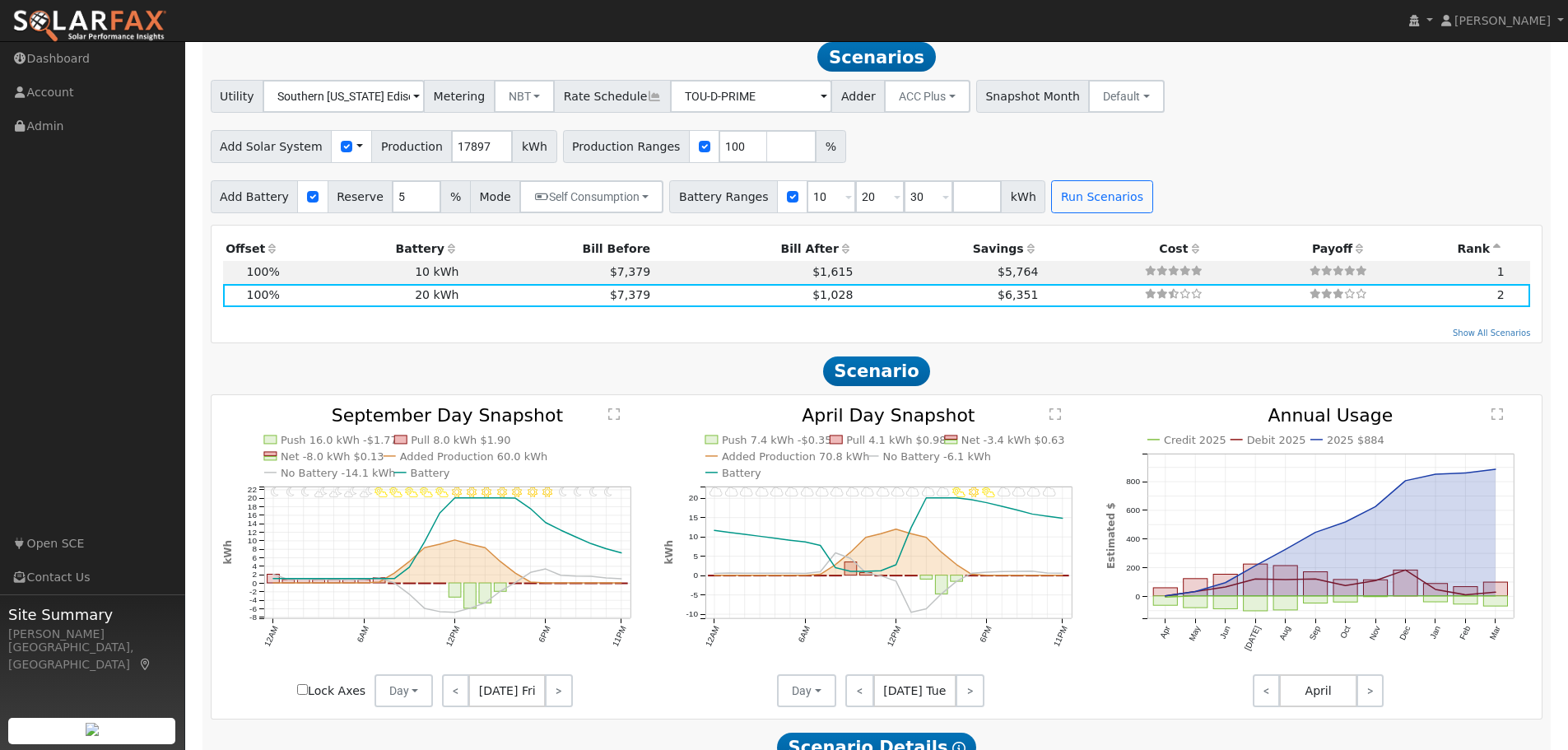
scroll to position [688, 0]
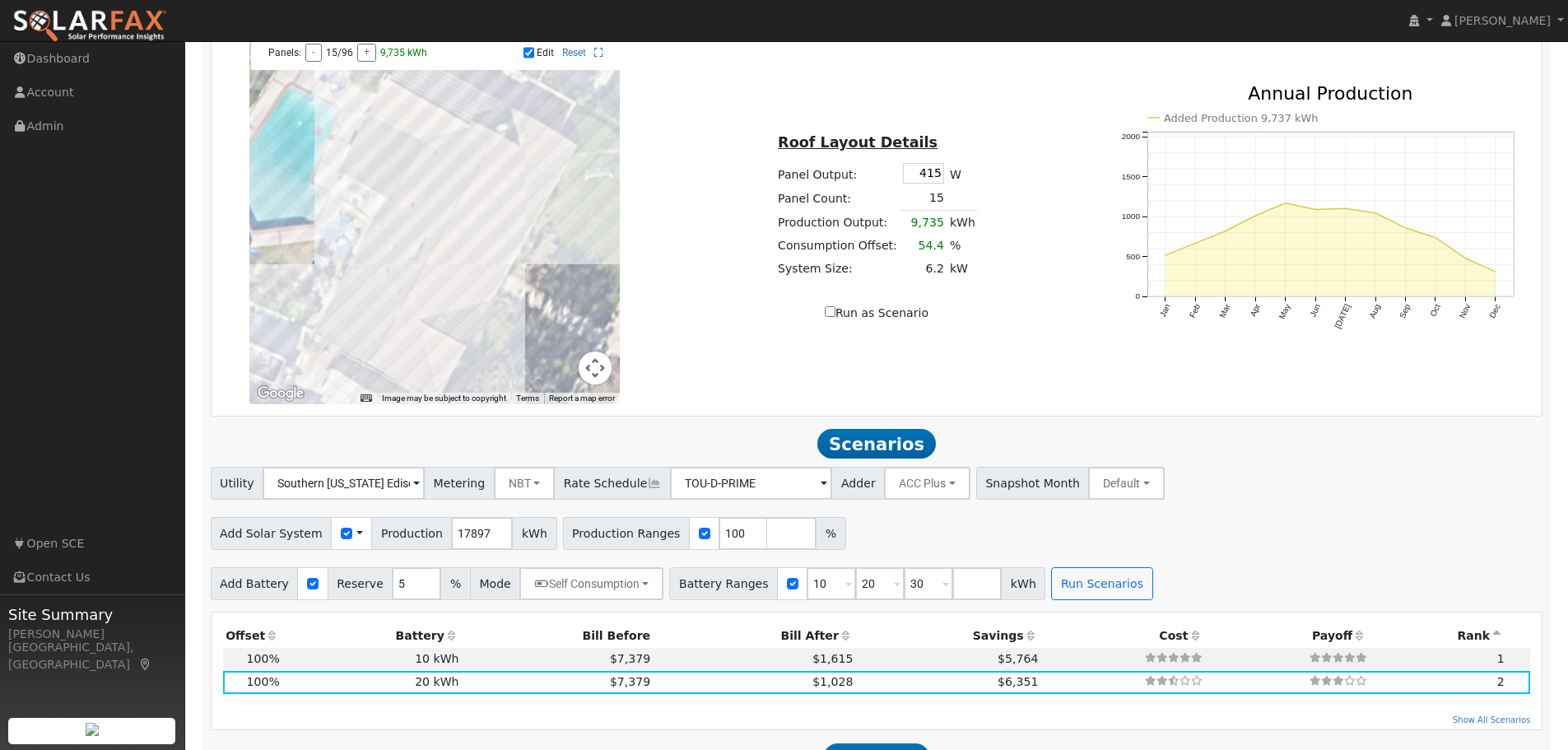
click at [502, 193] on div at bounding box center [435, 219] width 371 height 371
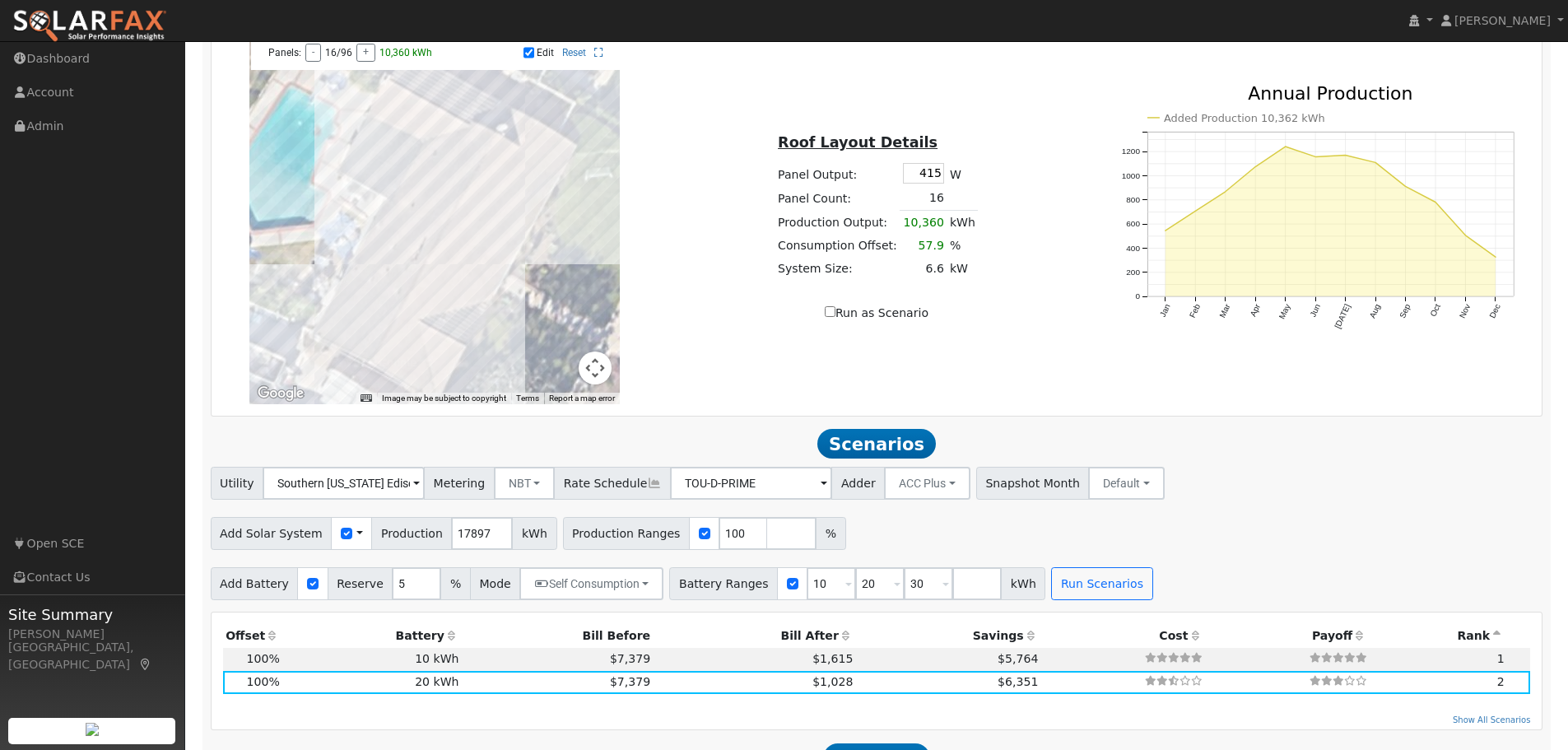
click at [516, 199] on div at bounding box center [435, 219] width 371 height 371
click at [522, 208] on div at bounding box center [435, 219] width 371 height 371
click at [514, 223] on div at bounding box center [435, 219] width 371 height 371
click at [502, 220] on div at bounding box center [435, 219] width 371 height 371
click at [489, 218] on div at bounding box center [435, 219] width 371 height 371
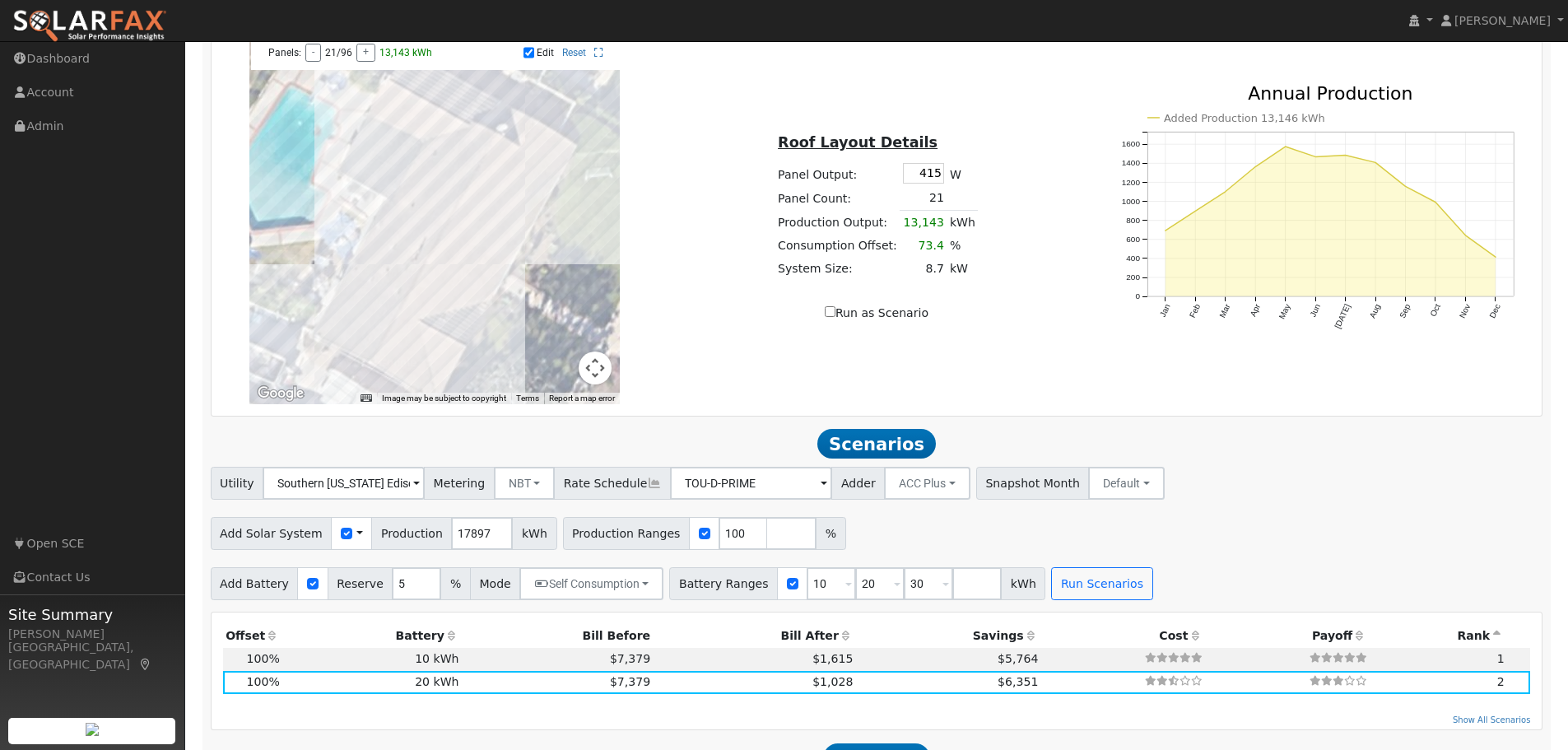
click at [478, 233] on div at bounding box center [435, 219] width 371 height 371
click at [486, 241] on div at bounding box center [435, 219] width 371 height 371
click at [496, 249] on div at bounding box center [435, 219] width 371 height 371
click at [500, 277] on div at bounding box center [435, 219] width 371 height 371
click at [485, 271] on div at bounding box center [435, 219] width 371 height 371
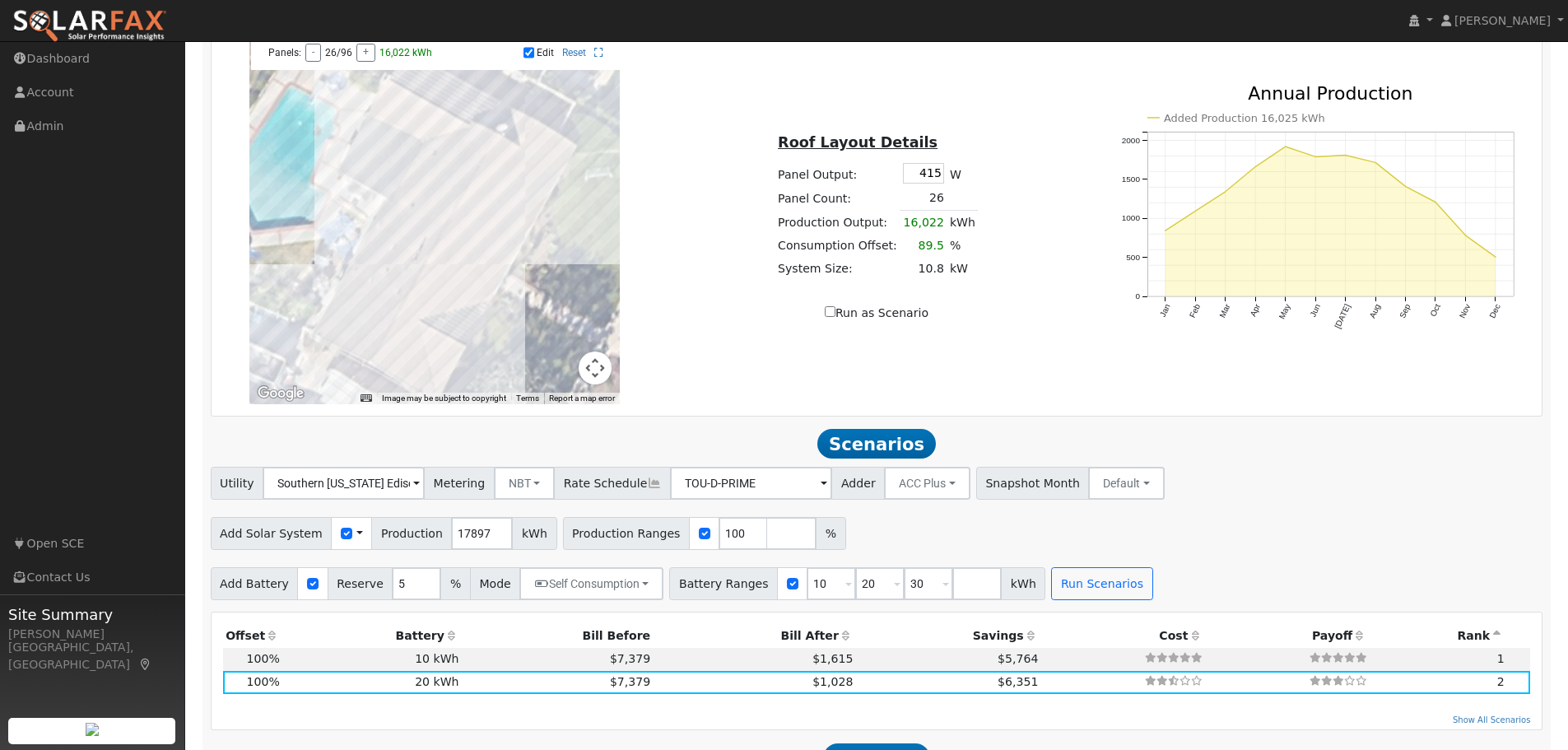
click at [475, 263] on div at bounding box center [435, 219] width 371 height 371
click at [466, 260] on div at bounding box center [435, 219] width 371 height 371
drag, startPoint x: 477, startPoint y: 294, endPoint x: 466, endPoint y: 291, distance: 11.4
click at [476, 294] on div at bounding box center [435, 219] width 371 height 371
click at [464, 288] on div at bounding box center [435, 219] width 371 height 371
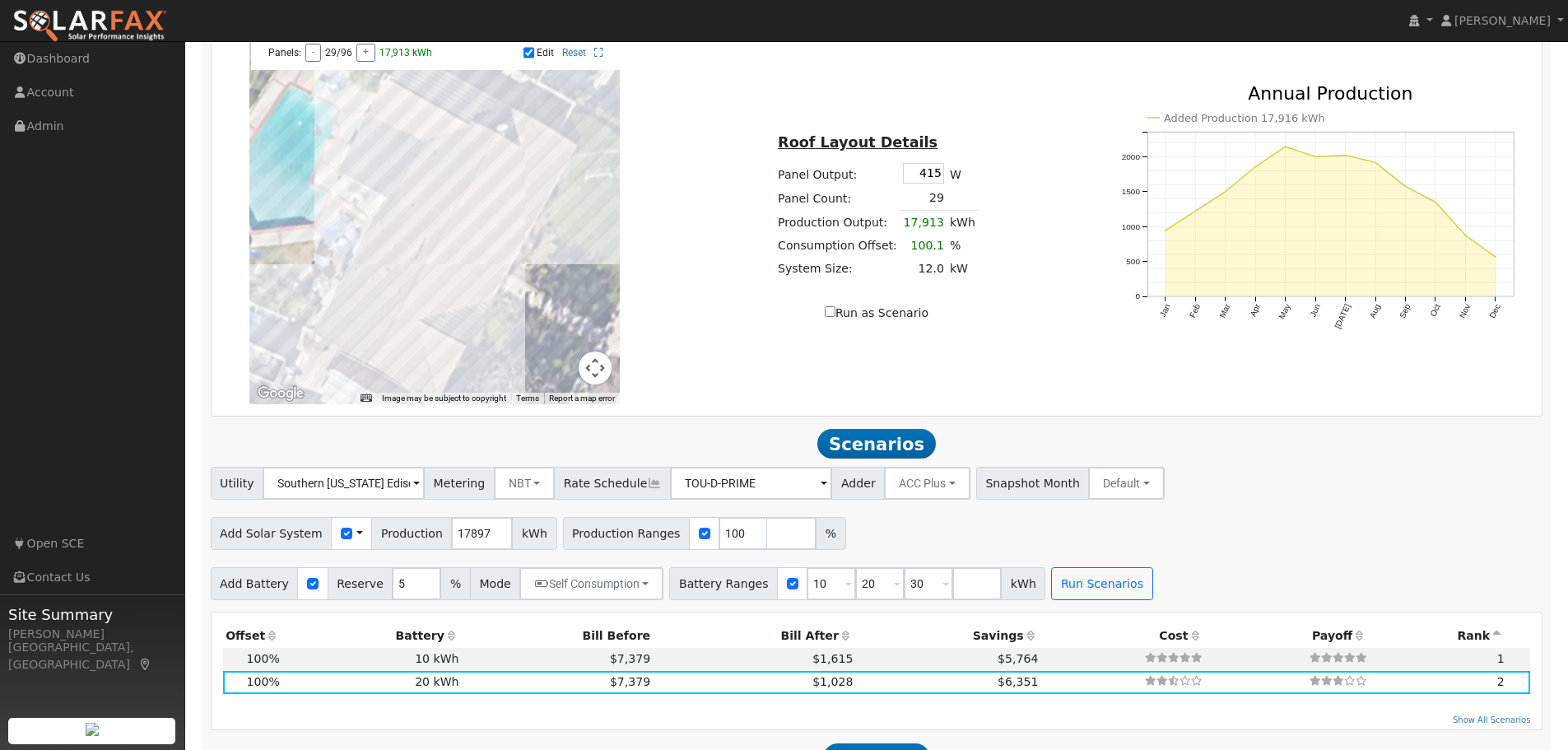
click at [463, 290] on div at bounding box center [435, 219] width 371 height 371
click at [459, 286] on div at bounding box center [435, 219] width 371 height 371
click at [433, 298] on div at bounding box center [435, 219] width 371 height 371
click at [454, 289] on div at bounding box center [435, 219] width 371 height 371
click at [466, 292] on div at bounding box center [435, 219] width 371 height 371
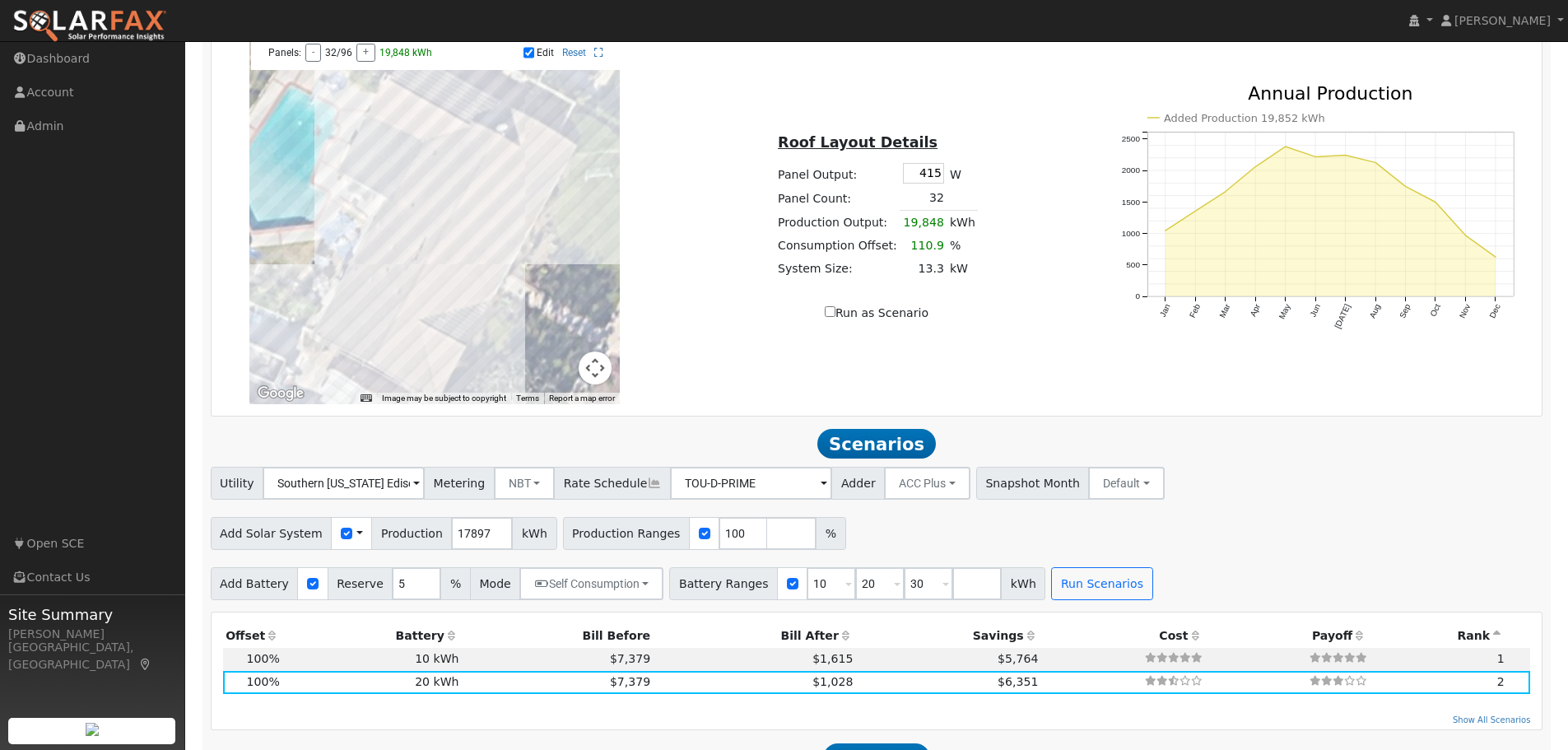
click at [537, 191] on div at bounding box center [435, 219] width 371 height 371
click at [442, 307] on div at bounding box center [435, 219] width 371 height 371
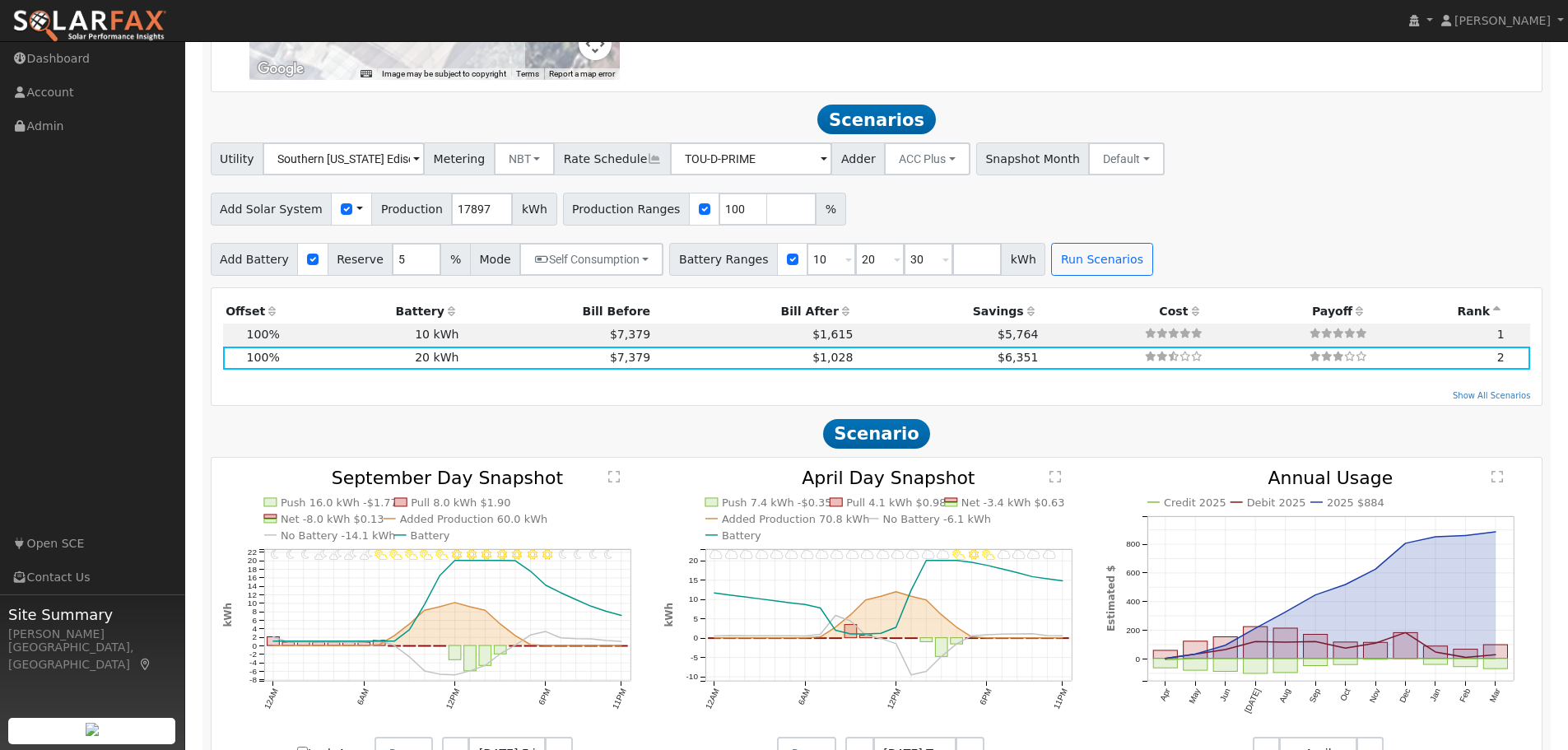
scroll to position [771, 0]
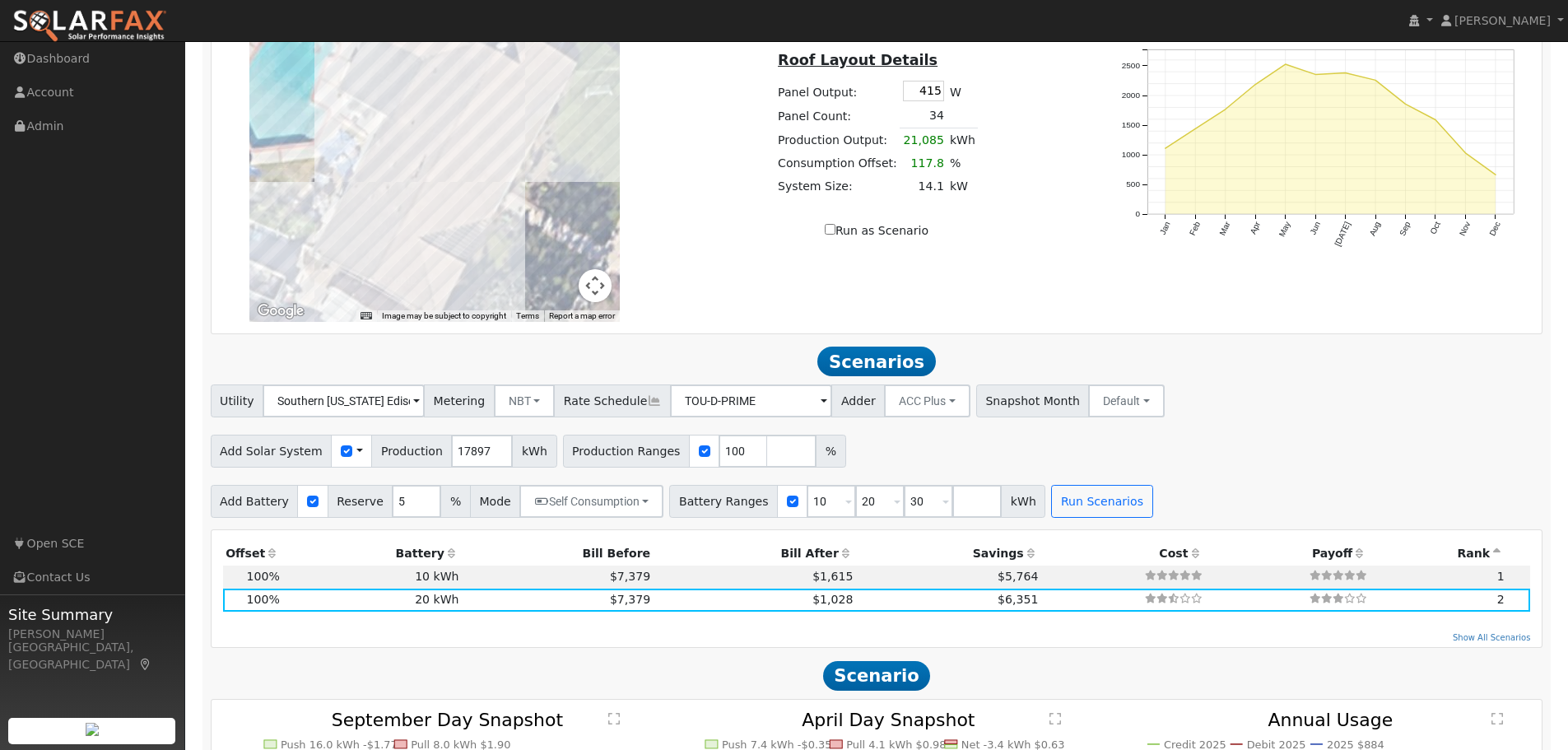
click at [835, 235] on input "Run as Scenario" at bounding box center [830, 229] width 11 height 11
checkbox input "true"
type input "21085"
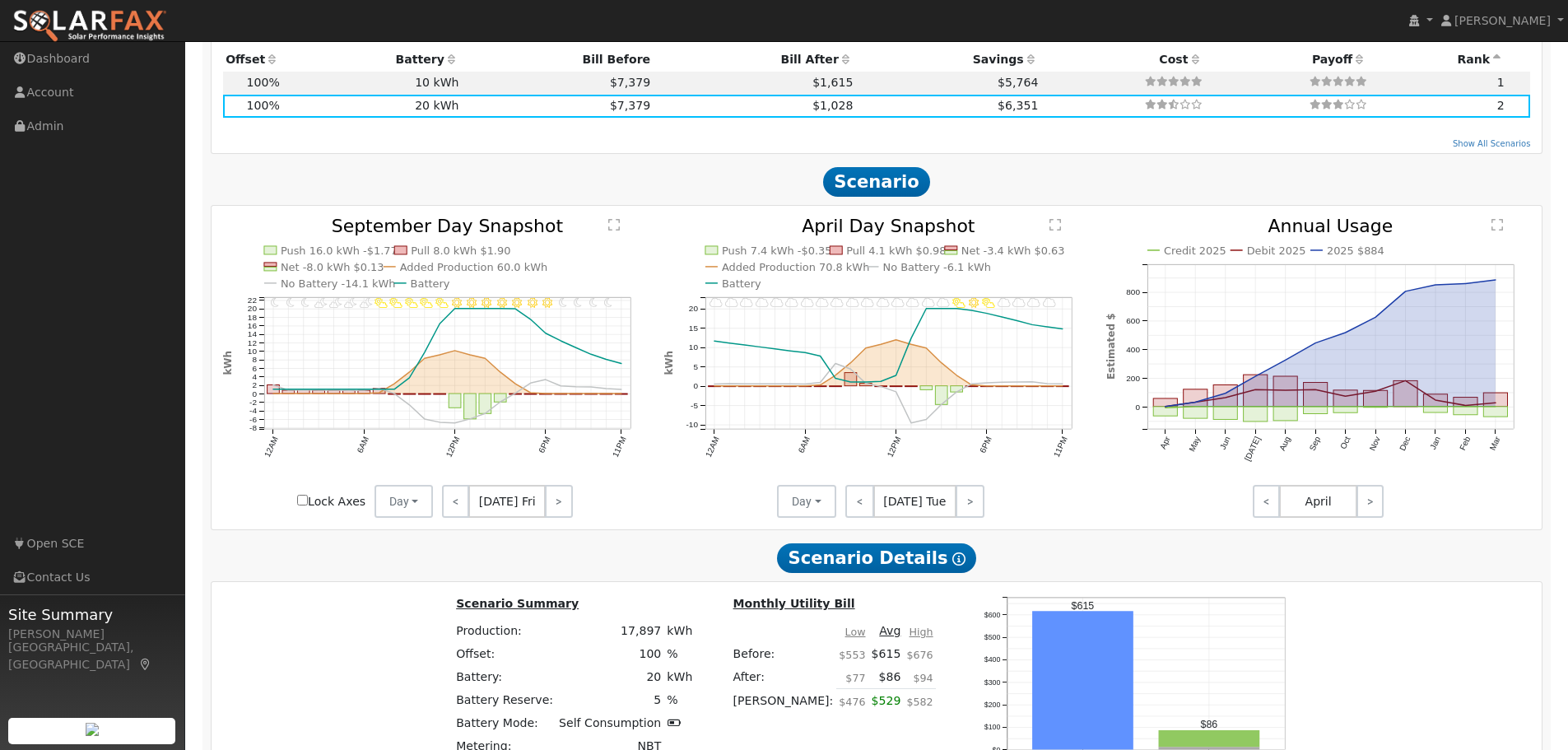
scroll to position [935, 0]
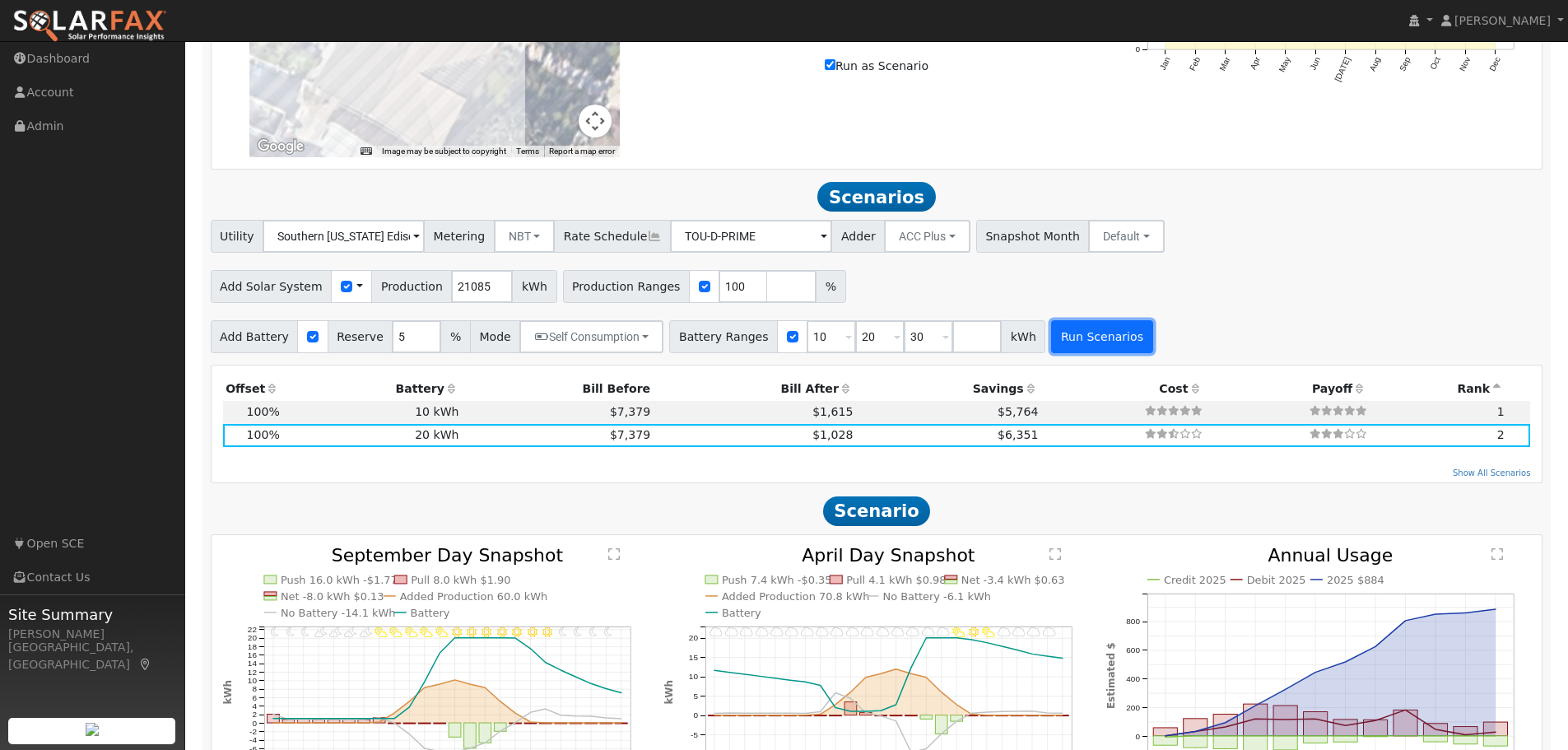
click at [1063, 344] on button "Run Scenarios" at bounding box center [1102, 337] width 101 height 33
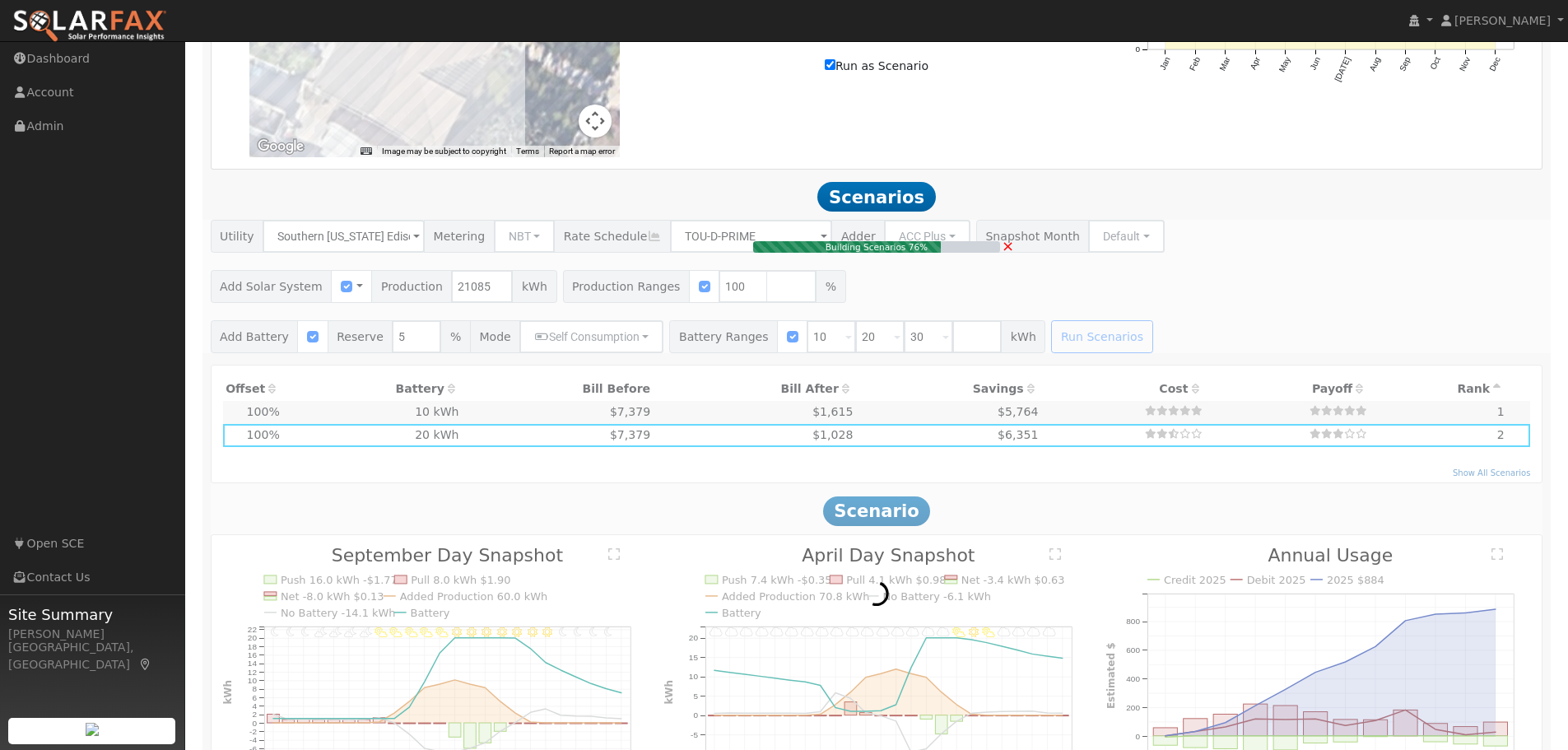
type input "14.1"
type input "$42,300"
type input "$13,500"
type input "$16,740"
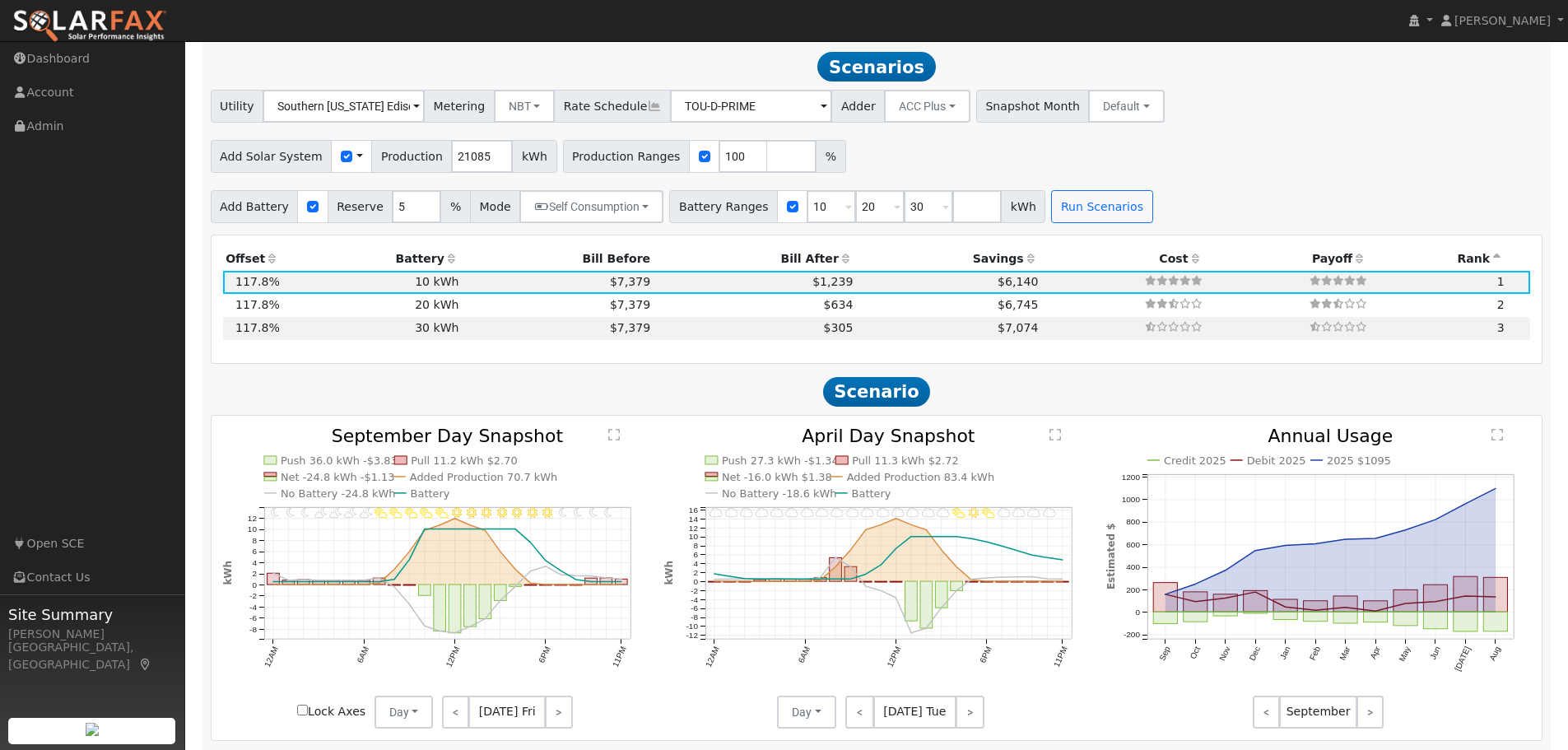
scroll to position [1076, 0]
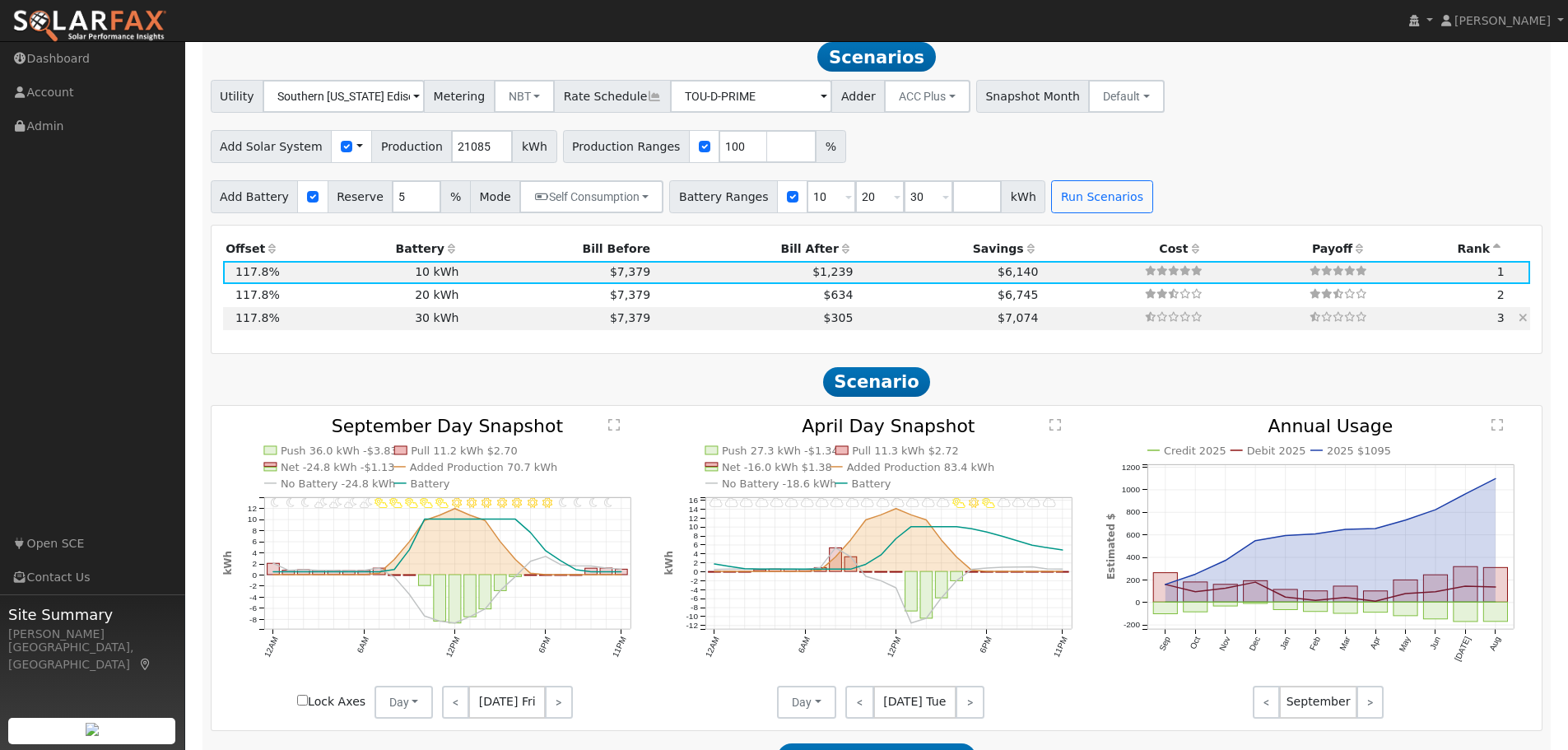
click at [1522, 321] on icon at bounding box center [1523, 318] width 9 height 12
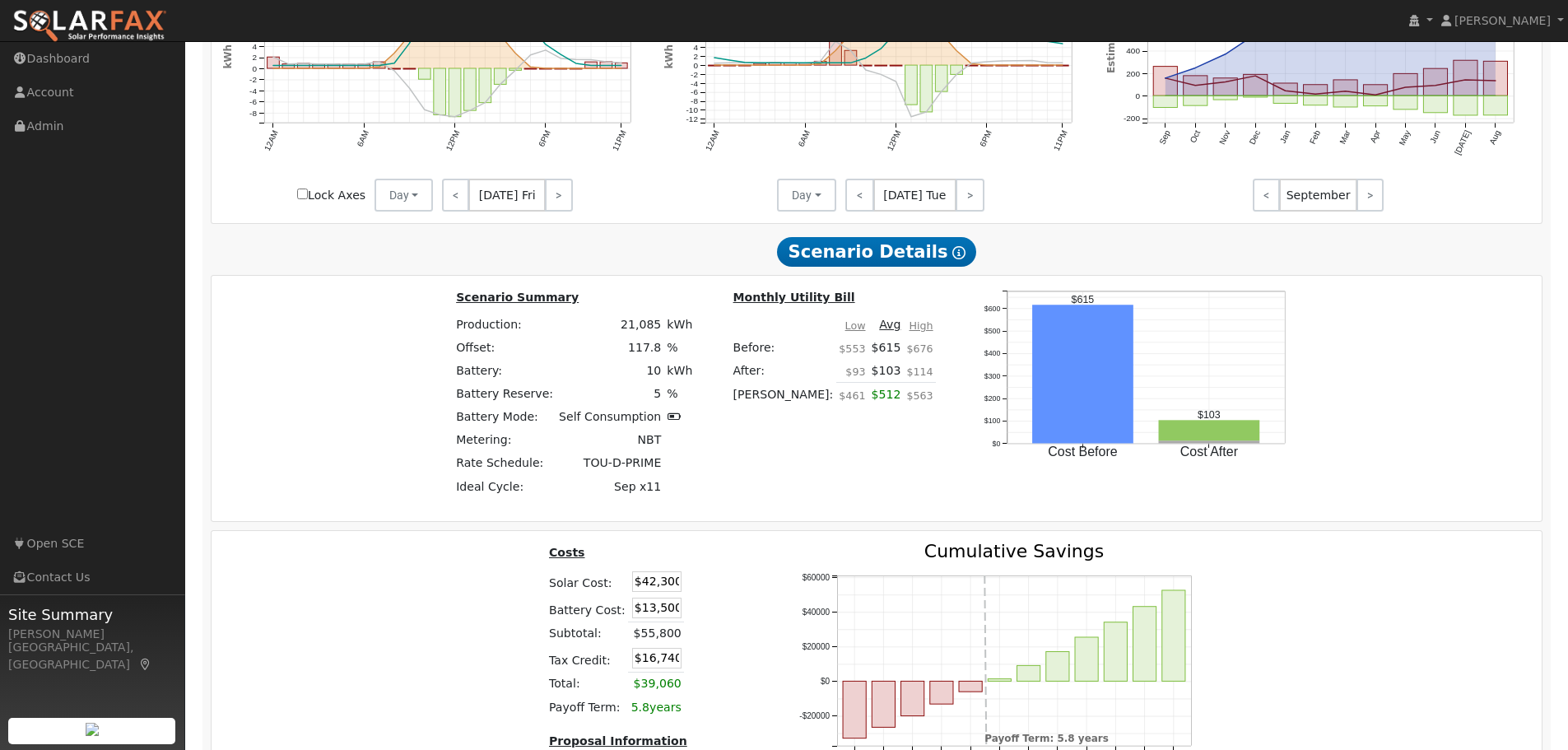
scroll to position [1527, 0]
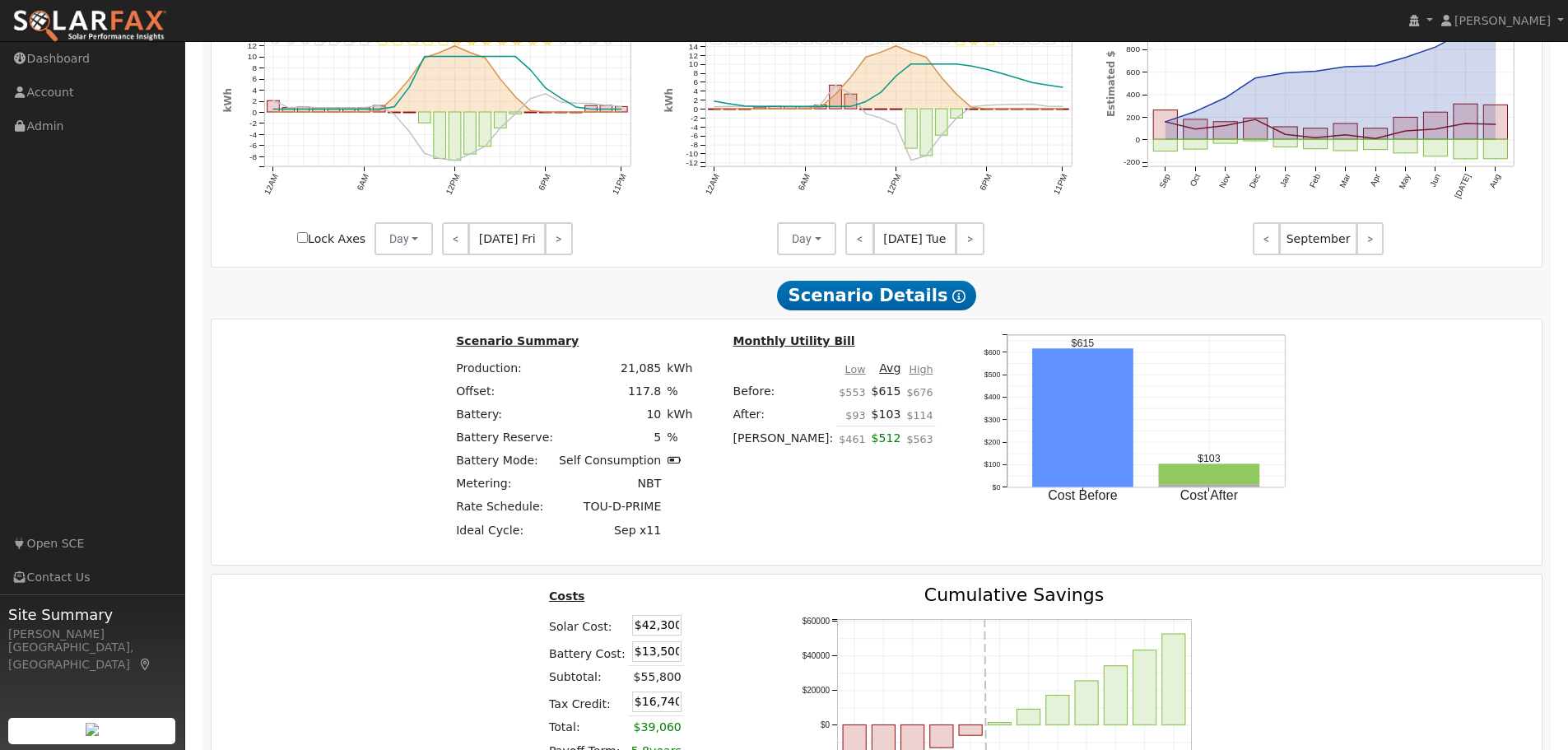
click at [879, 308] on span "Scenario Details Show Help" at bounding box center [877, 296] width 199 height 30
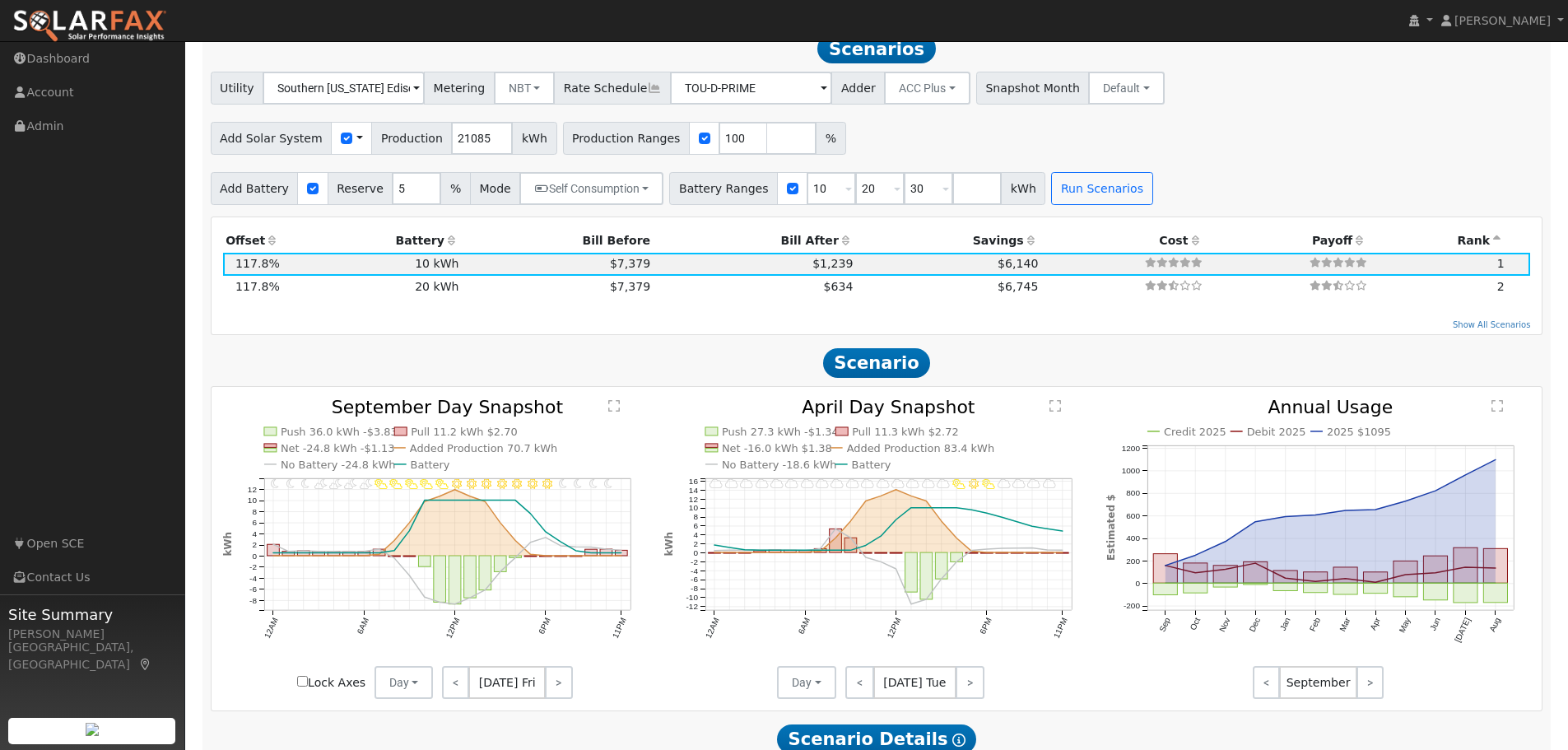
scroll to position [1034, 0]
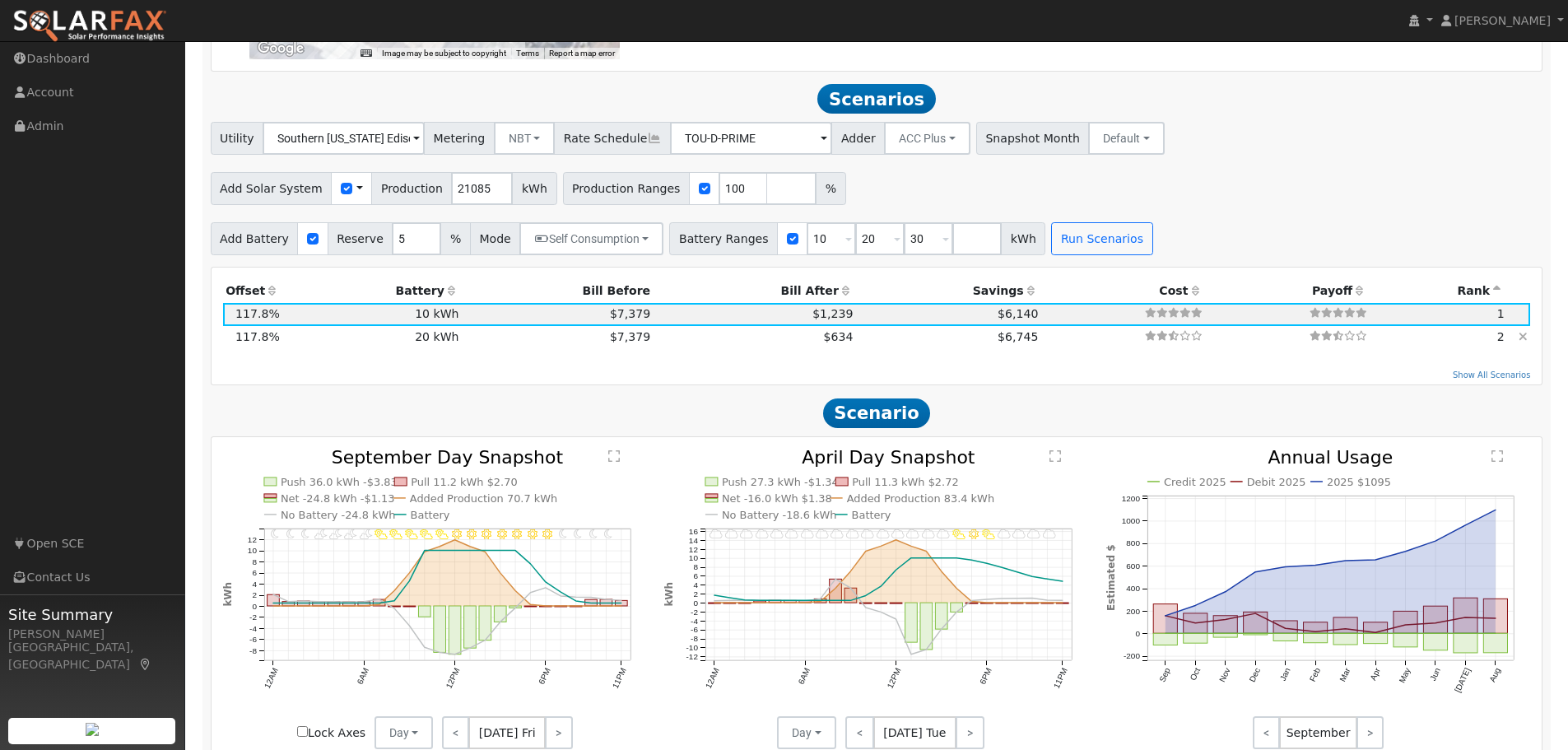
click at [1503, 349] on td "2" at bounding box center [1438, 338] width 138 height 23
type input "$27,000"
type input "$20,790"
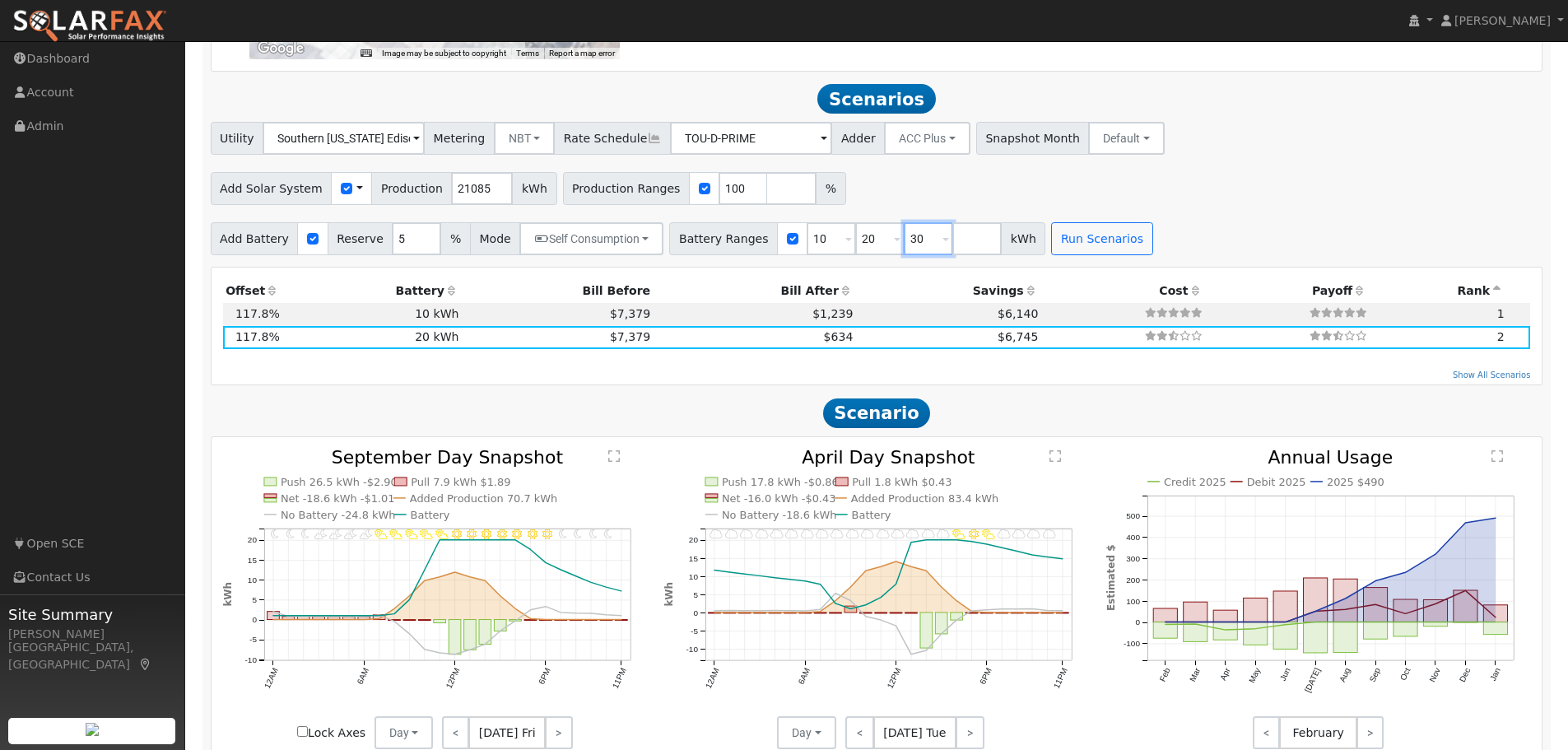
click at [904, 246] on input "30" at bounding box center [929, 239] width 49 height 33
click at [1067, 241] on button "Run Scenarios" at bounding box center [1102, 239] width 101 height 33
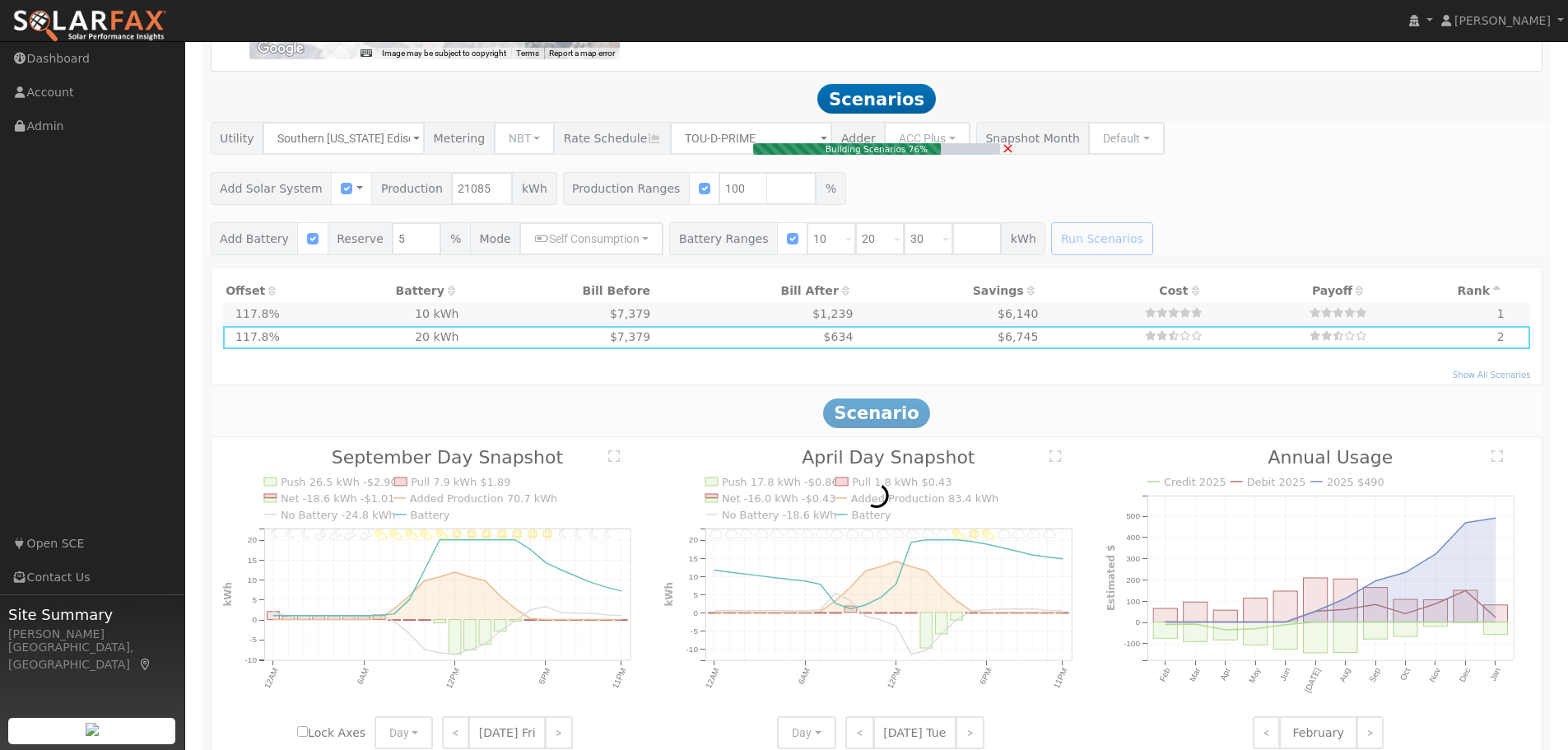
type input "$13,500"
type input "$16,740"
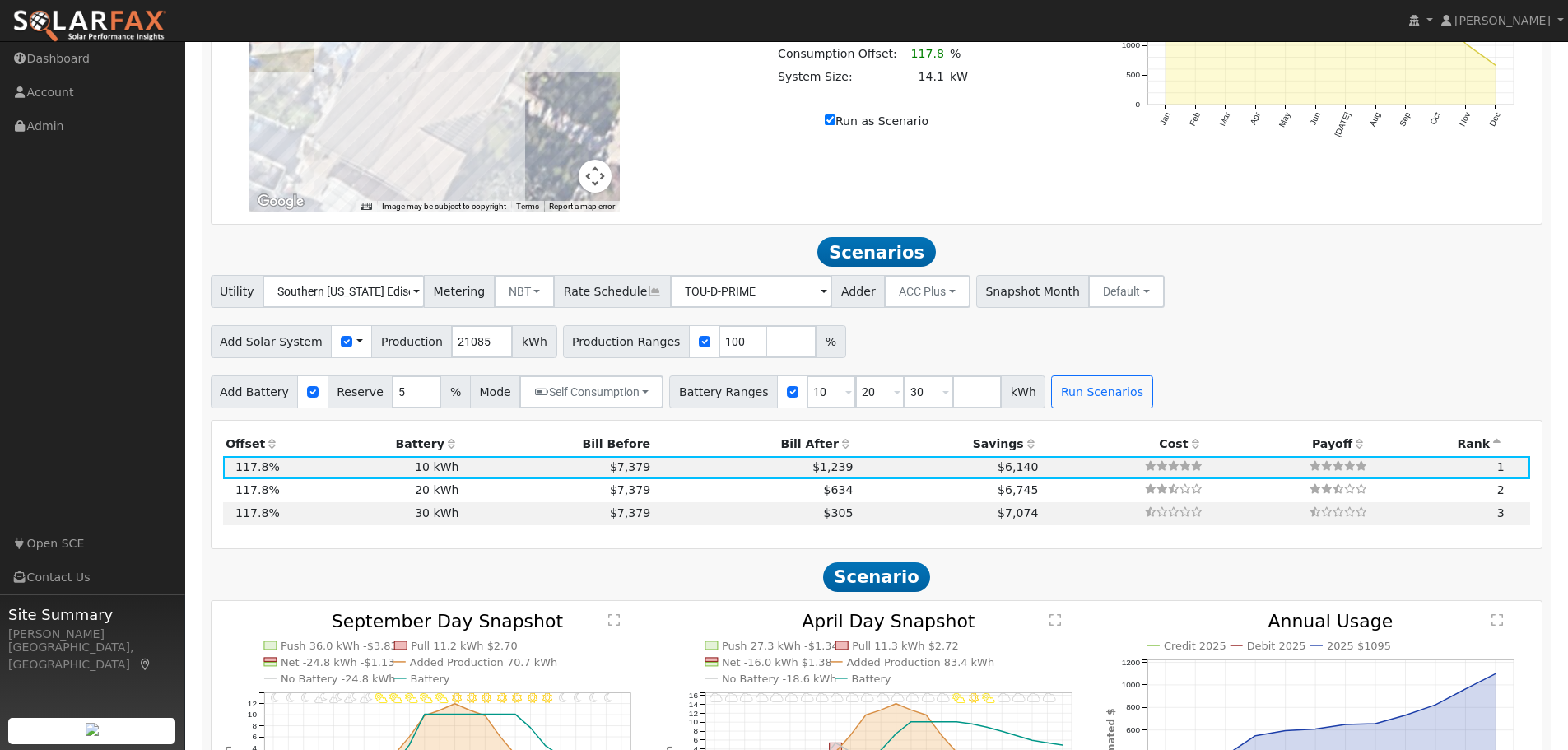
scroll to position [879, 0]
click at [419, 298] on span at bounding box center [416, 293] width 7 height 19
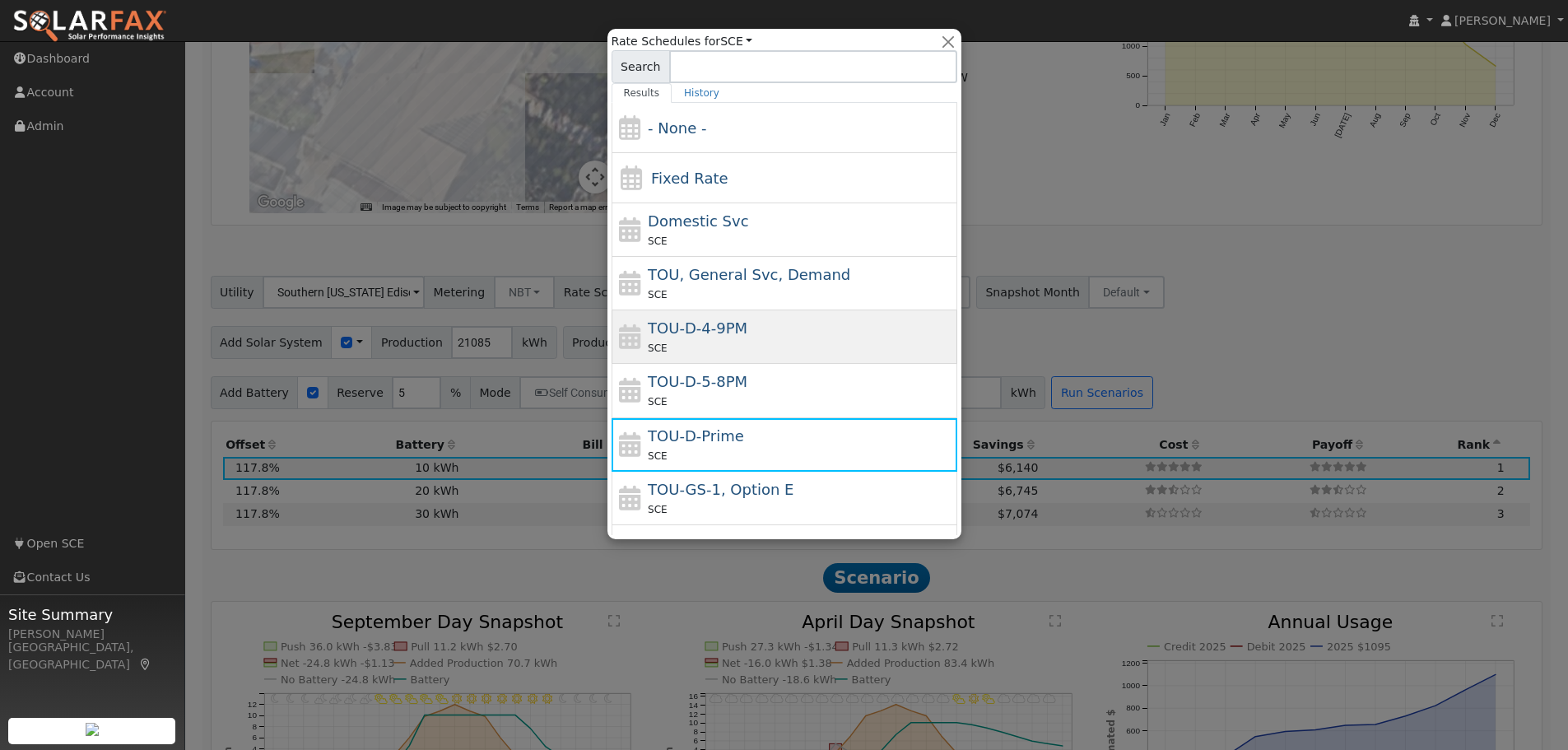
click at [739, 330] on div "TOU-D-4-9PM SCE" at bounding box center [800, 337] width 306 height 40
type input "TOU-D-4-9PM"
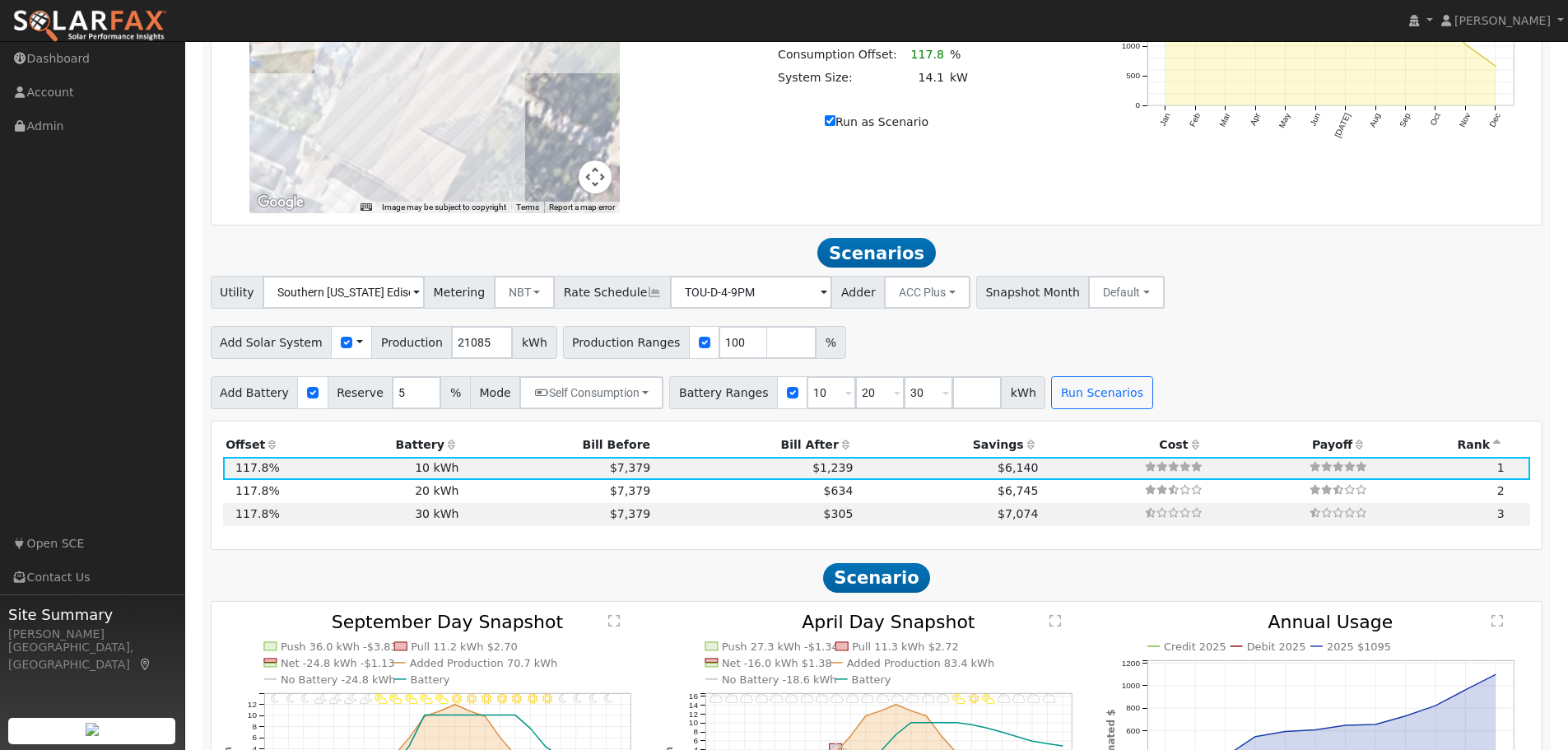
click at [872, 262] on span "Scenarios" at bounding box center [876, 253] width 118 height 30
click at [1074, 399] on button "Run Scenarios" at bounding box center [1102, 393] width 101 height 33
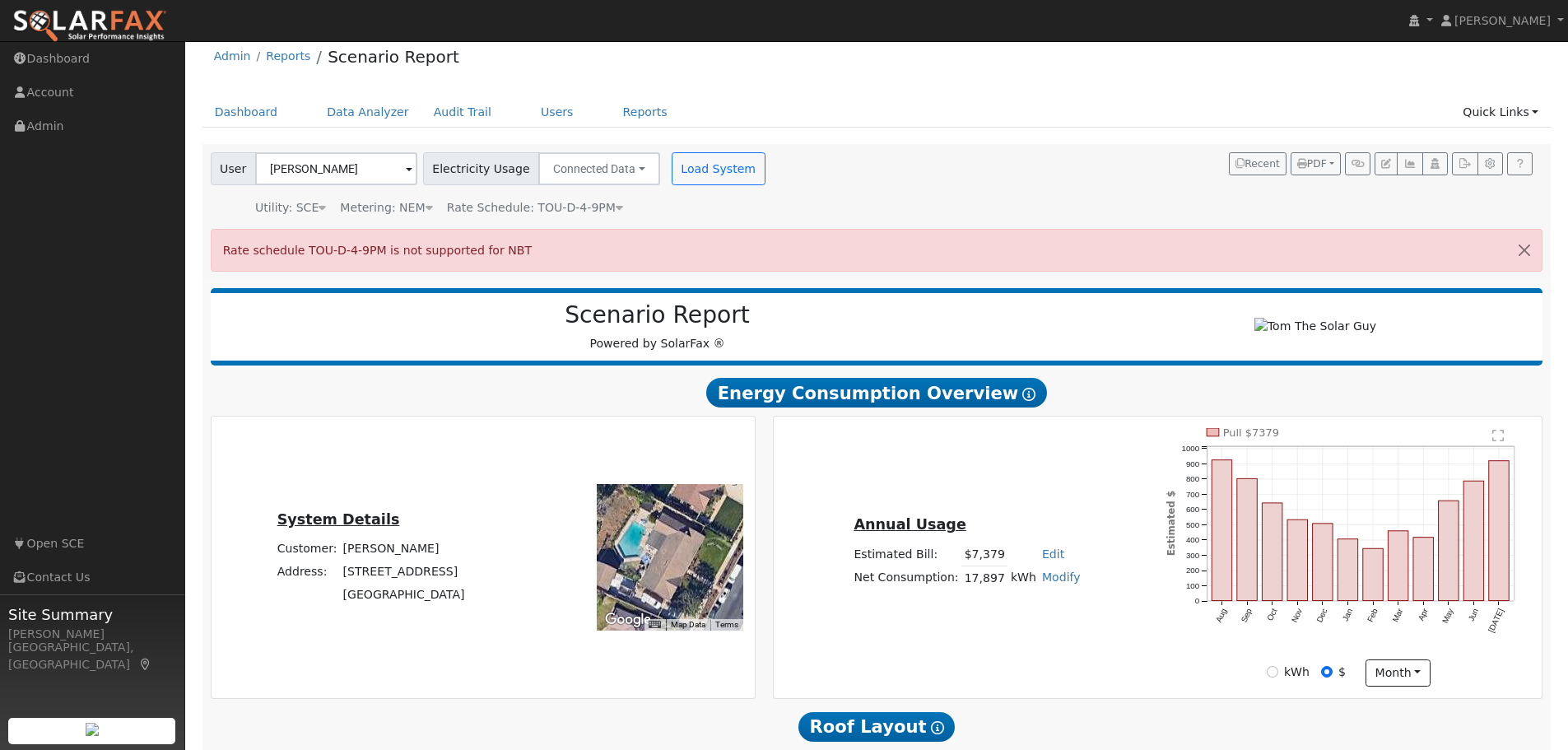
scroll to position [0, 0]
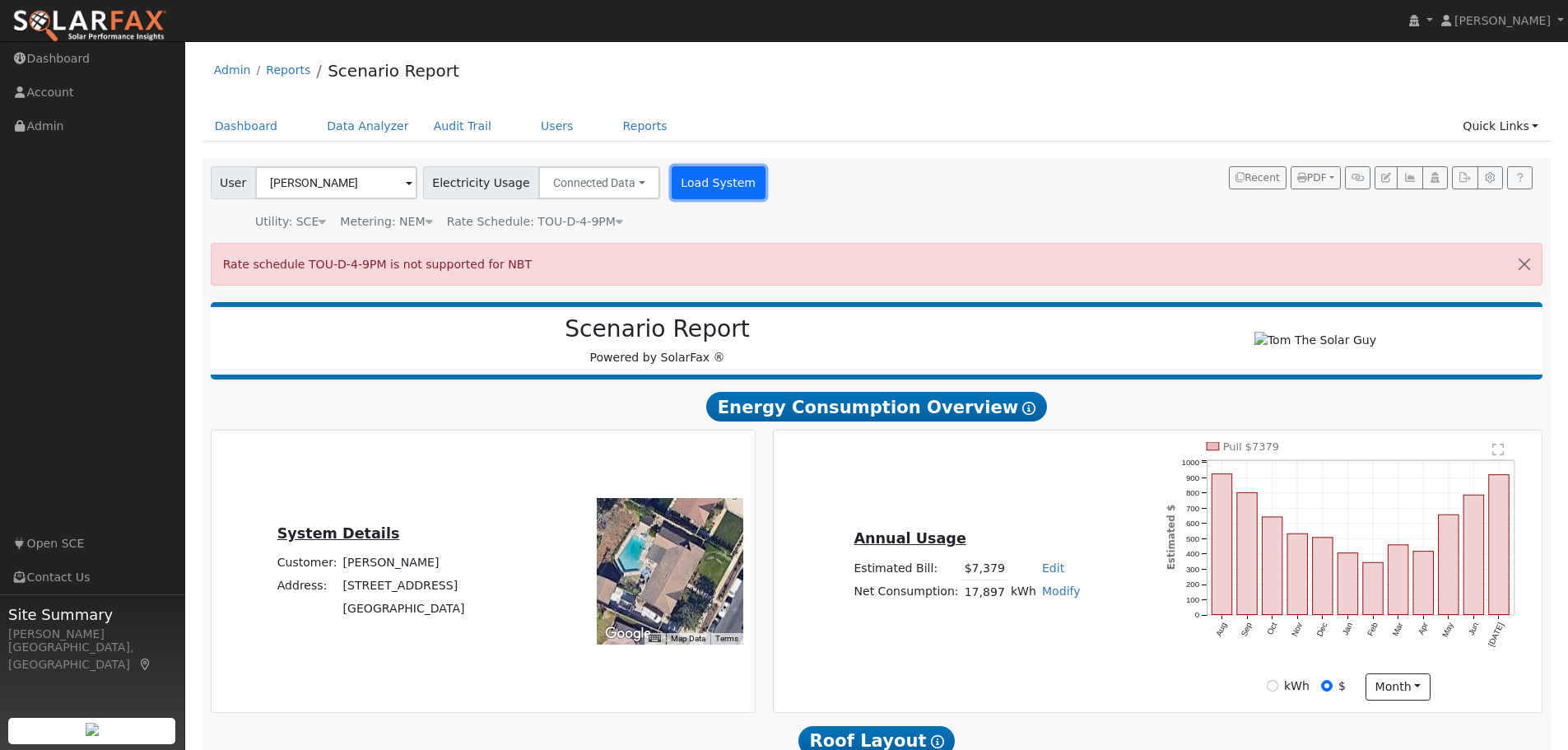
click at [693, 185] on button "Load System" at bounding box center [718, 183] width 94 height 33
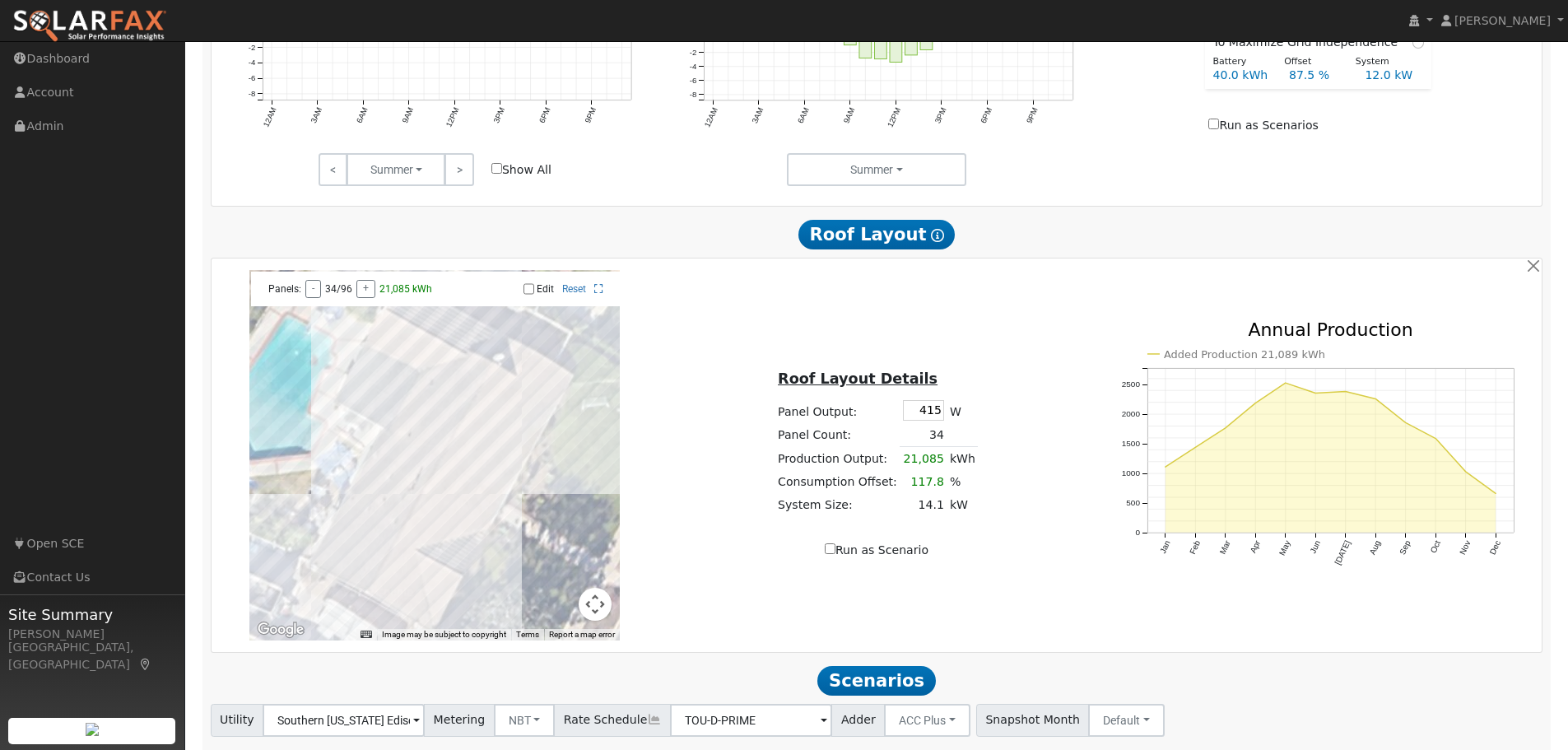
scroll to position [949, 0]
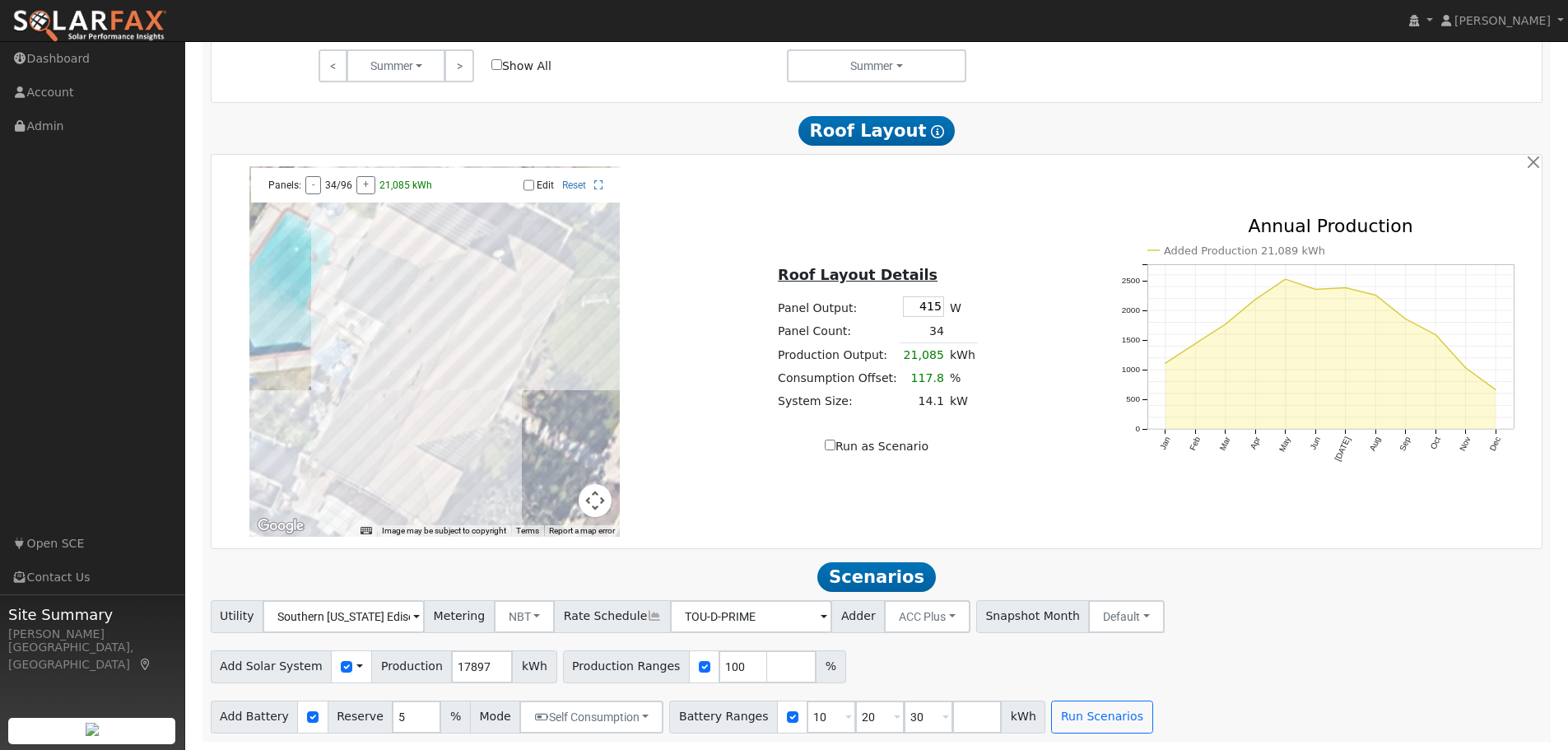
click at [835, 445] on input "Run as Scenario" at bounding box center [830, 444] width 11 height 11
checkbox input "true"
type input "21085"
click at [419, 615] on span at bounding box center [416, 617] width 7 height 19
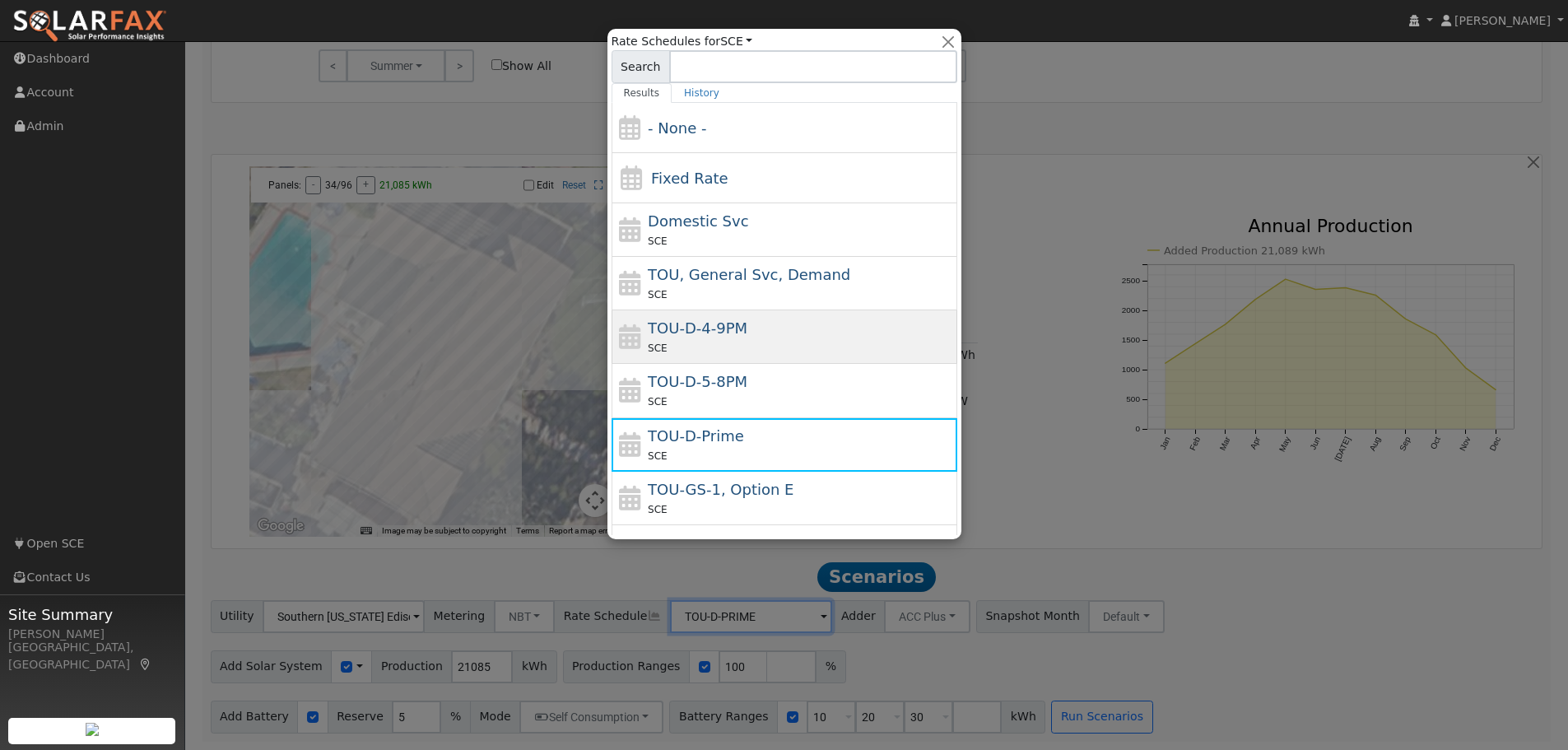
click at [747, 332] on div "TOU-D-4-9PM SCE" at bounding box center [800, 337] width 306 height 40
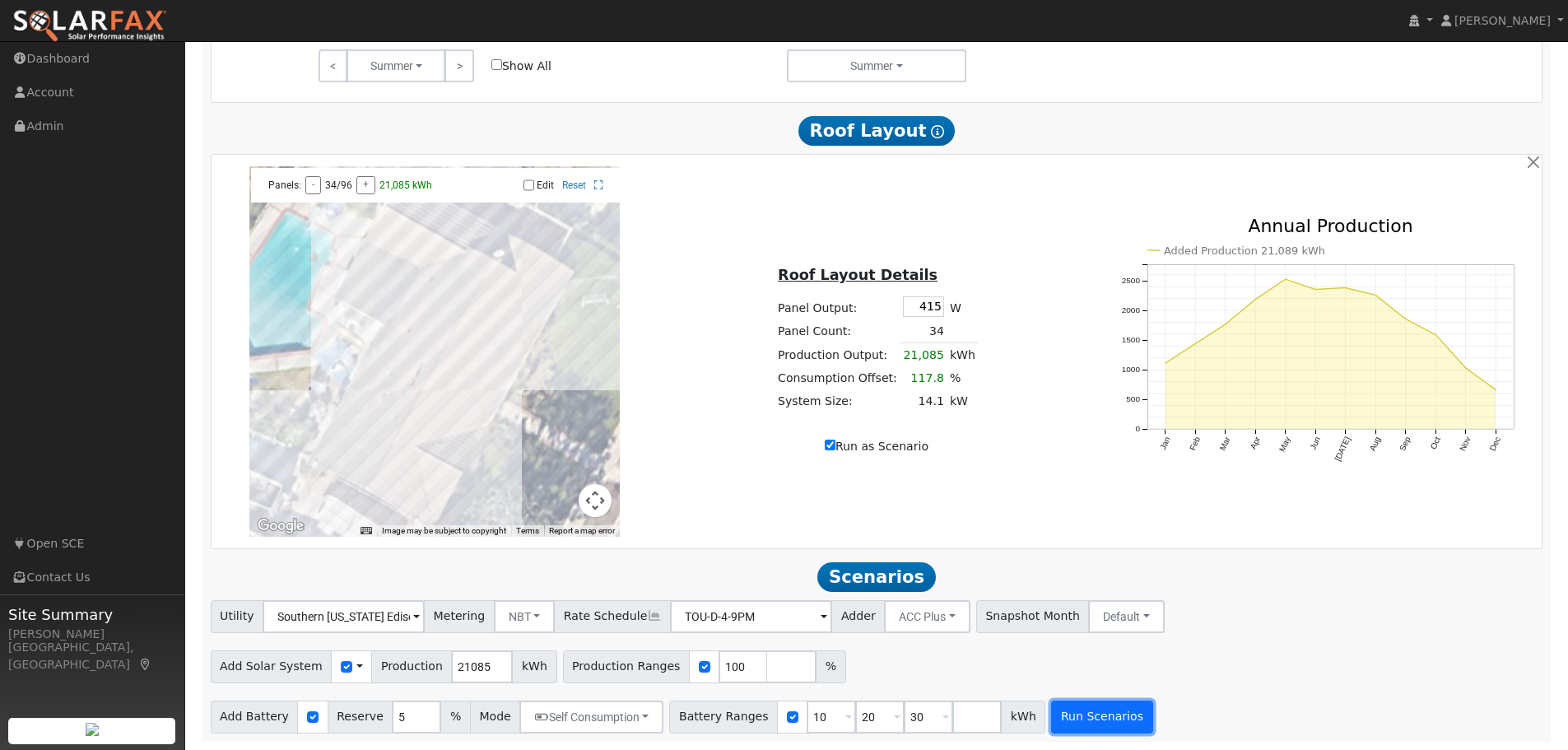
click at [1060, 719] on button "Run Scenarios" at bounding box center [1102, 717] width 101 height 33
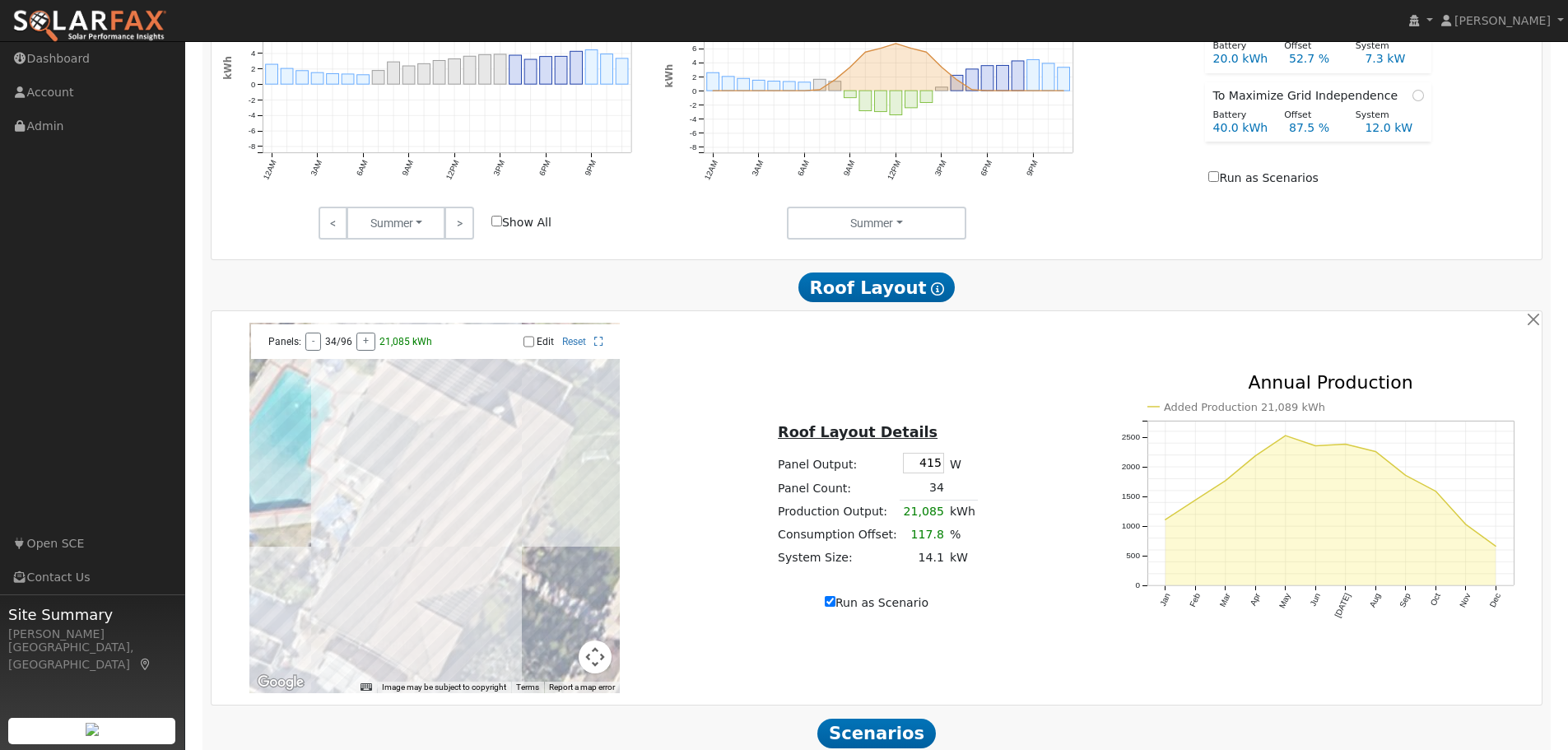
scroll to position [1003, 0]
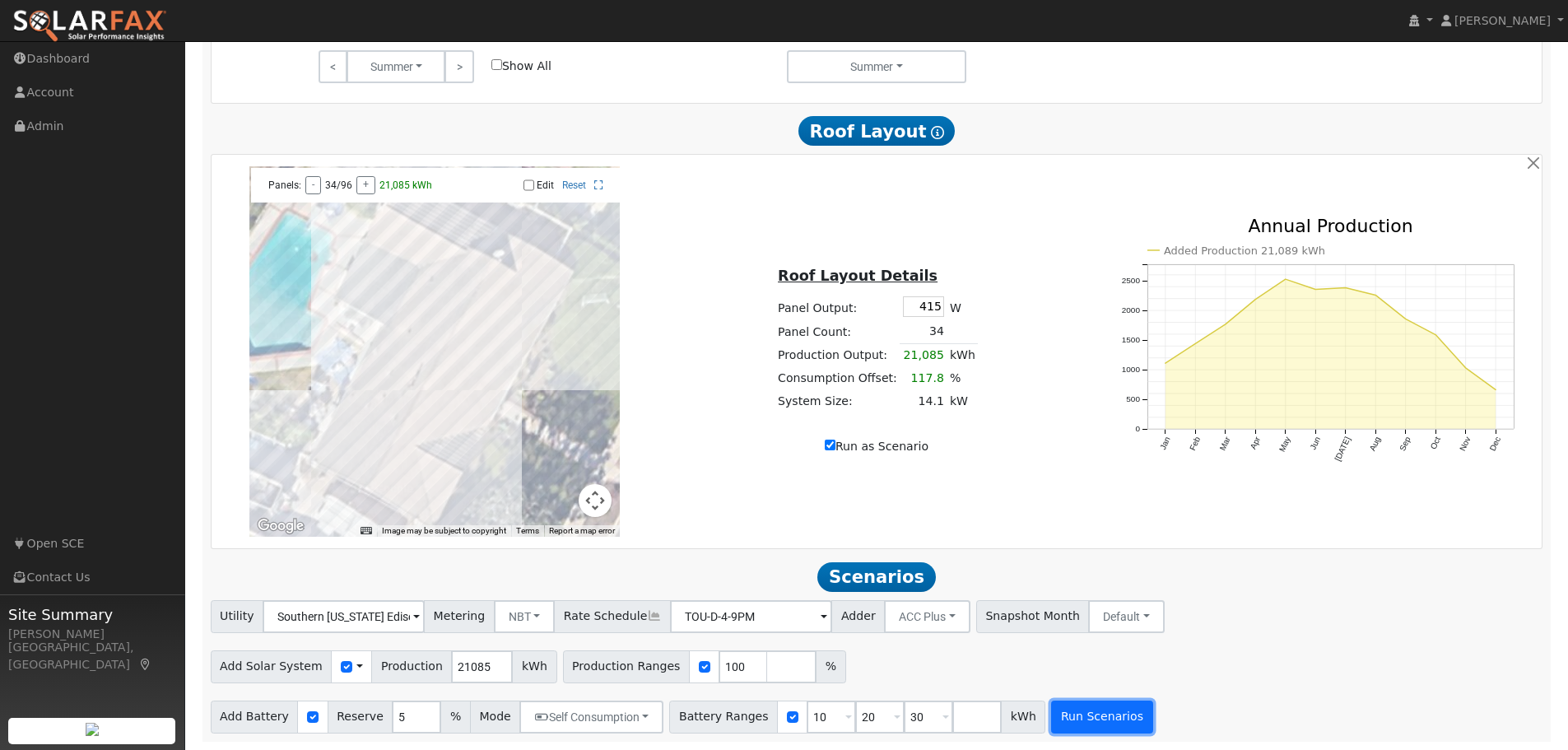
click at [1075, 720] on button "Run Scenarios" at bounding box center [1102, 717] width 101 height 33
click at [419, 616] on span at bounding box center [416, 617] width 7 height 19
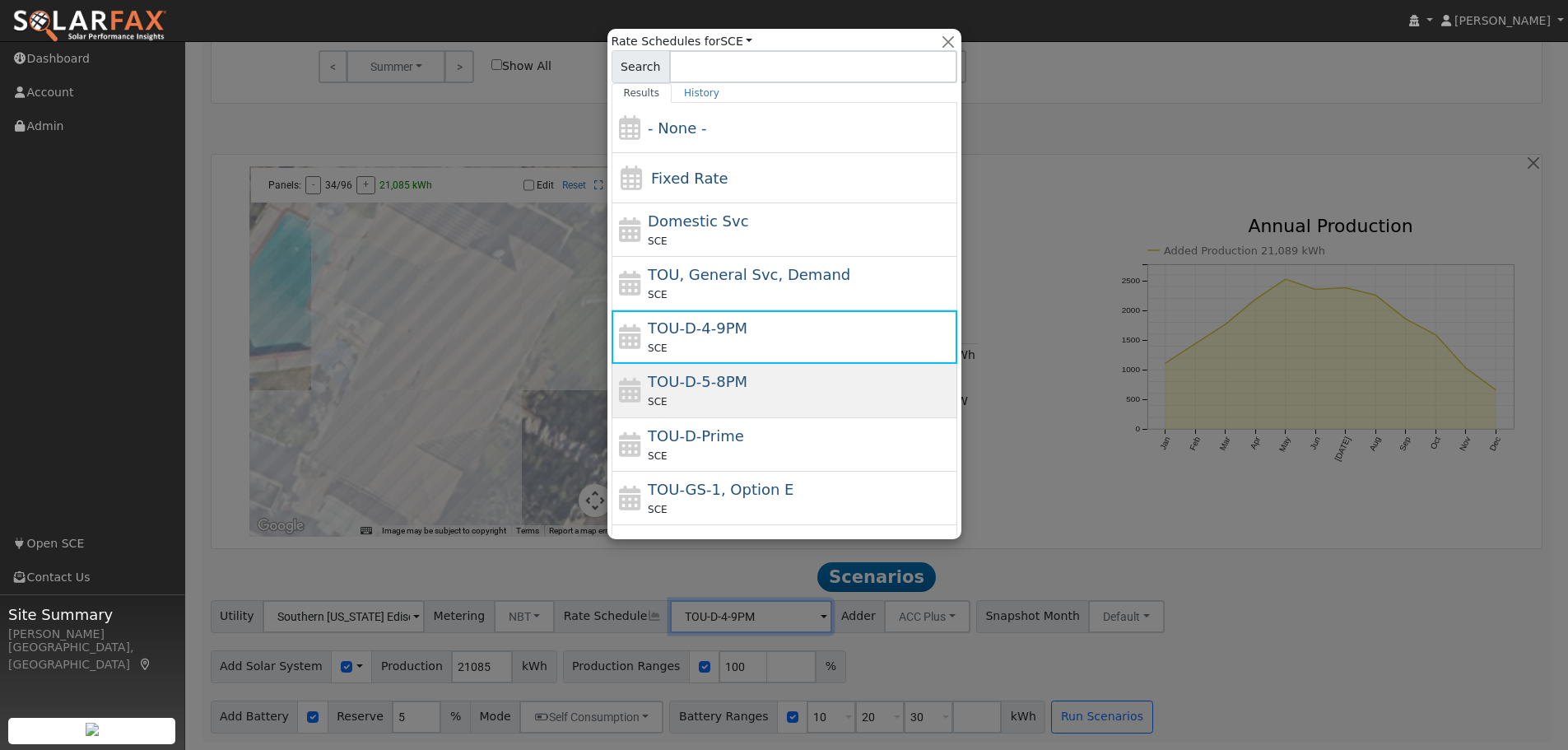
click at [766, 388] on div "TOU-D-5-8PM SCE" at bounding box center [800, 391] width 306 height 40
type input "TOU-D-5-8PM"
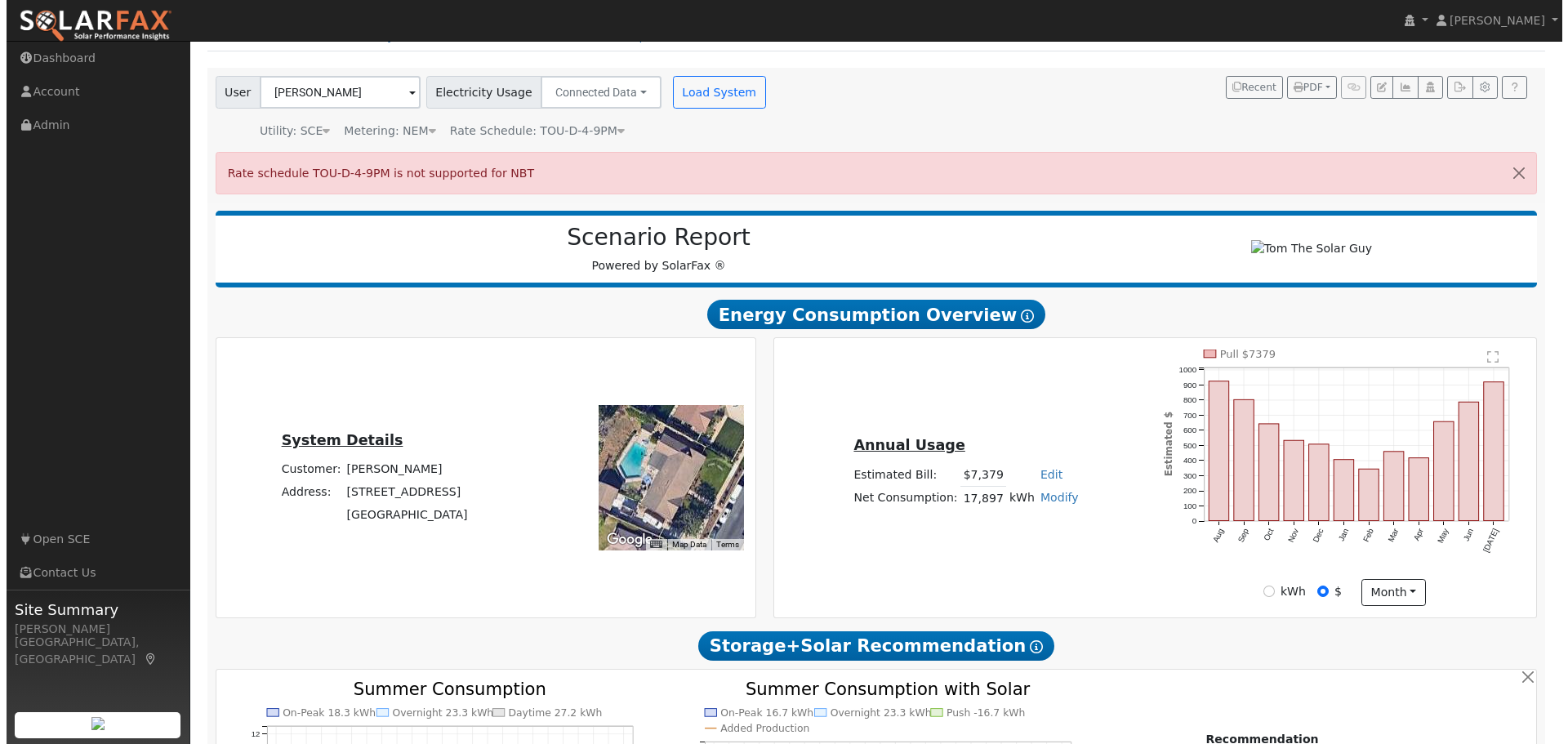
scroll to position [0, 0]
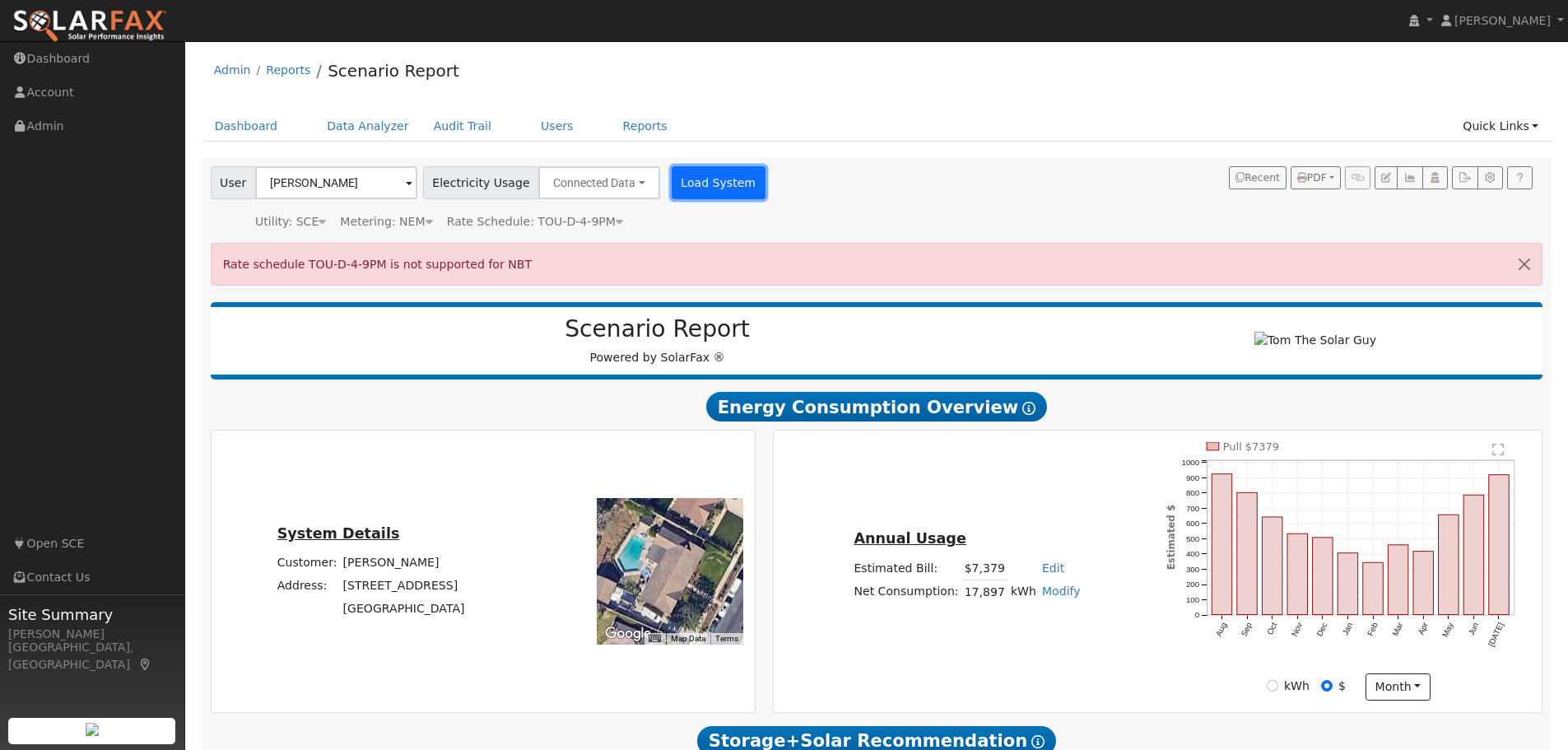
click at [705, 180] on button "Load System" at bounding box center [718, 183] width 94 height 33
